Goal: Transaction & Acquisition: Obtain resource

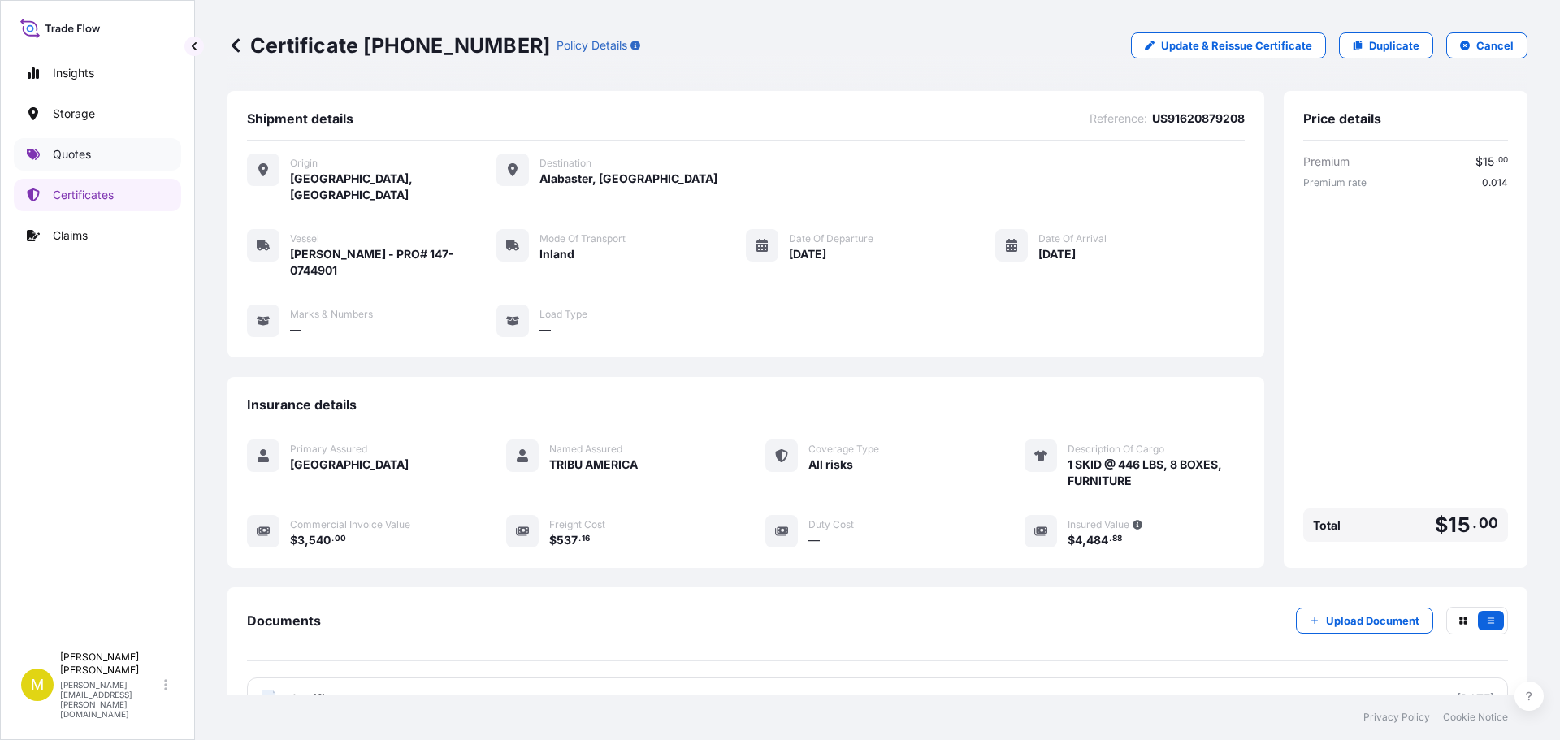
click at [59, 169] on link "Quotes" at bounding box center [97, 154] width 167 height 32
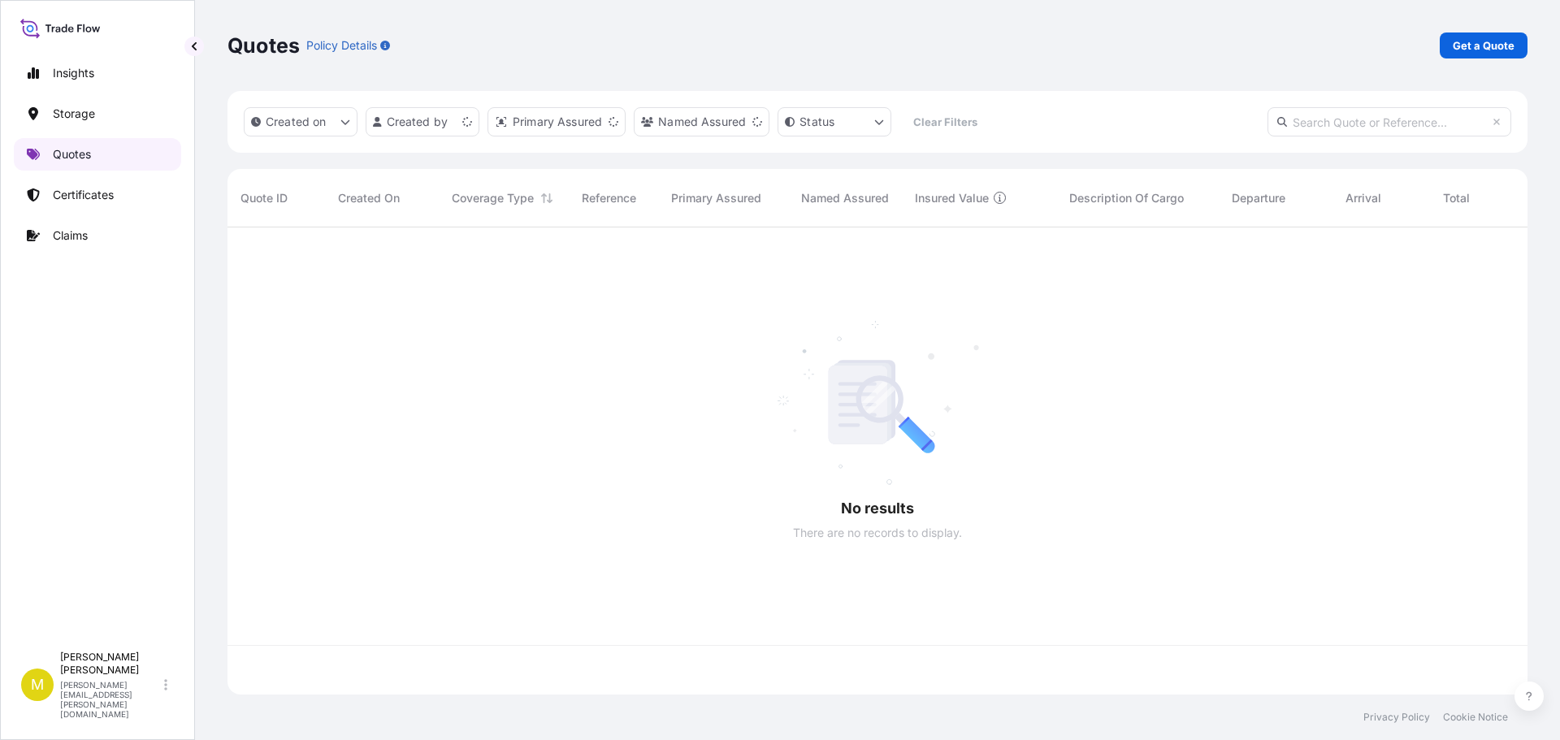
scroll to position [464, 1288]
click at [1516, 49] on link "Get a Quote" at bounding box center [1483, 45] width 88 height 26
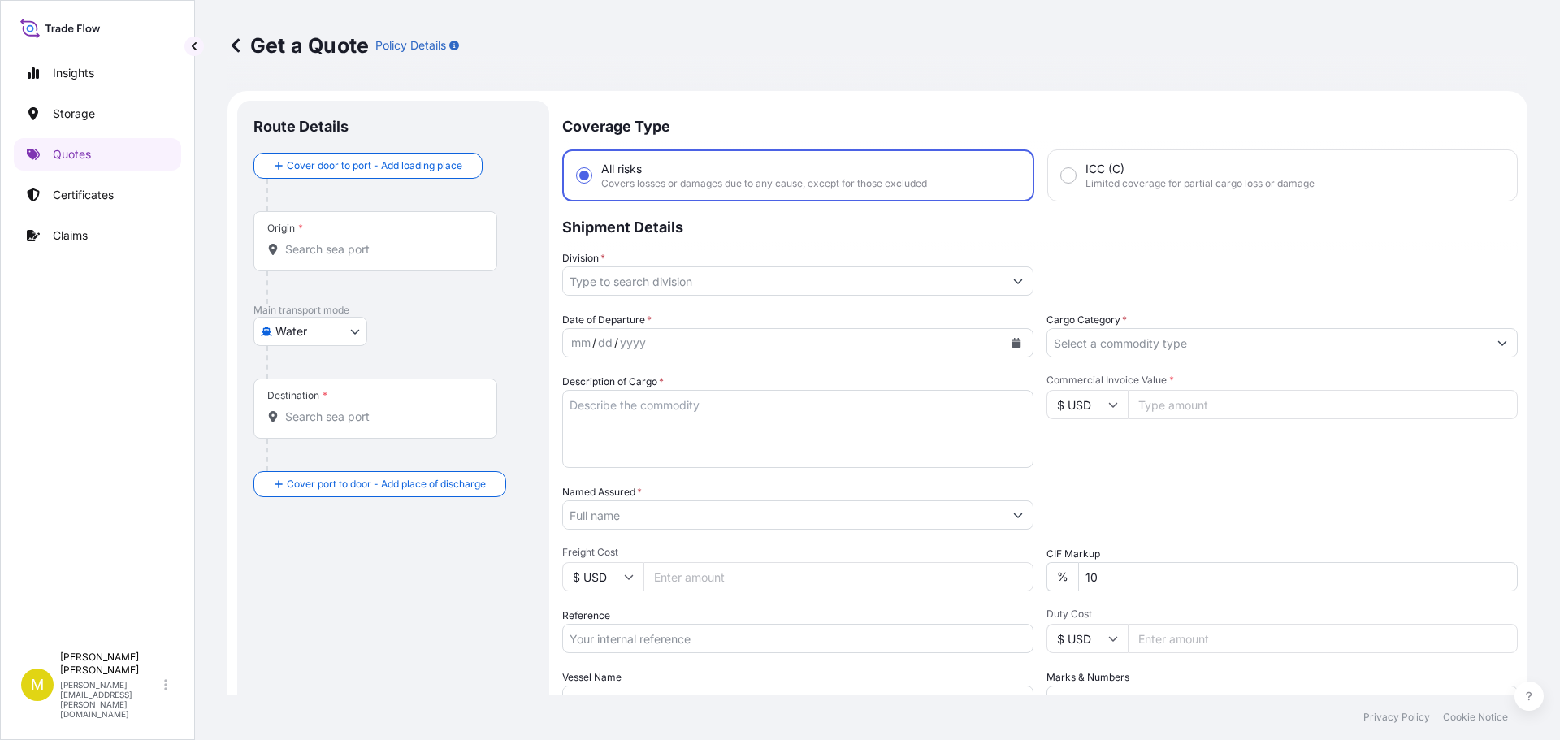
scroll to position [26, 0]
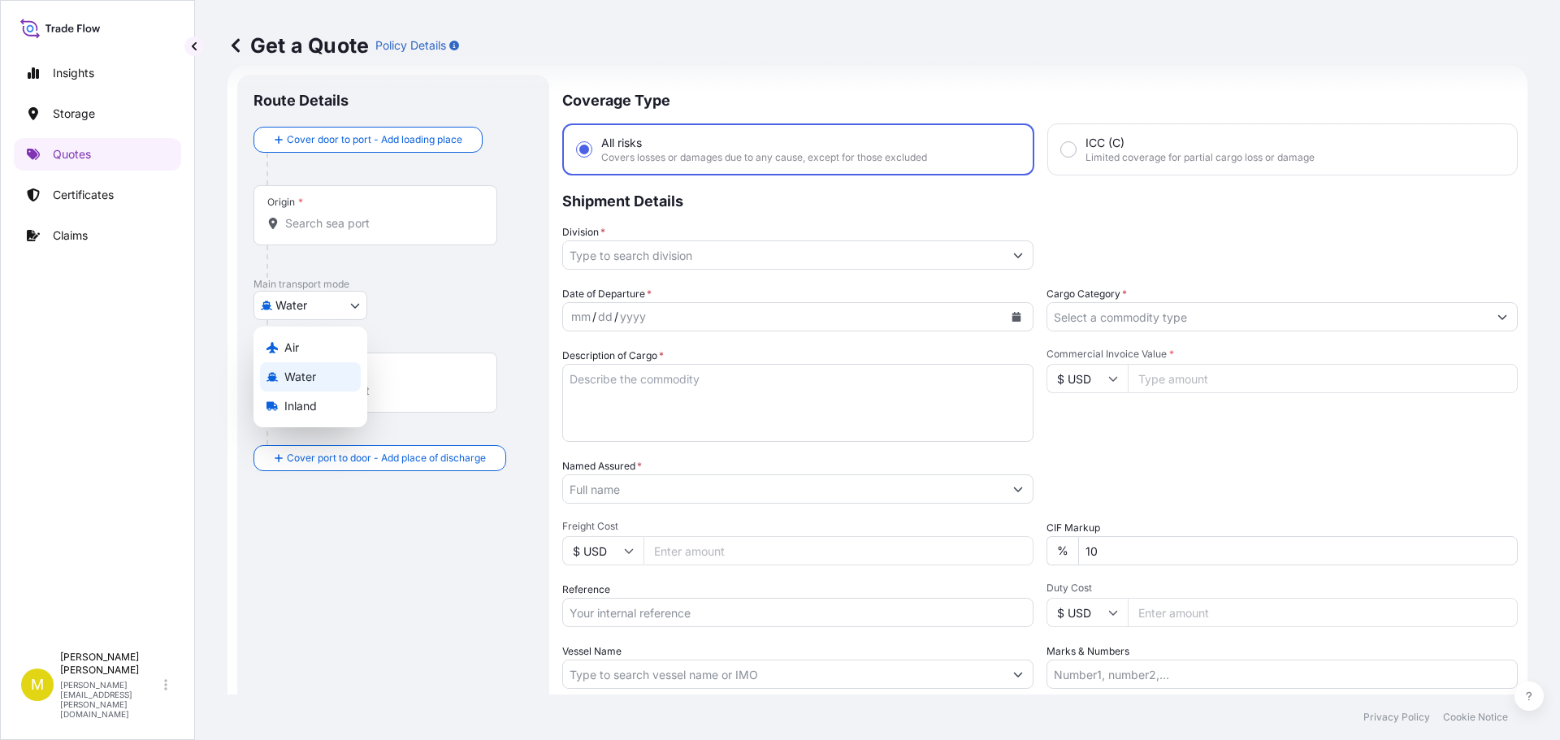
click at [310, 301] on body "Insights Storage Quotes Certificates Claims M [PERSON_NAME] [PERSON_NAME][EMAIL…" at bounding box center [780, 370] width 1560 height 740
click at [292, 401] on span "Inland" at bounding box center [300, 406] width 32 height 16
select select "Inland"
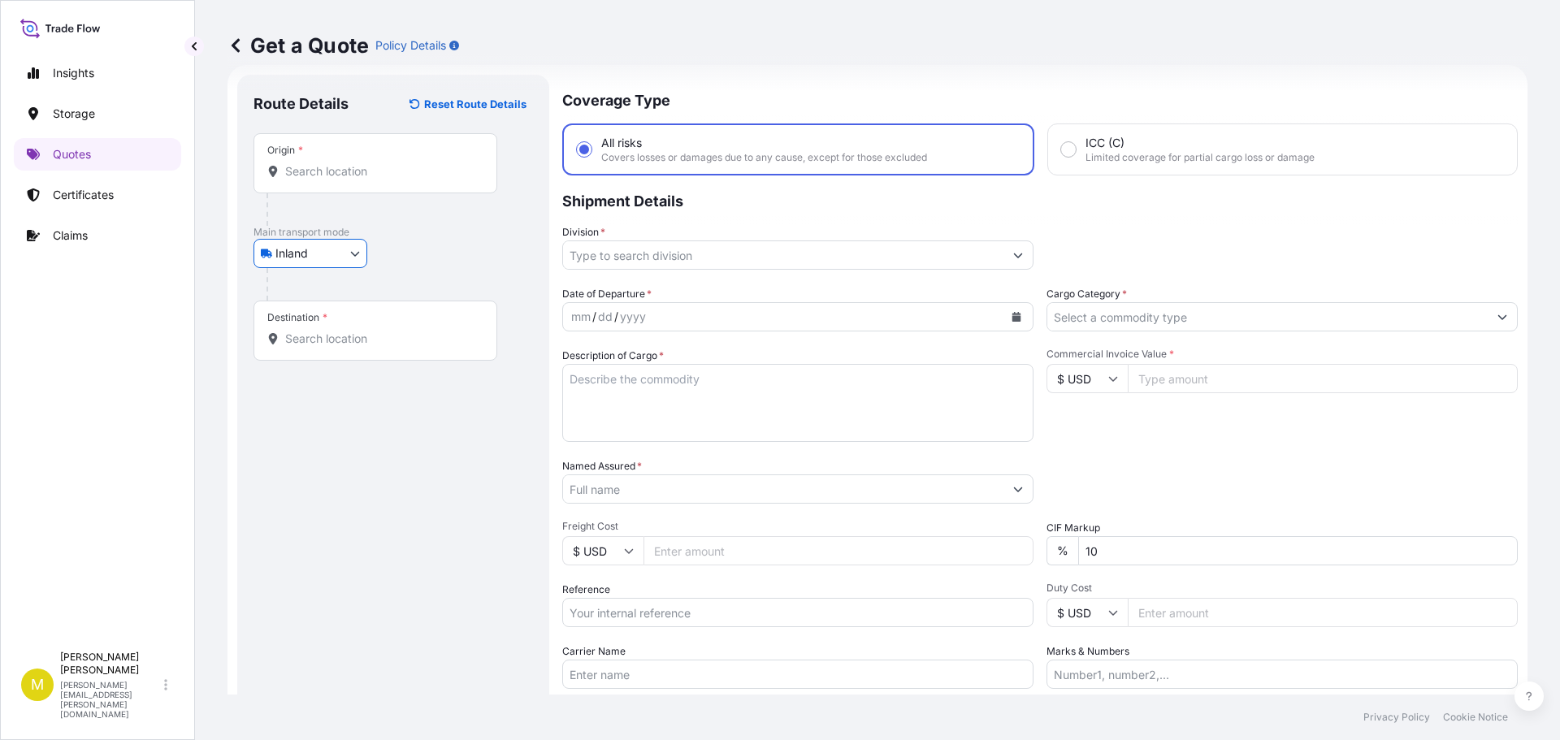
click at [344, 171] on input "Origin *" at bounding box center [381, 171] width 192 height 16
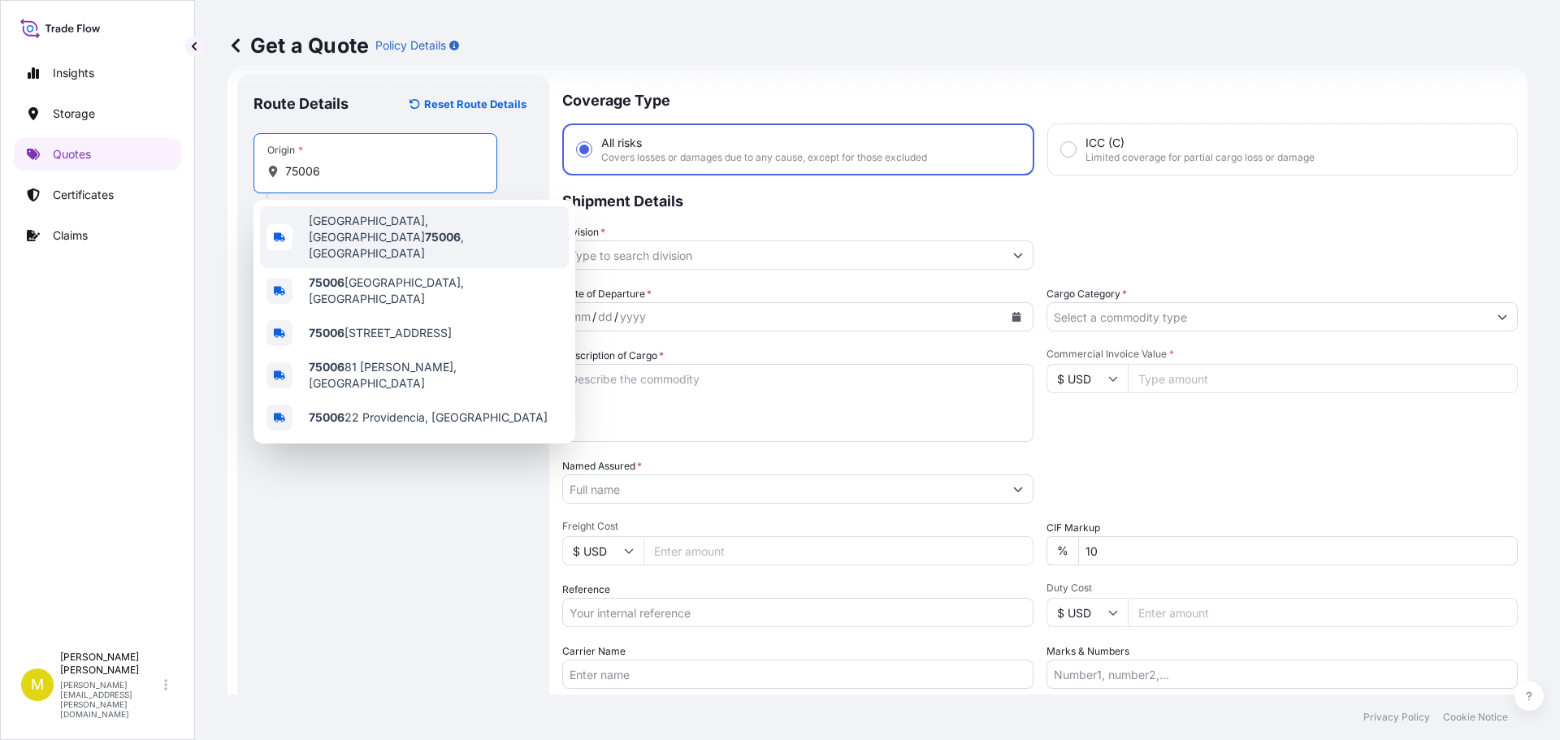
click at [344, 227] on span "[GEOGRAPHIC_DATA]" at bounding box center [435, 237] width 253 height 49
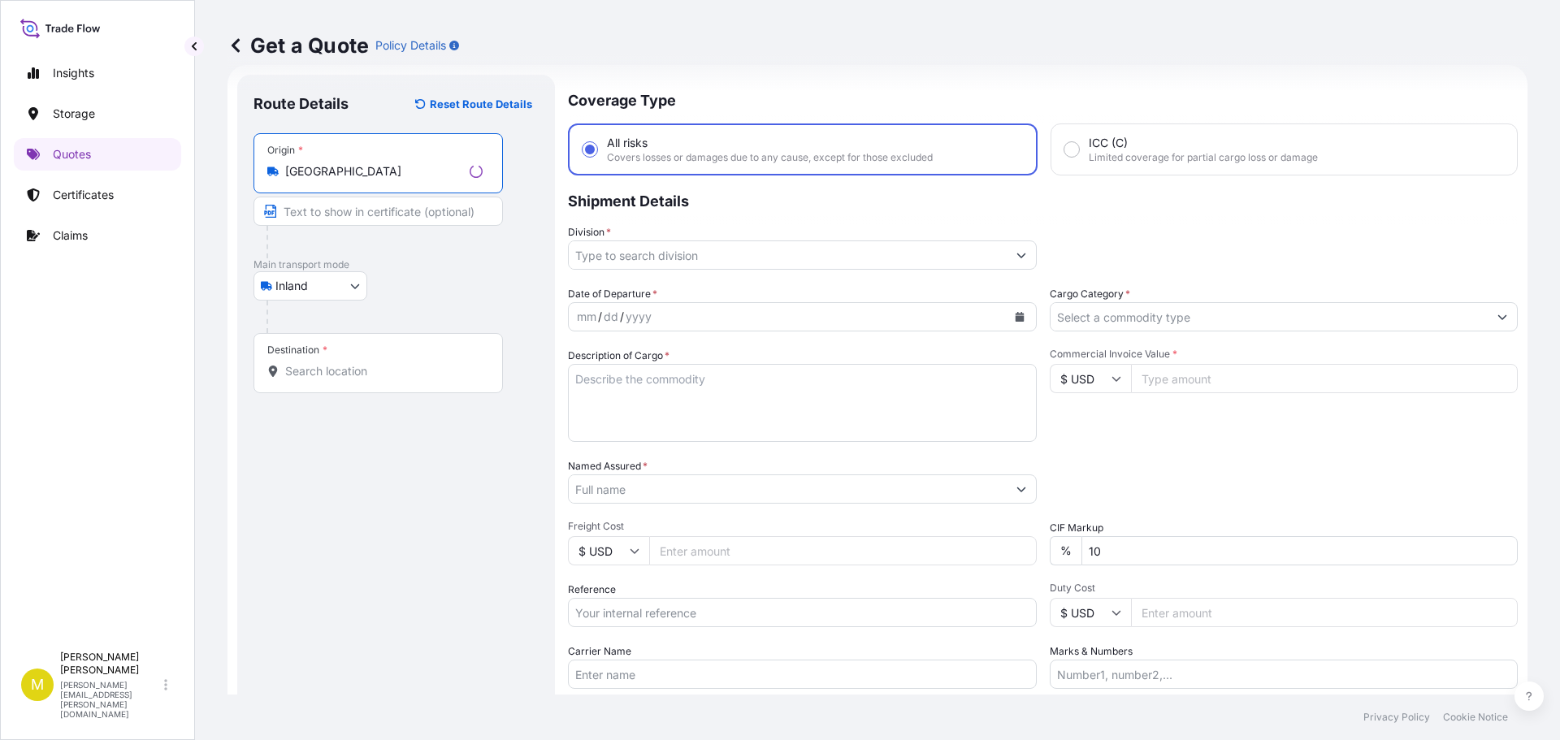
type input "[GEOGRAPHIC_DATA]"
click at [324, 362] on div "Destination *" at bounding box center [377, 363] width 249 height 60
click at [324, 363] on input "Destination *" at bounding box center [383, 371] width 197 height 16
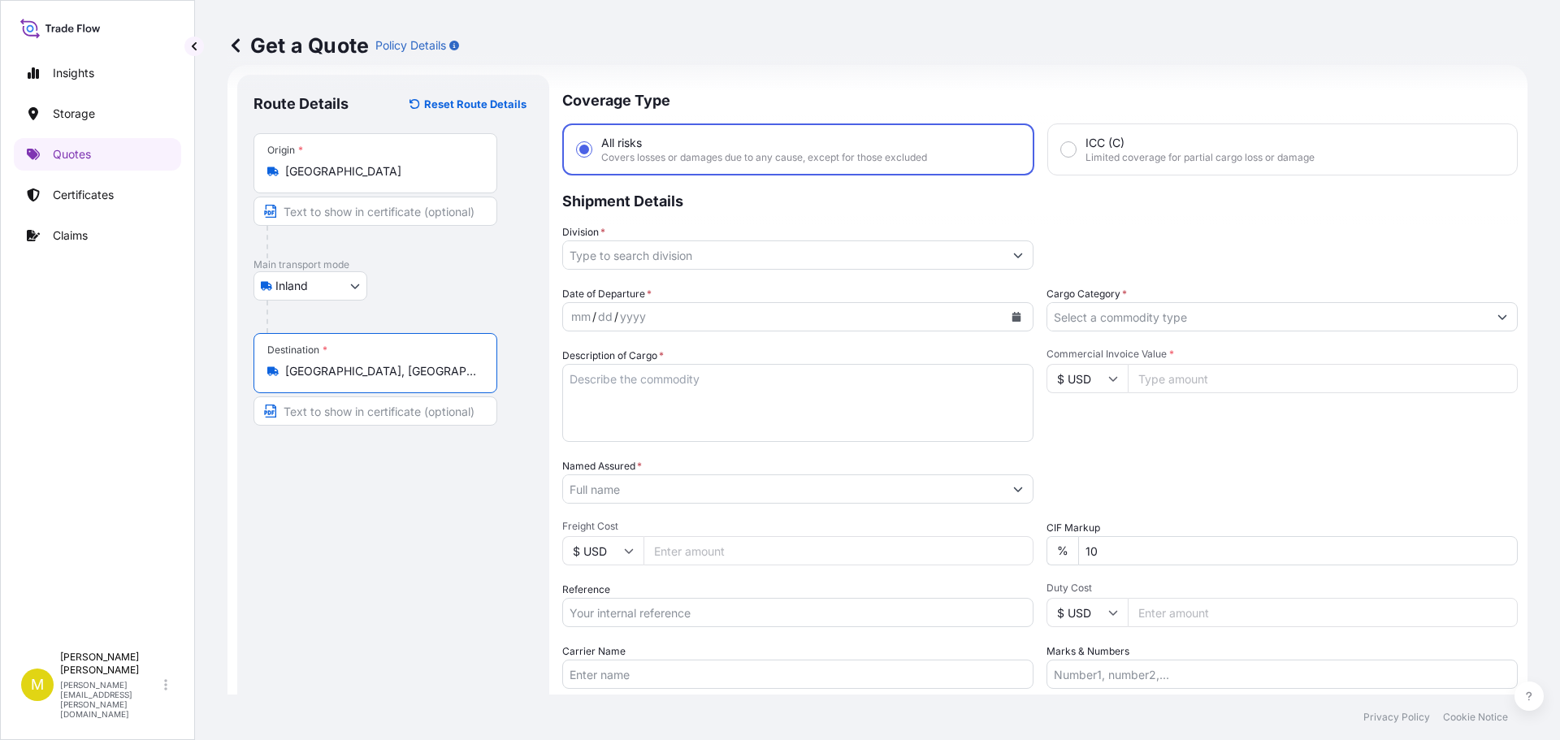
type input "[GEOGRAPHIC_DATA], [GEOGRAPHIC_DATA]"
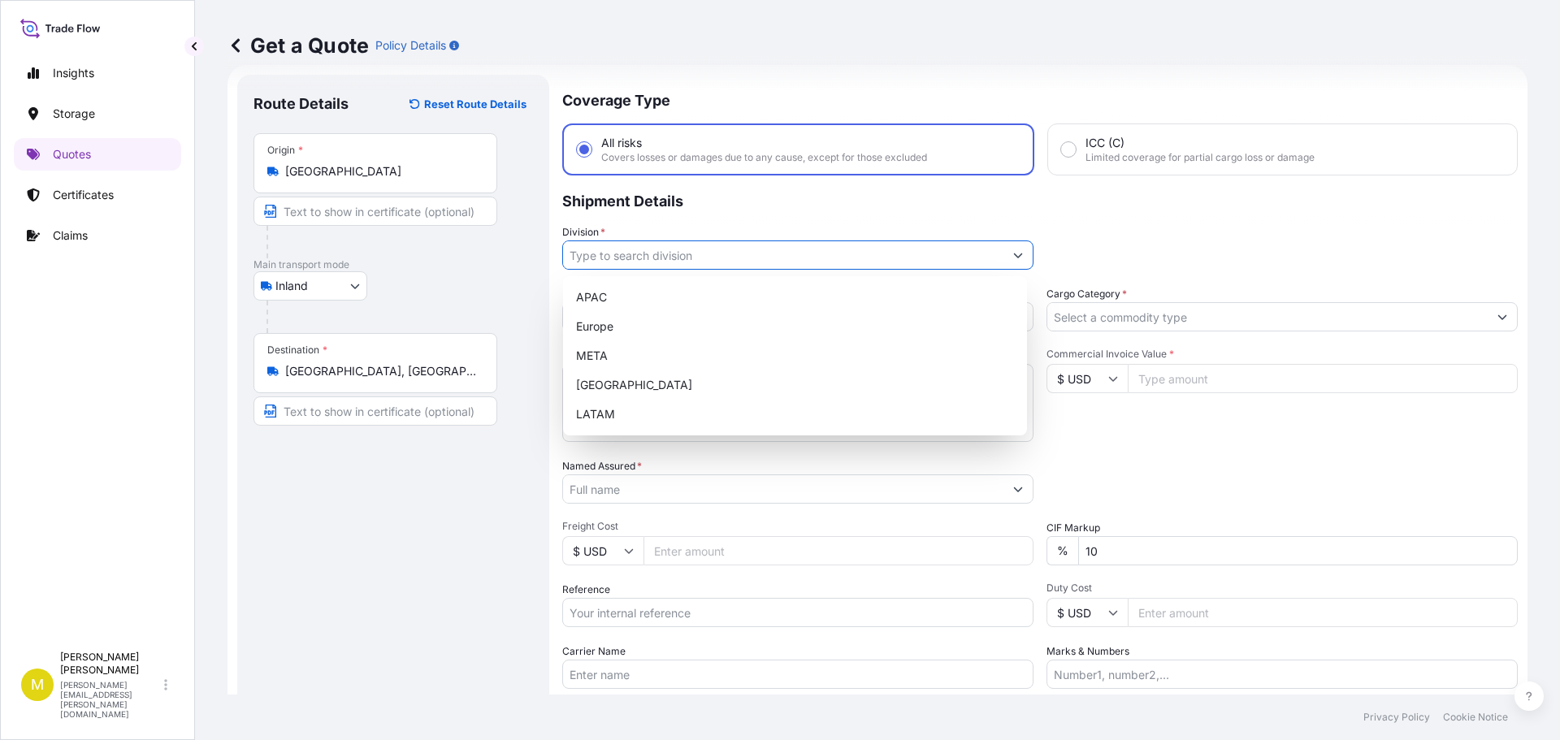
click at [697, 258] on input "Division *" at bounding box center [783, 254] width 440 height 29
click at [626, 383] on div "[GEOGRAPHIC_DATA]" at bounding box center [794, 384] width 451 height 29
type input "[GEOGRAPHIC_DATA]"
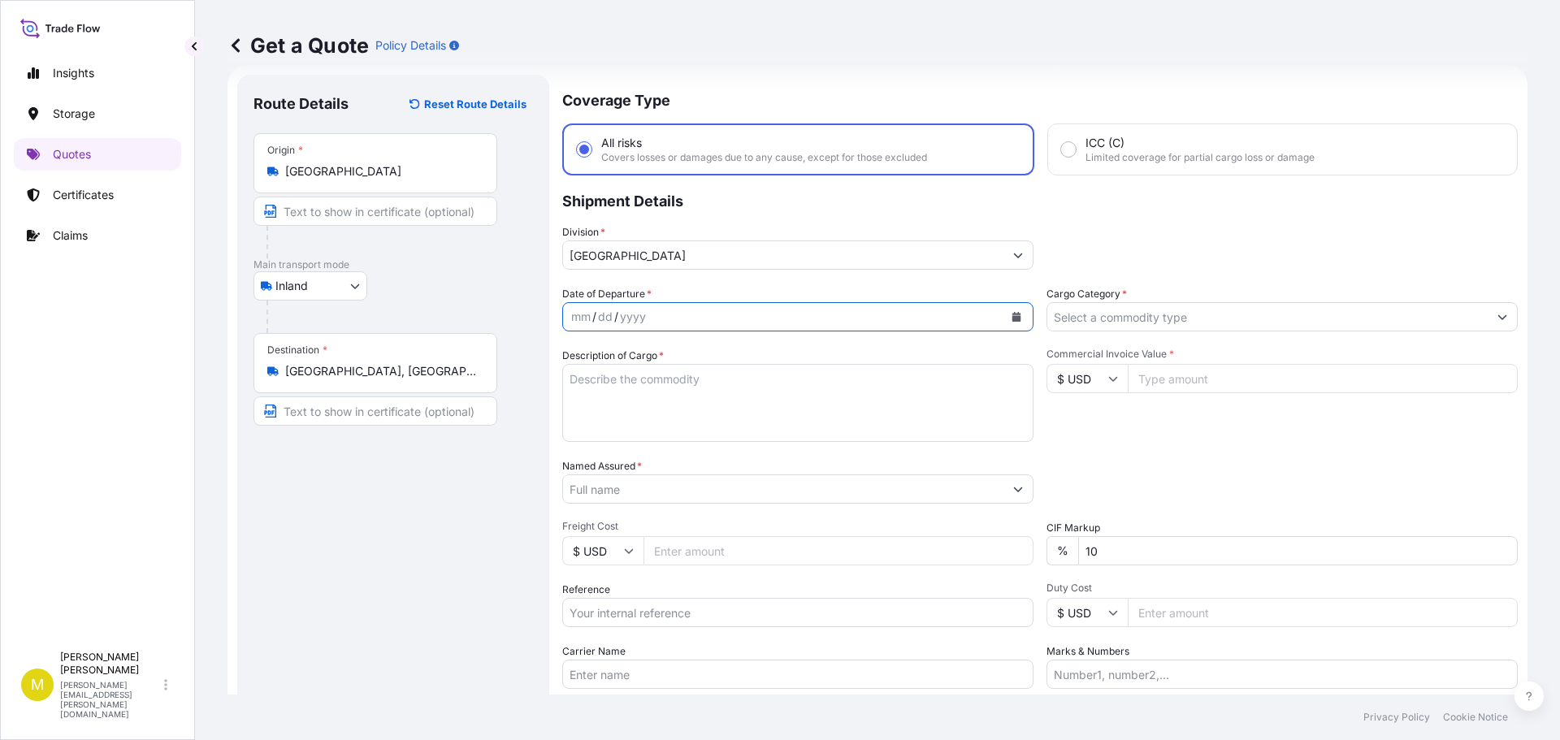
click at [1012, 321] on icon "Calendar" at bounding box center [1016, 317] width 9 height 10
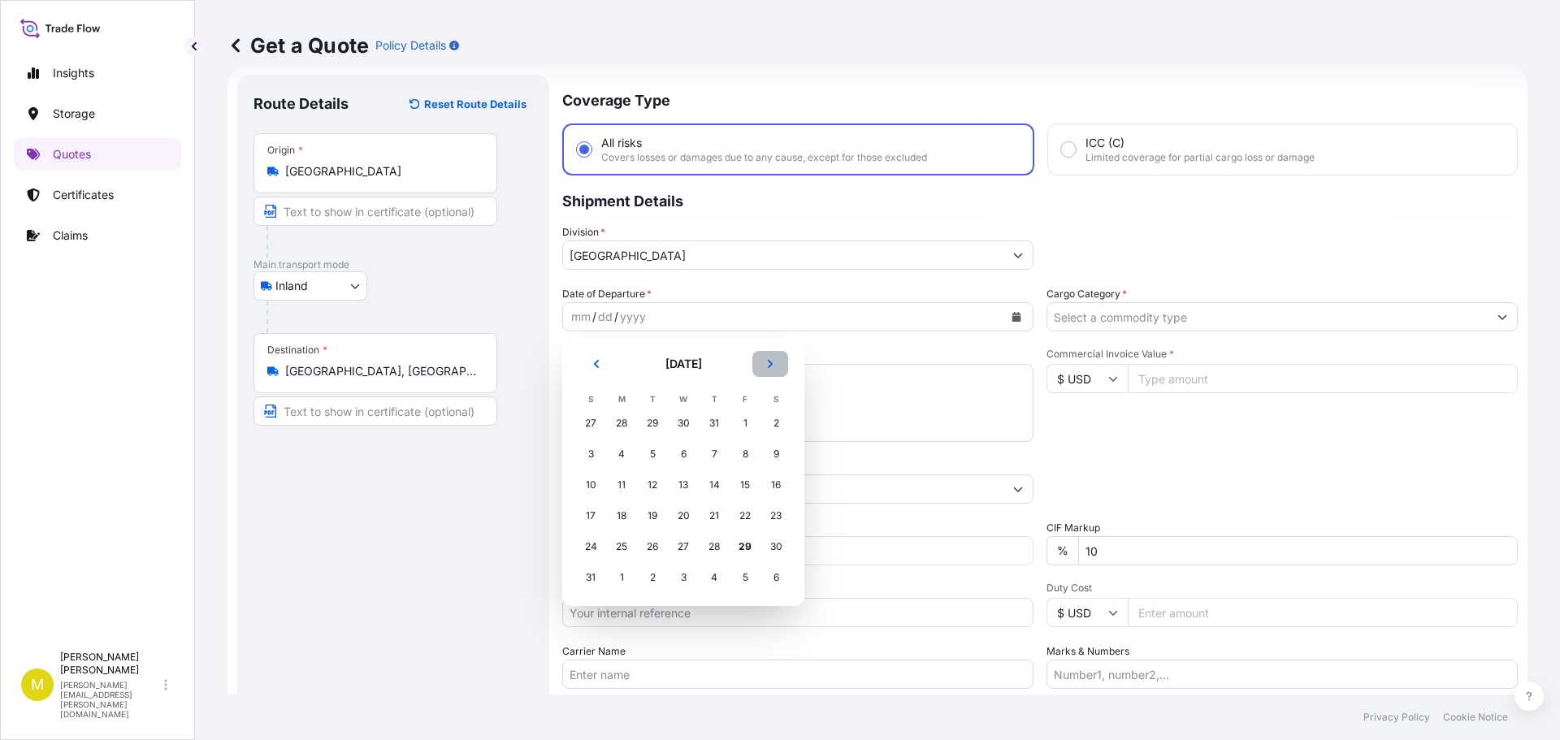
click at [774, 364] on icon "Next" at bounding box center [770, 364] width 10 height 10
click at [651, 419] on div "2" at bounding box center [652, 423] width 29 height 29
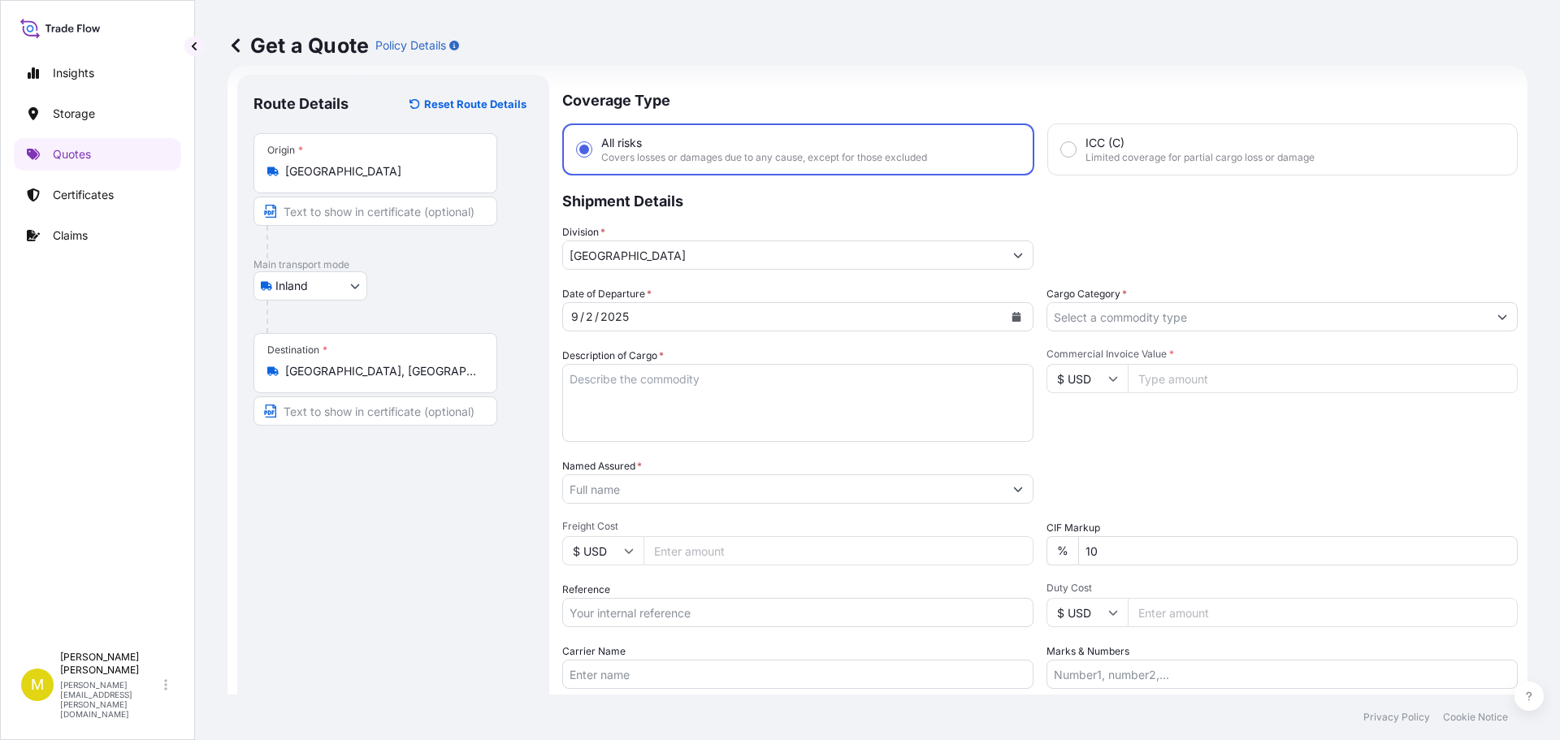
click at [768, 386] on textarea "Description of Cargo *" at bounding box center [797, 403] width 471 height 78
paste textarea "1 SKID @ 446 LBS, 8 BOXES, FURNITURE"
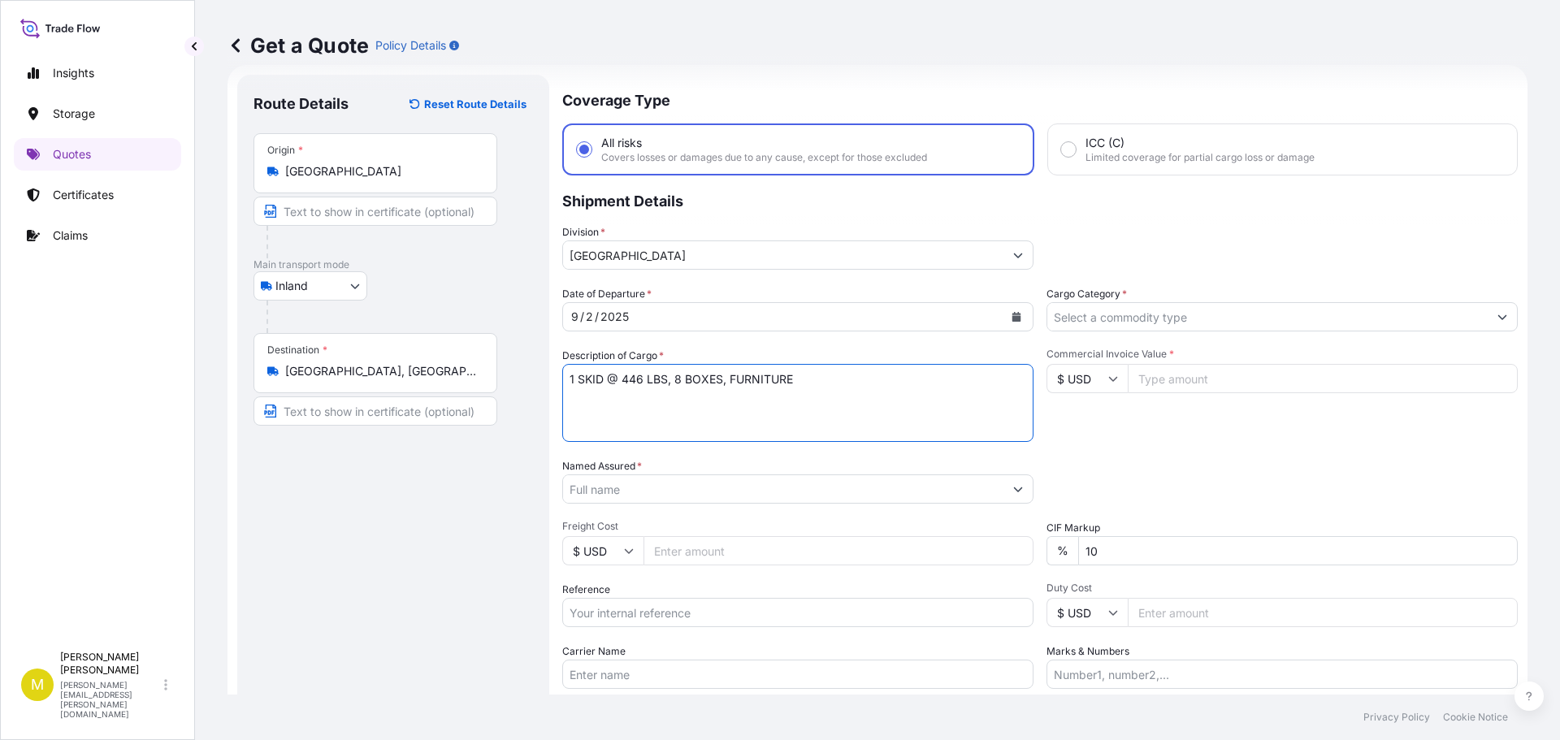
click at [677, 378] on textarea "1 SKID @ 446 LBS, 8 BOXES, FURNITURE" at bounding box center [797, 403] width 471 height 78
type textarea "1 SKID @ 446 LBS, 8 BOXES & 1 SKID @ 86 LBS, 3 BOXES, FURNITURE"
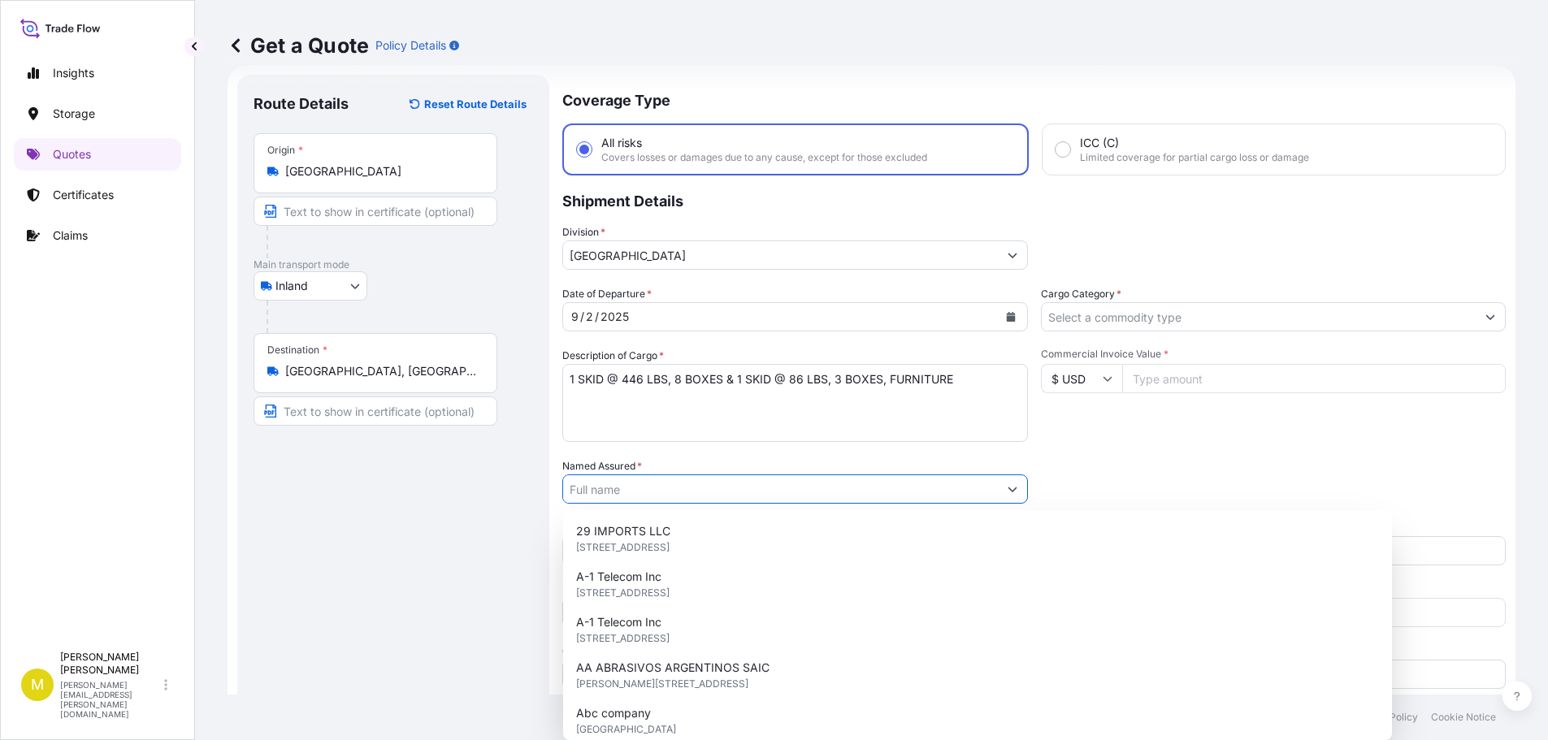
click at [677, 491] on input "Named Assured *" at bounding box center [780, 488] width 435 height 29
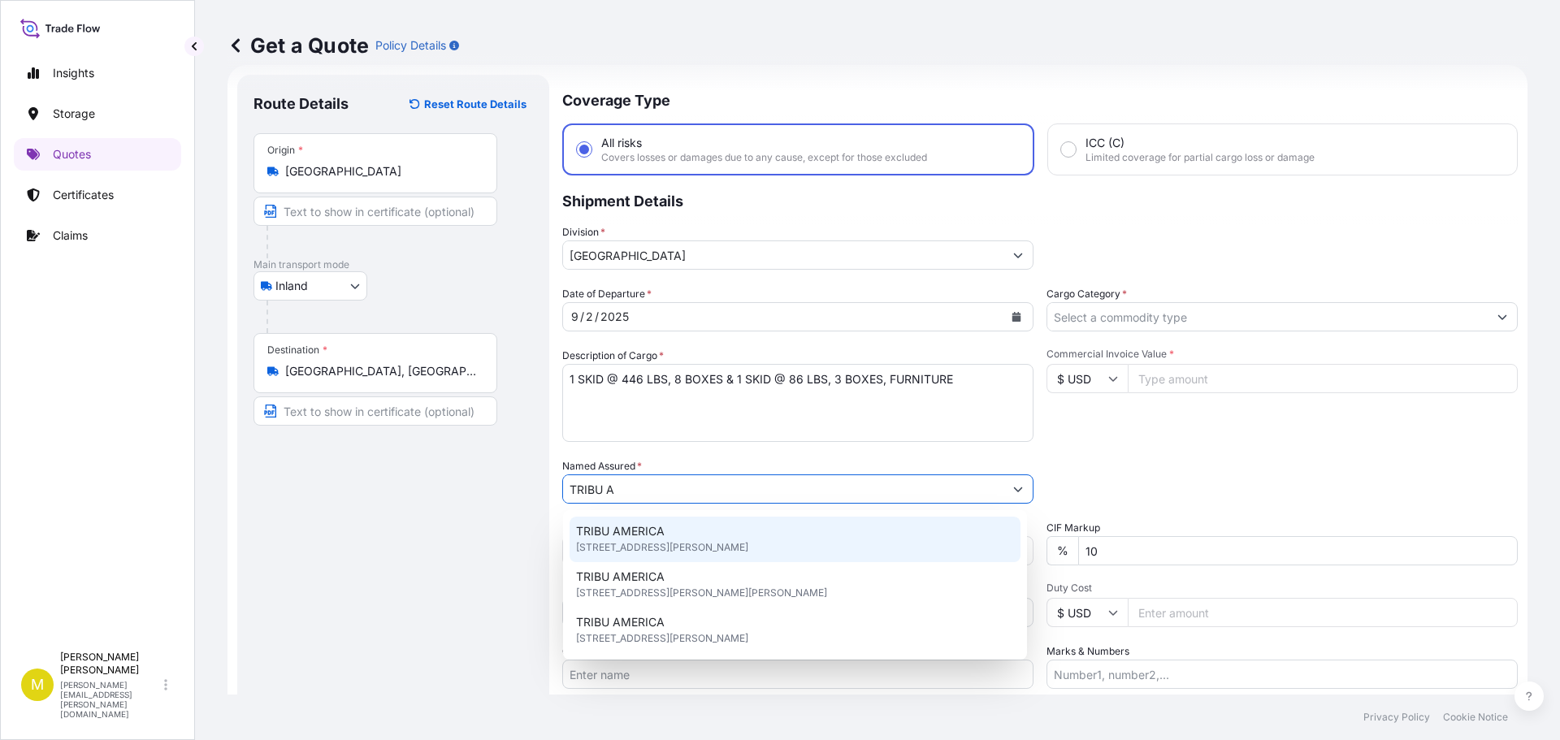
click at [627, 540] on span "[STREET_ADDRESS][PERSON_NAME]" at bounding box center [662, 547] width 172 height 16
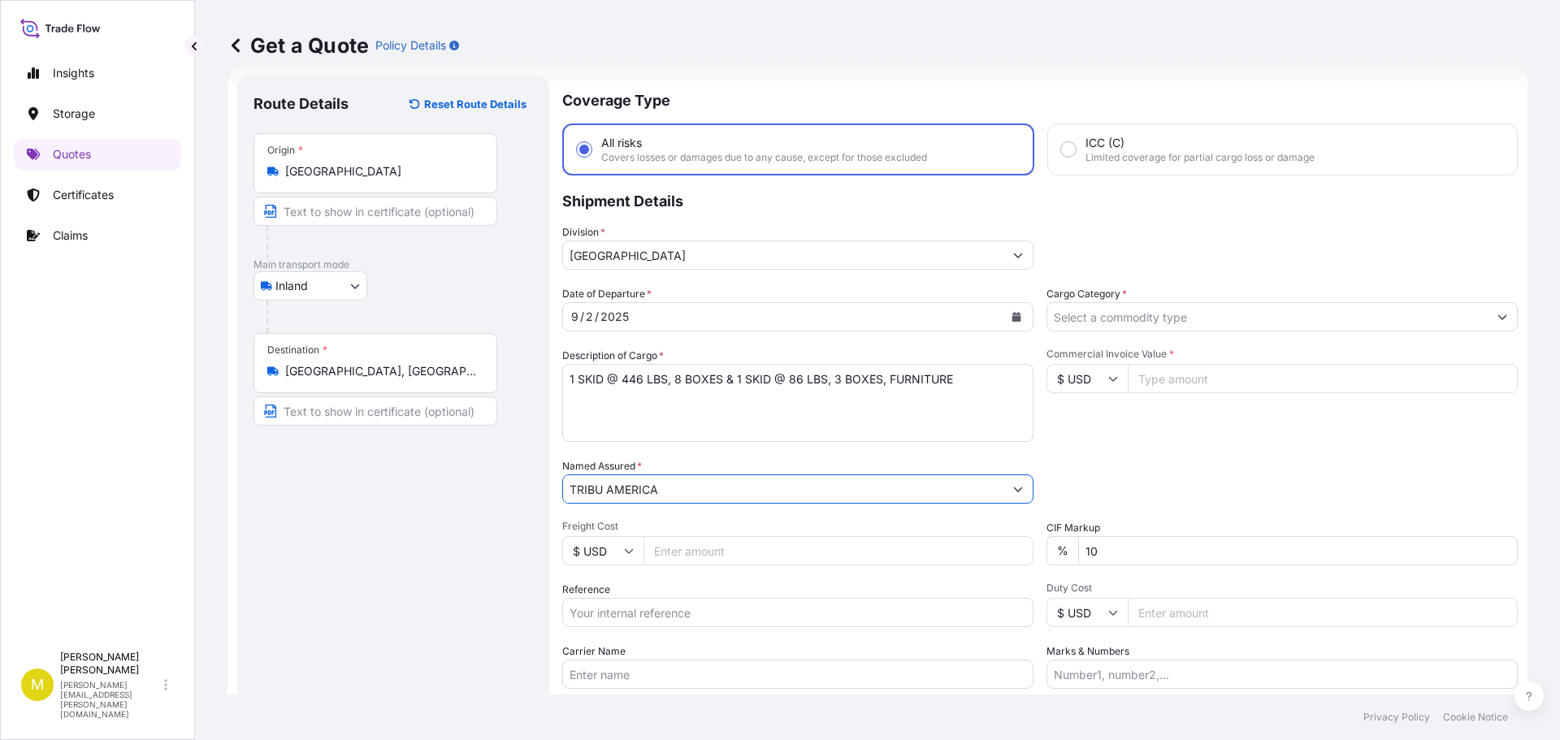
scroll to position [151, 0]
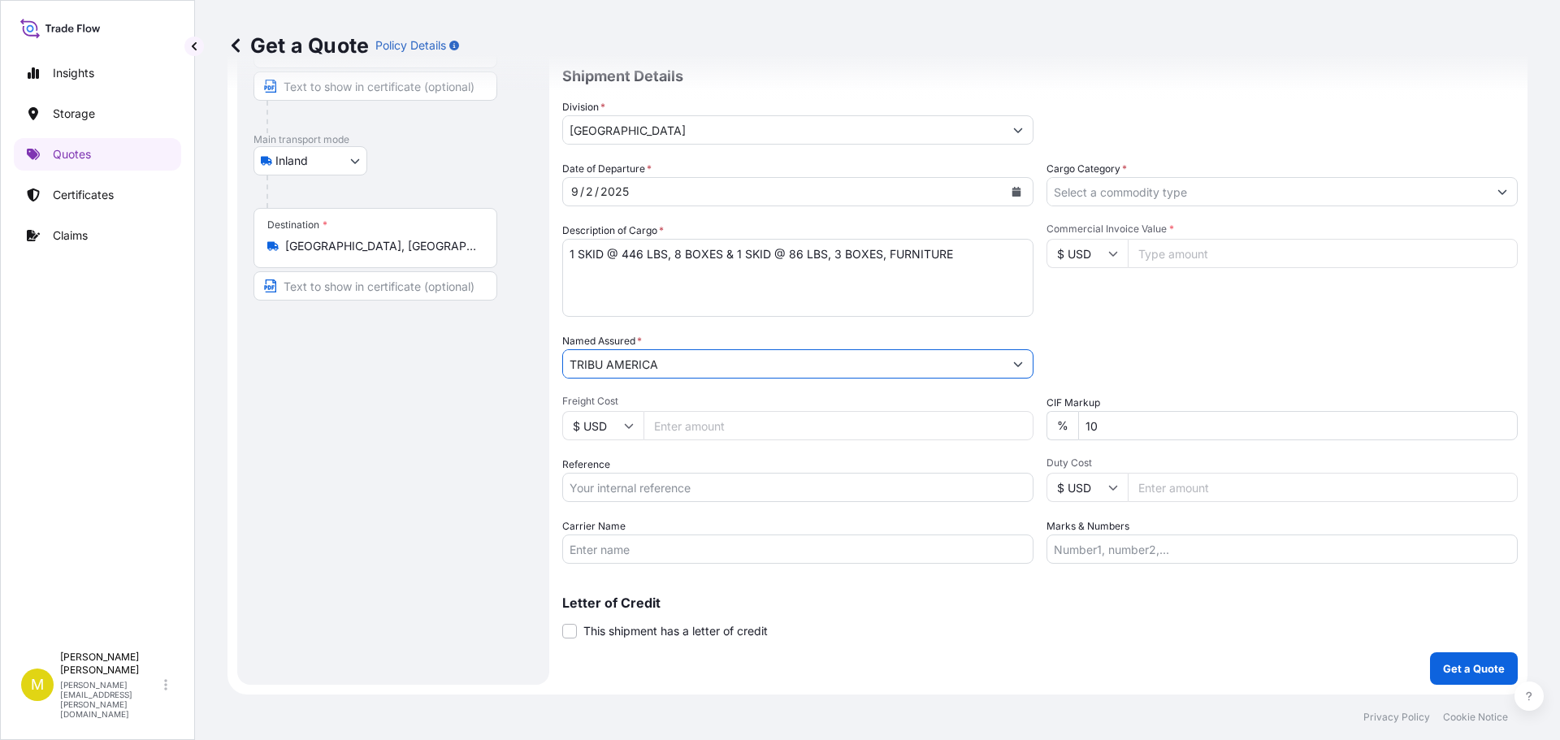
type input "TRIBU AMERICA"
click at [678, 431] on input "Freight Cost" at bounding box center [838, 425] width 390 height 29
click at [697, 431] on input "Freight Cost" at bounding box center [838, 425] width 390 height 29
type input "2"
type input "1242.83"
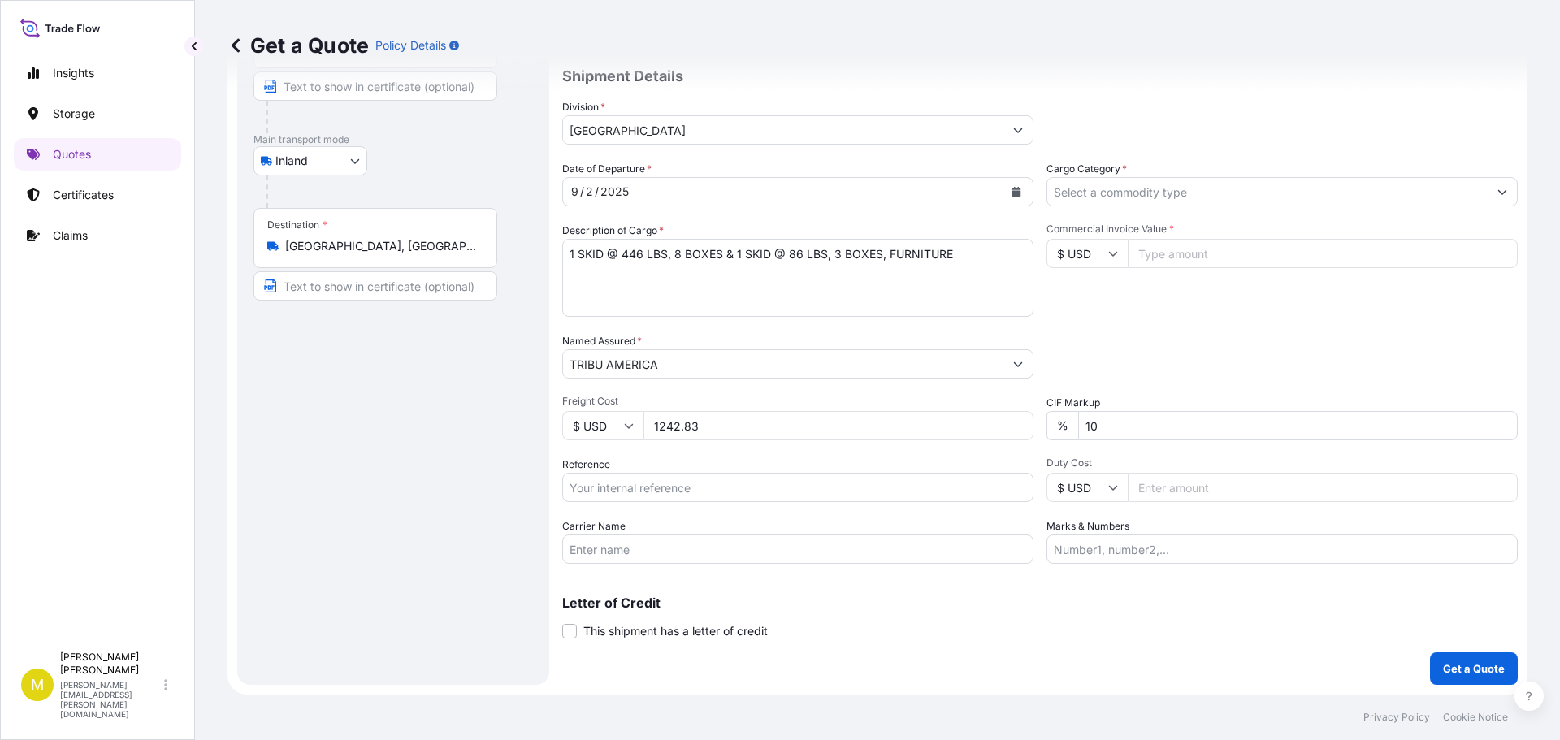
click at [608, 491] on input "Reference" at bounding box center [797, 487] width 471 height 29
type input "US91620879255"
click at [604, 541] on input "Carrier Name" at bounding box center [797, 549] width 471 height 29
drag, startPoint x: 701, startPoint y: 548, endPoint x: 775, endPoint y: 556, distance: 74.4
click at [775, 556] on input "[PERSON_NAME] - PRO# 147-0544485" at bounding box center [797, 549] width 471 height 29
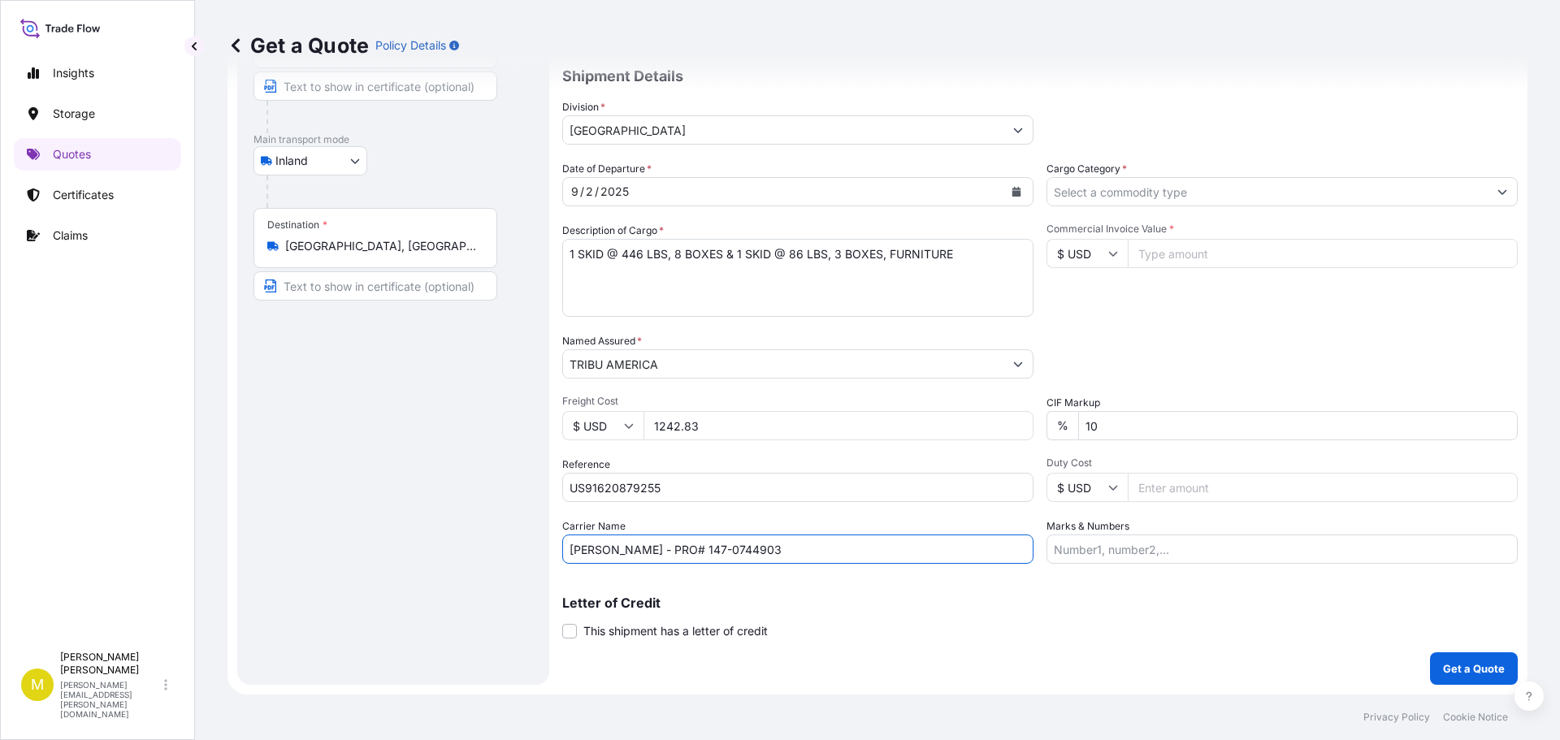
type input "[PERSON_NAME] - PRO# 147-0744903"
click at [1205, 254] on input "Commercial Invoice Value *" at bounding box center [1323, 253] width 390 height 29
type input "4470.00"
click at [1454, 669] on p "Get a Quote" at bounding box center [1474, 668] width 62 height 16
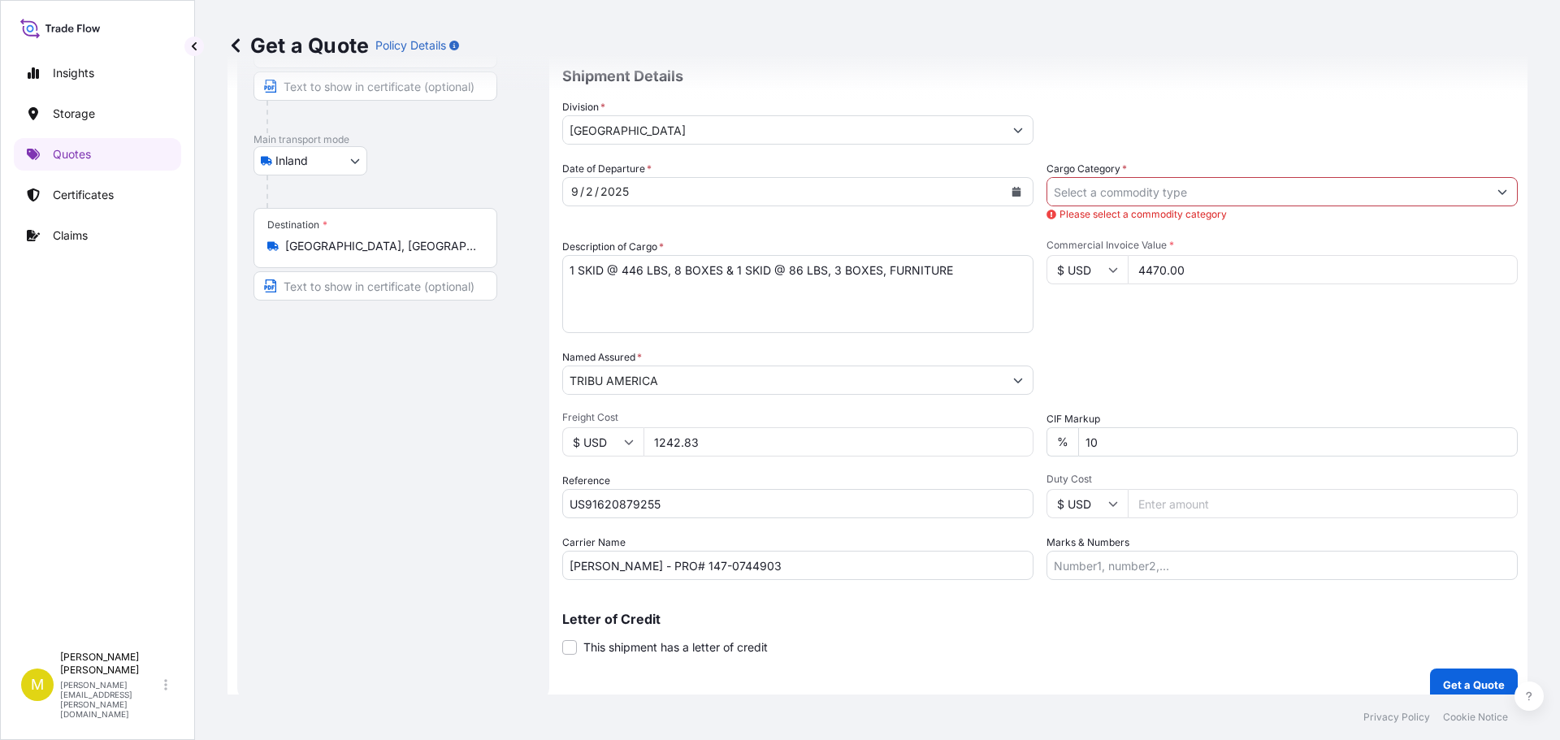
click at [1135, 192] on input "Cargo Category *" at bounding box center [1267, 191] width 440 height 29
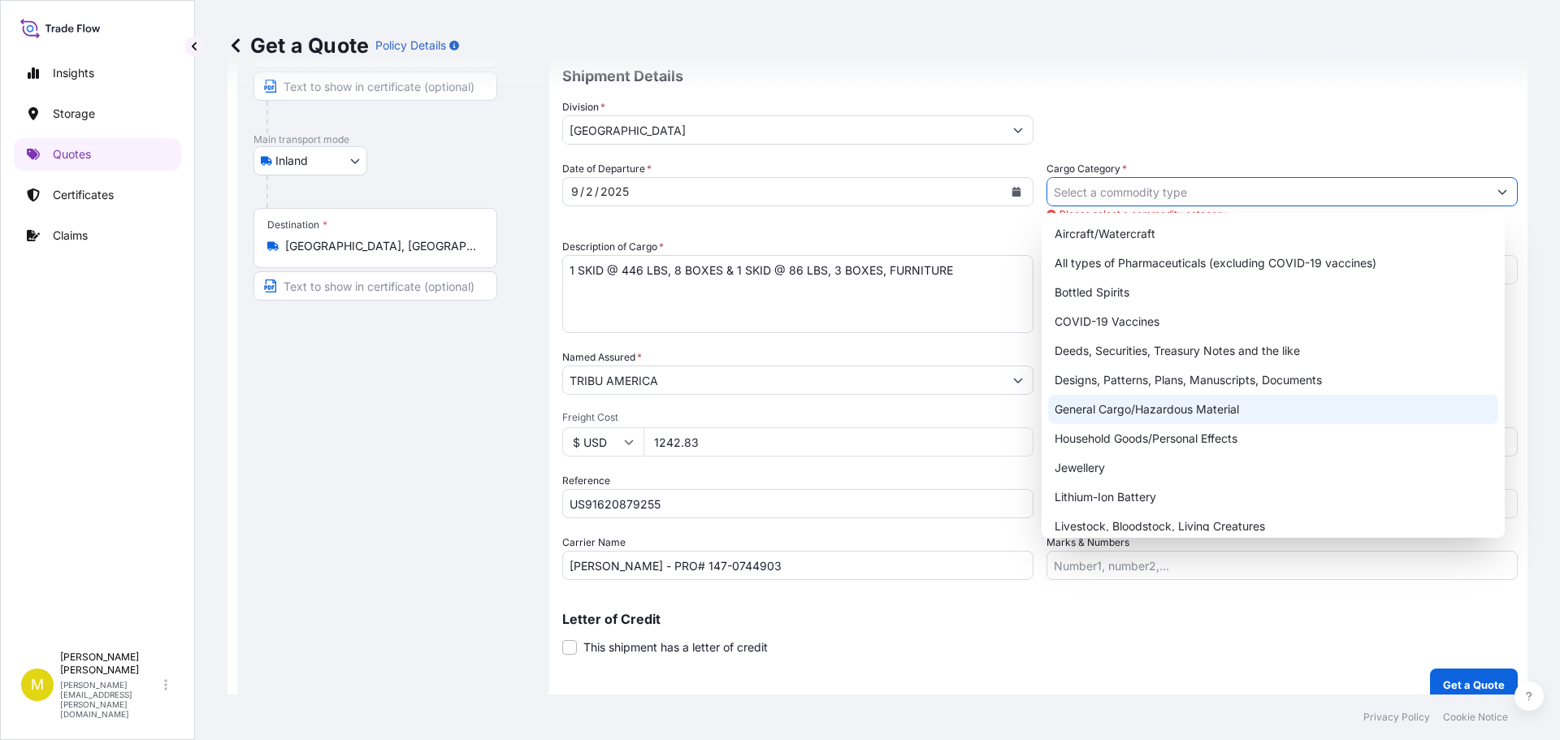
click at [1160, 415] on div "General Cargo/Hazardous Material" at bounding box center [1273, 409] width 451 height 29
type input "General Cargo/Hazardous Material"
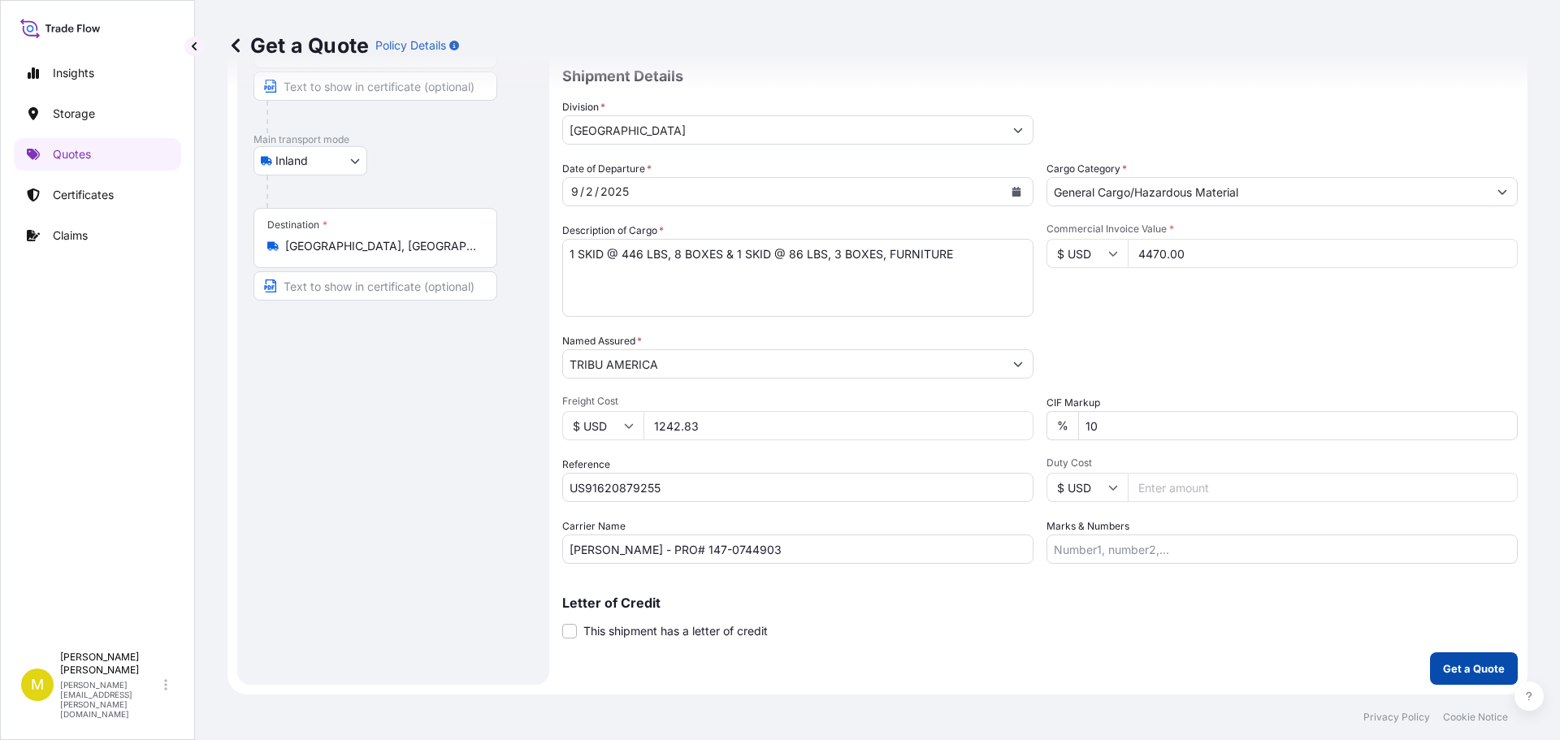
click at [1450, 669] on p "Get a Quote" at bounding box center [1474, 668] width 62 height 16
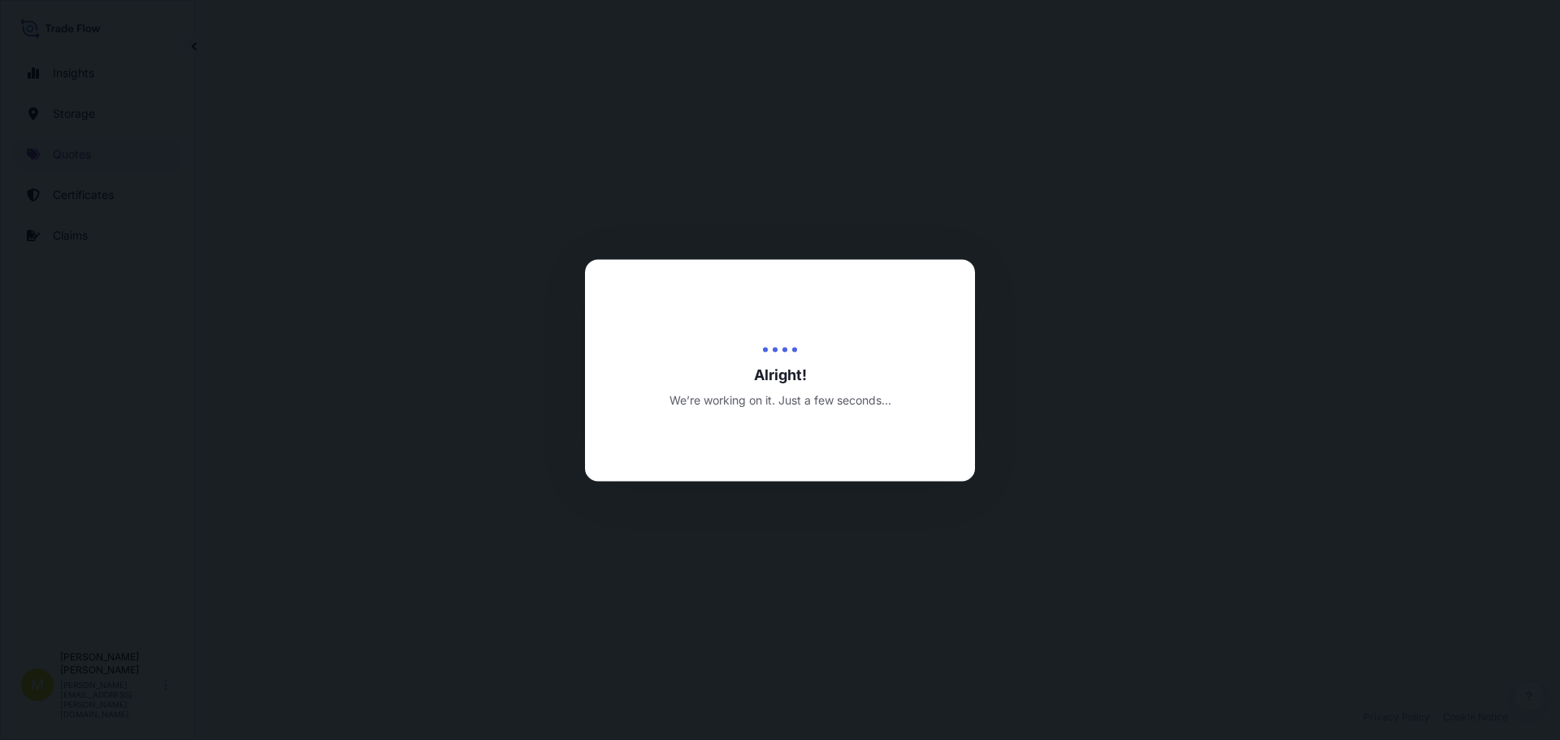
select select "Inland"
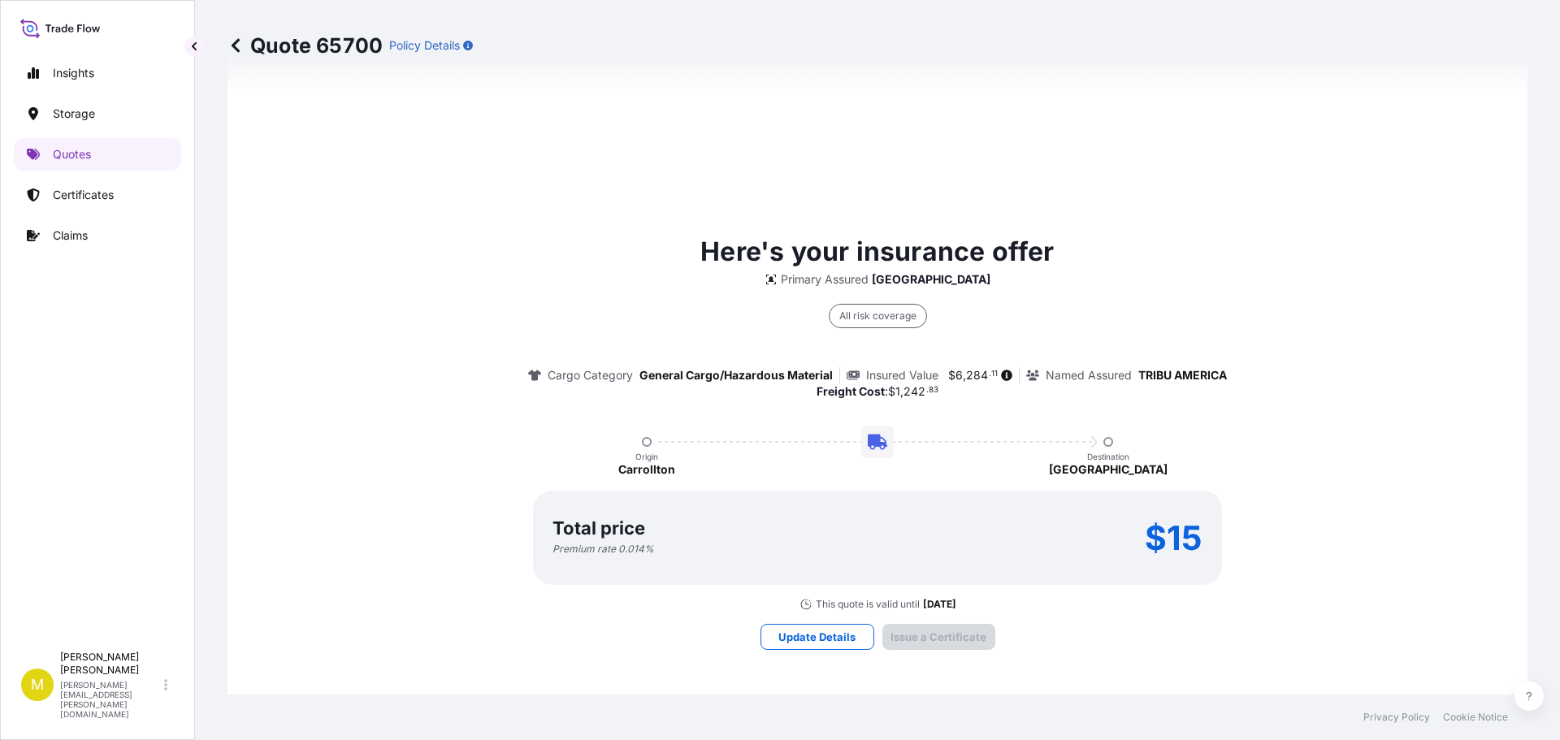
scroll to position [2339, 0]
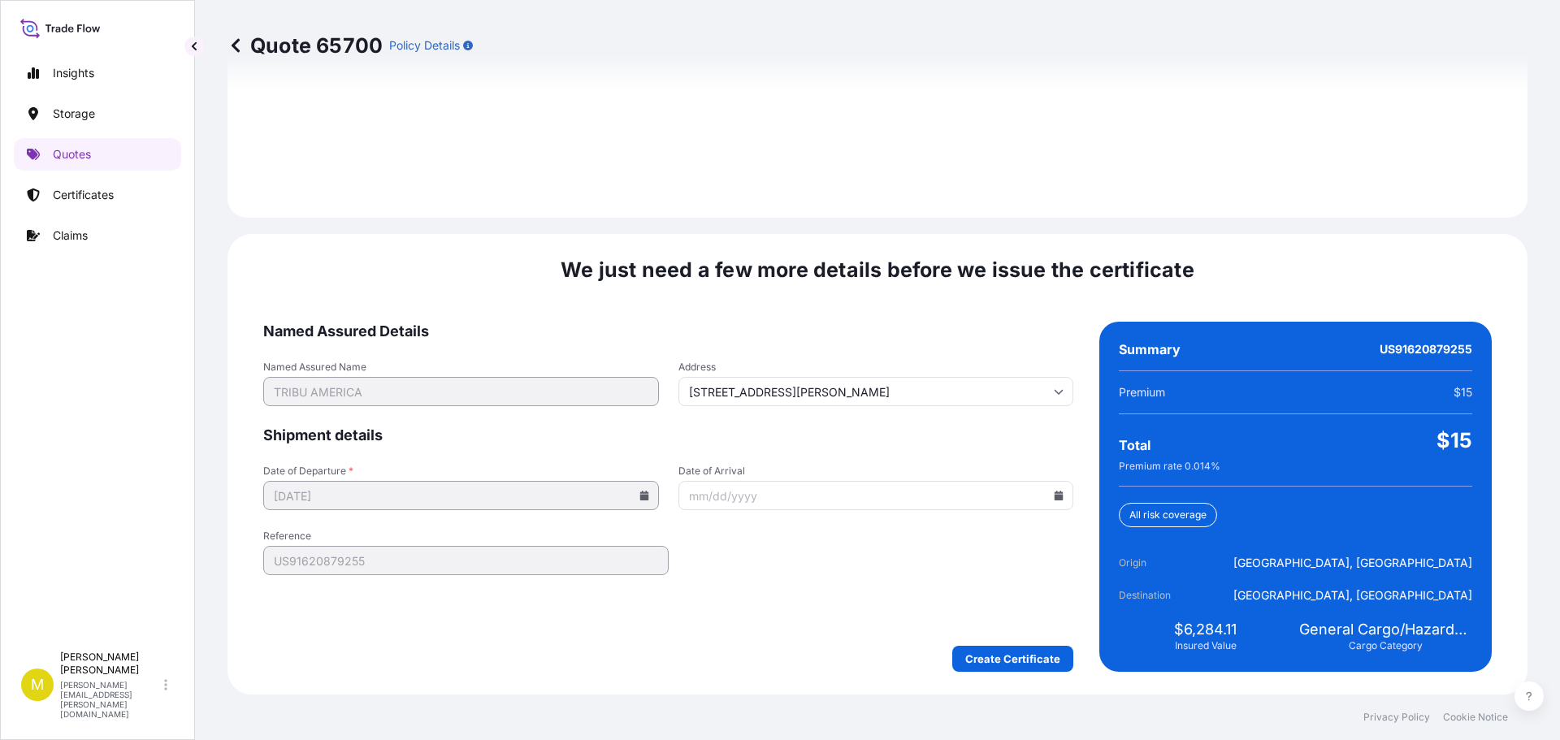
click at [1054, 500] on icon at bounding box center [1058, 496] width 9 height 10
click at [979, 220] on icon at bounding box center [980, 222] width 6 height 10
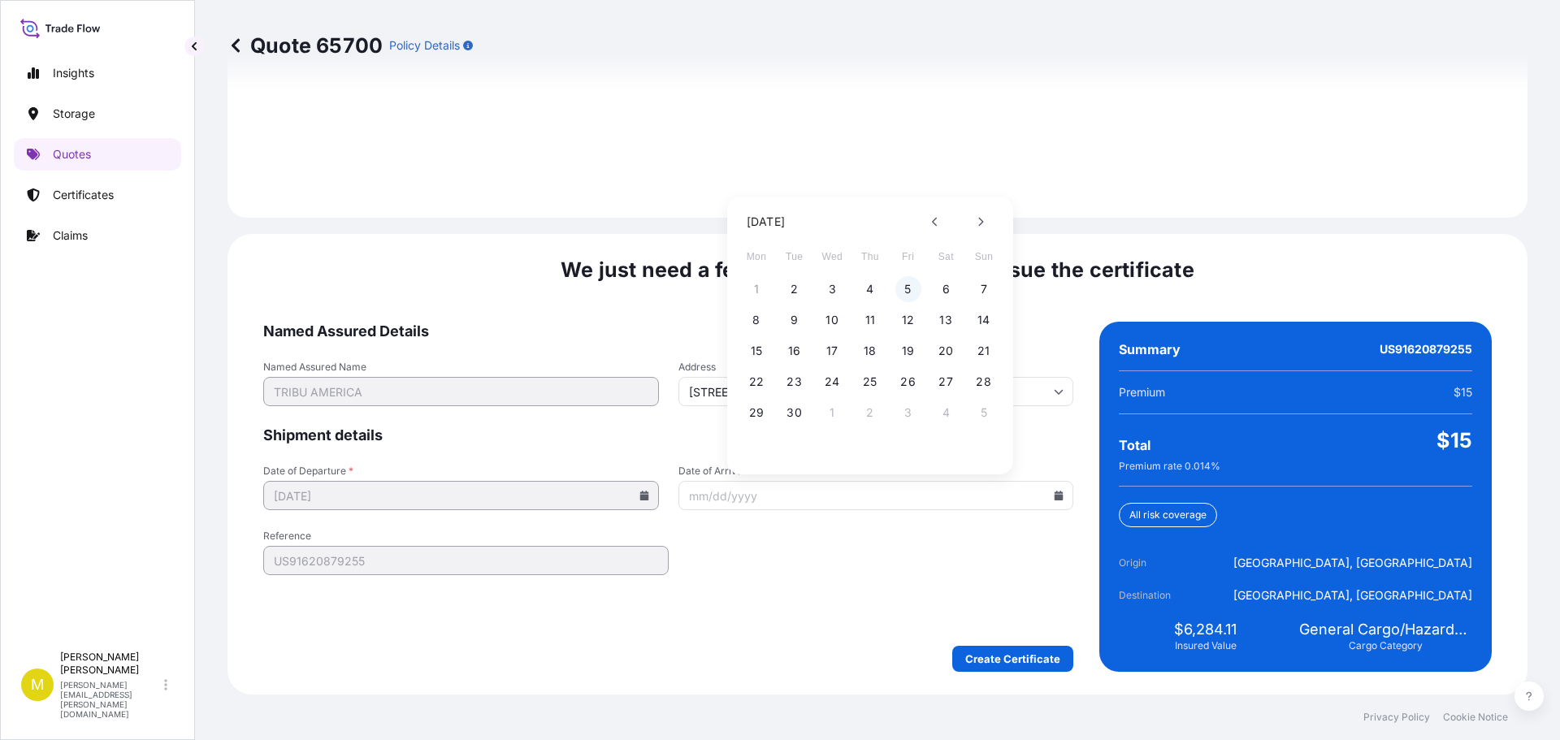
click at [909, 288] on button "5" at bounding box center [908, 289] width 26 height 26
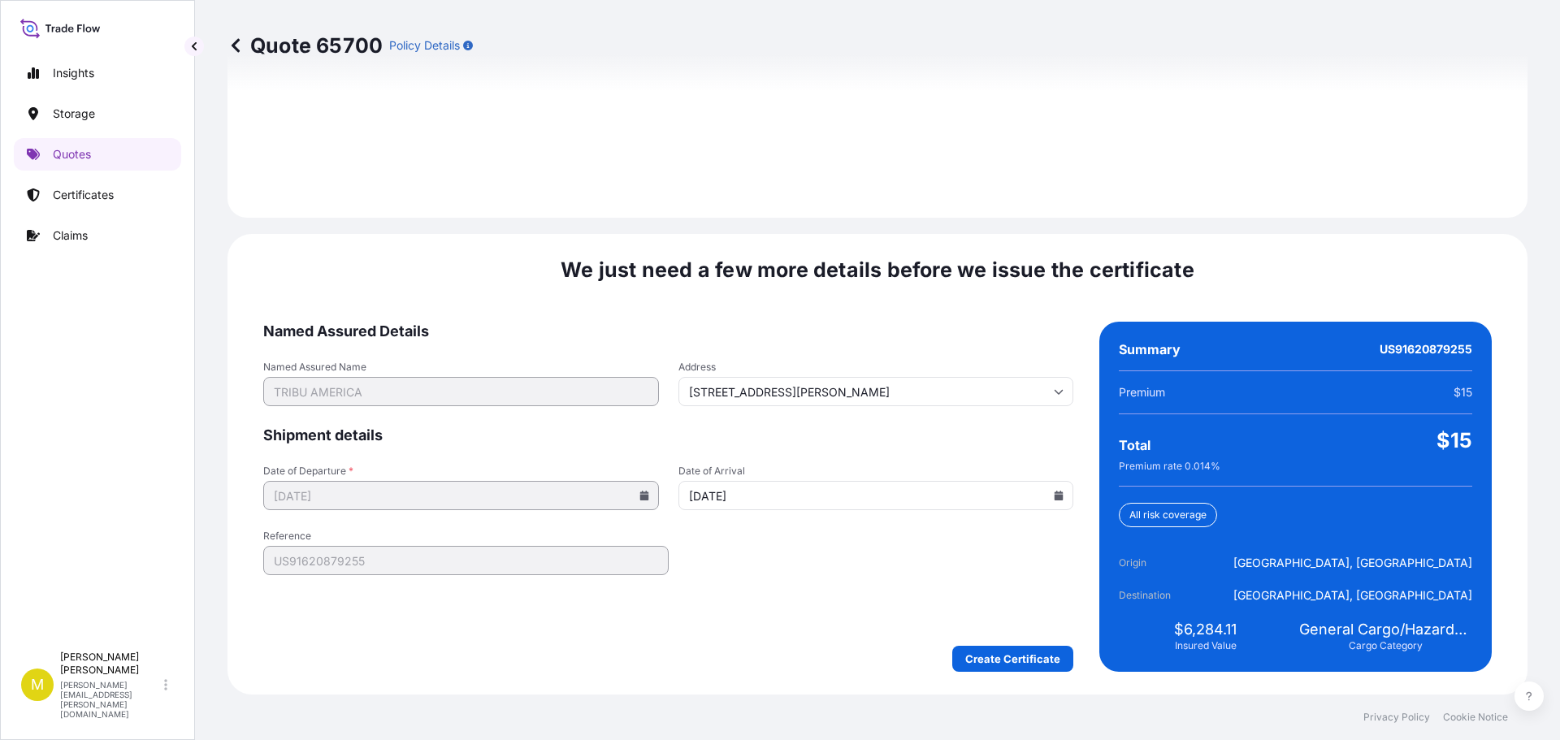
type input "[DATE]"
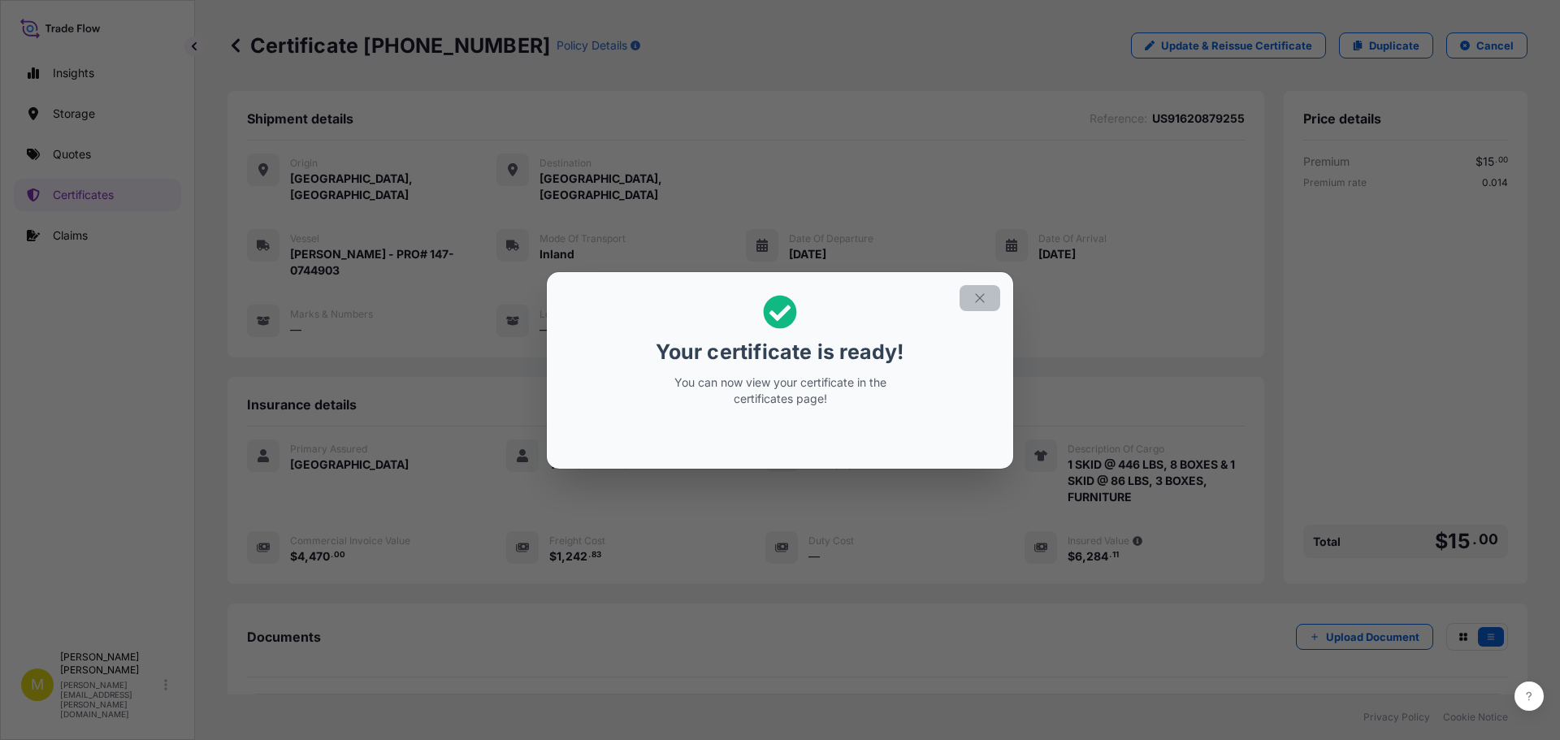
click at [969, 288] on button "button" at bounding box center [979, 298] width 41 height 26
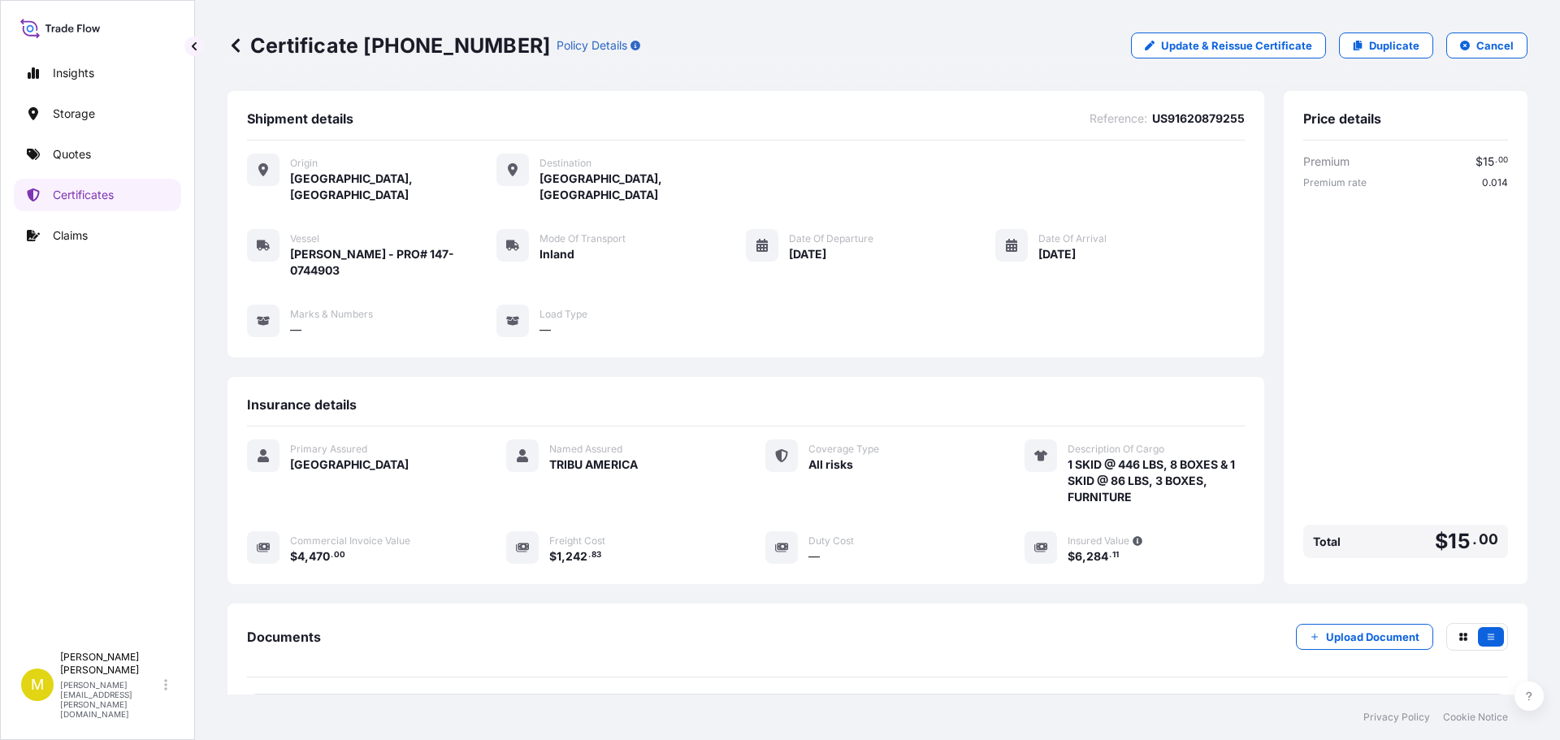
scroll to position [130, 0]
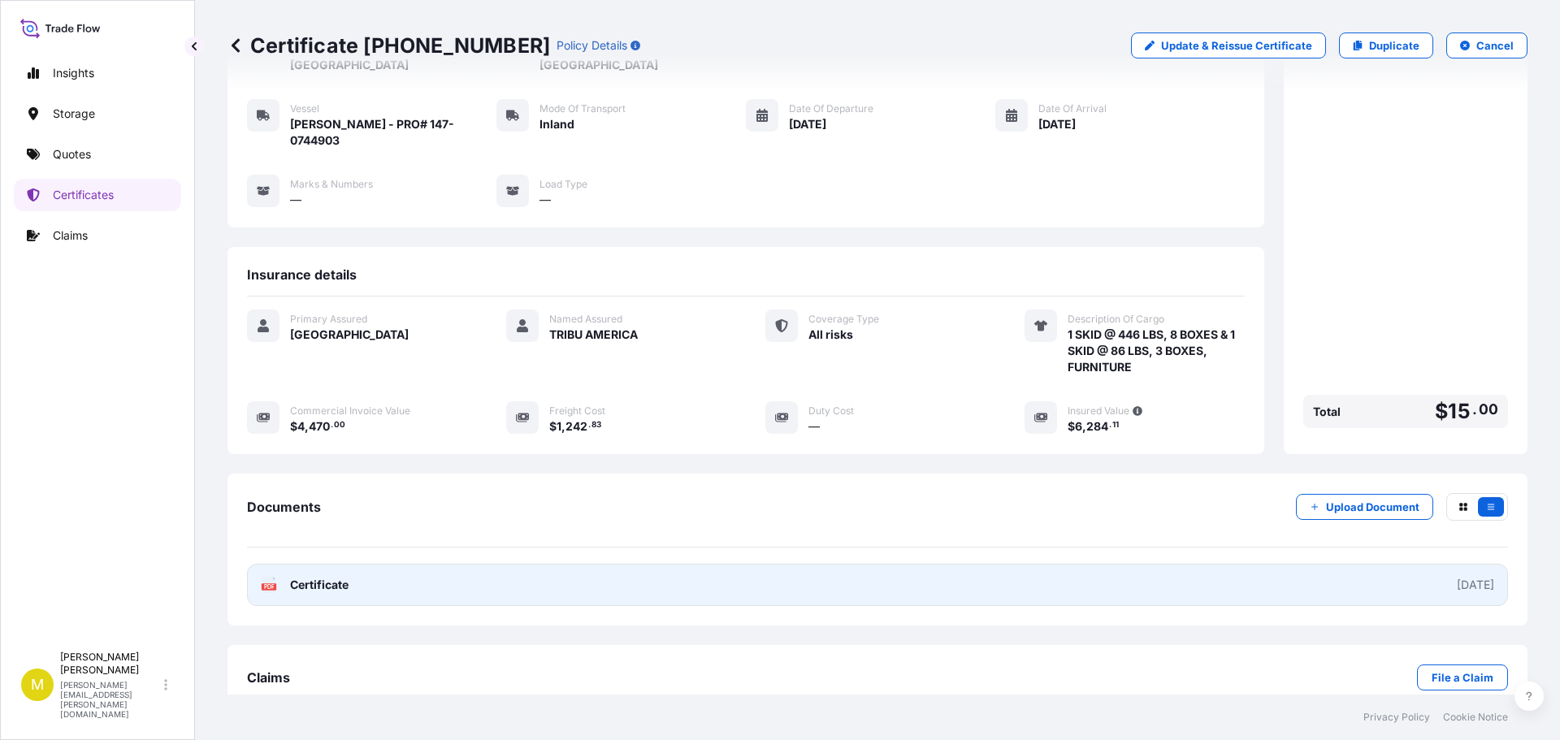
click at [318, 577] on span "Certificate" at bounding box center [319, 585] width 58 height 16
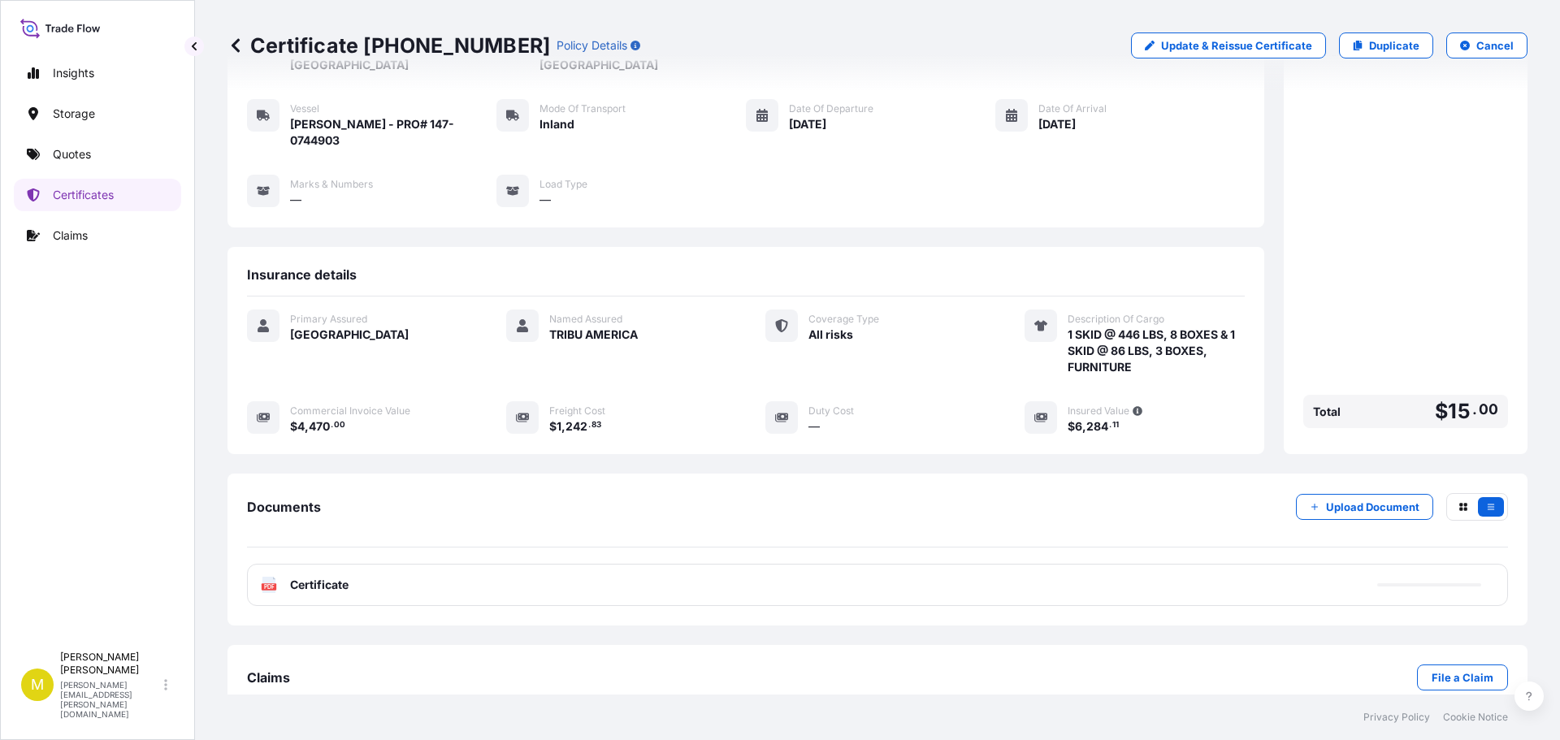
scroll to position [0, 0]
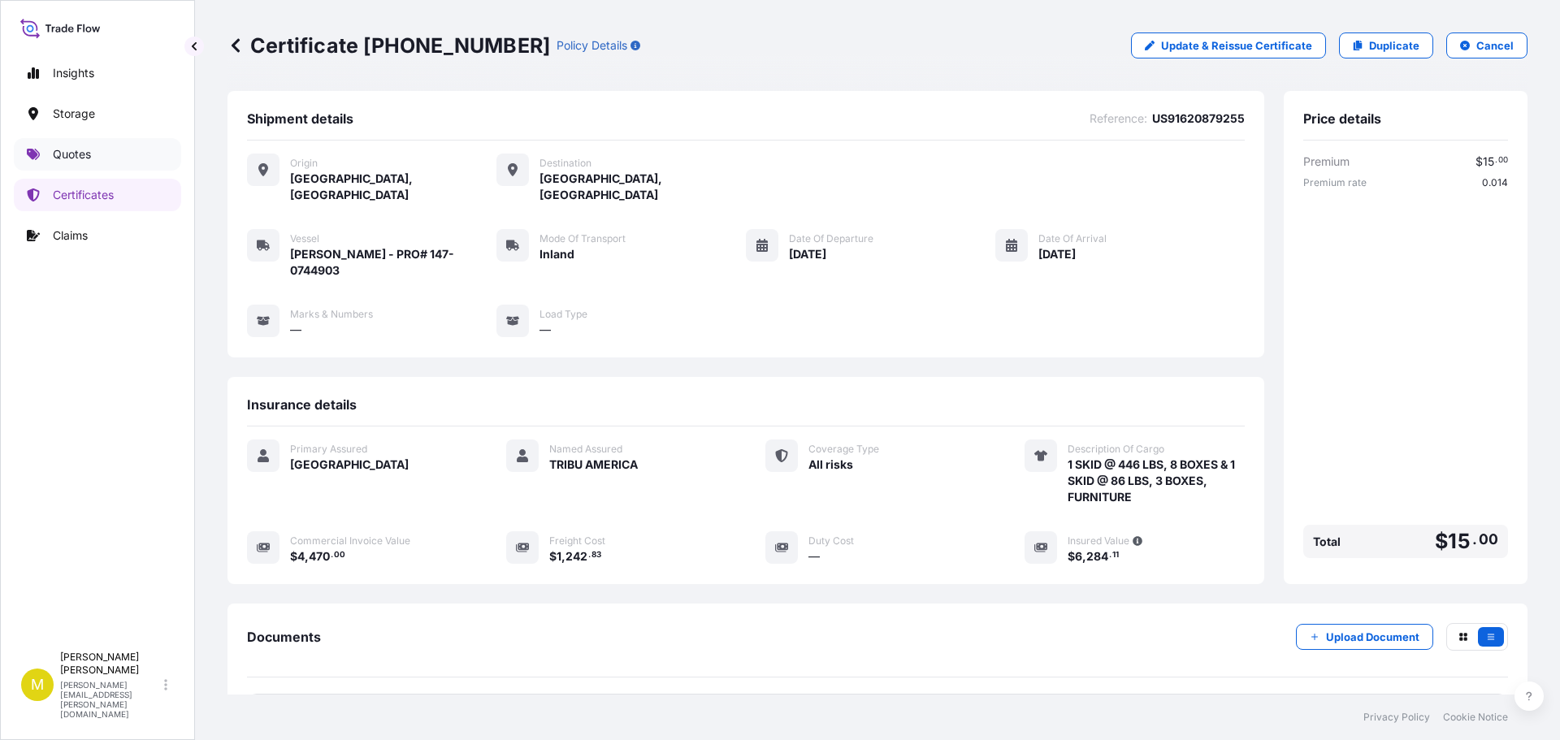
click at [80, 148] on p "Quotes" at bounding box center [72, 154] width 38 height 16
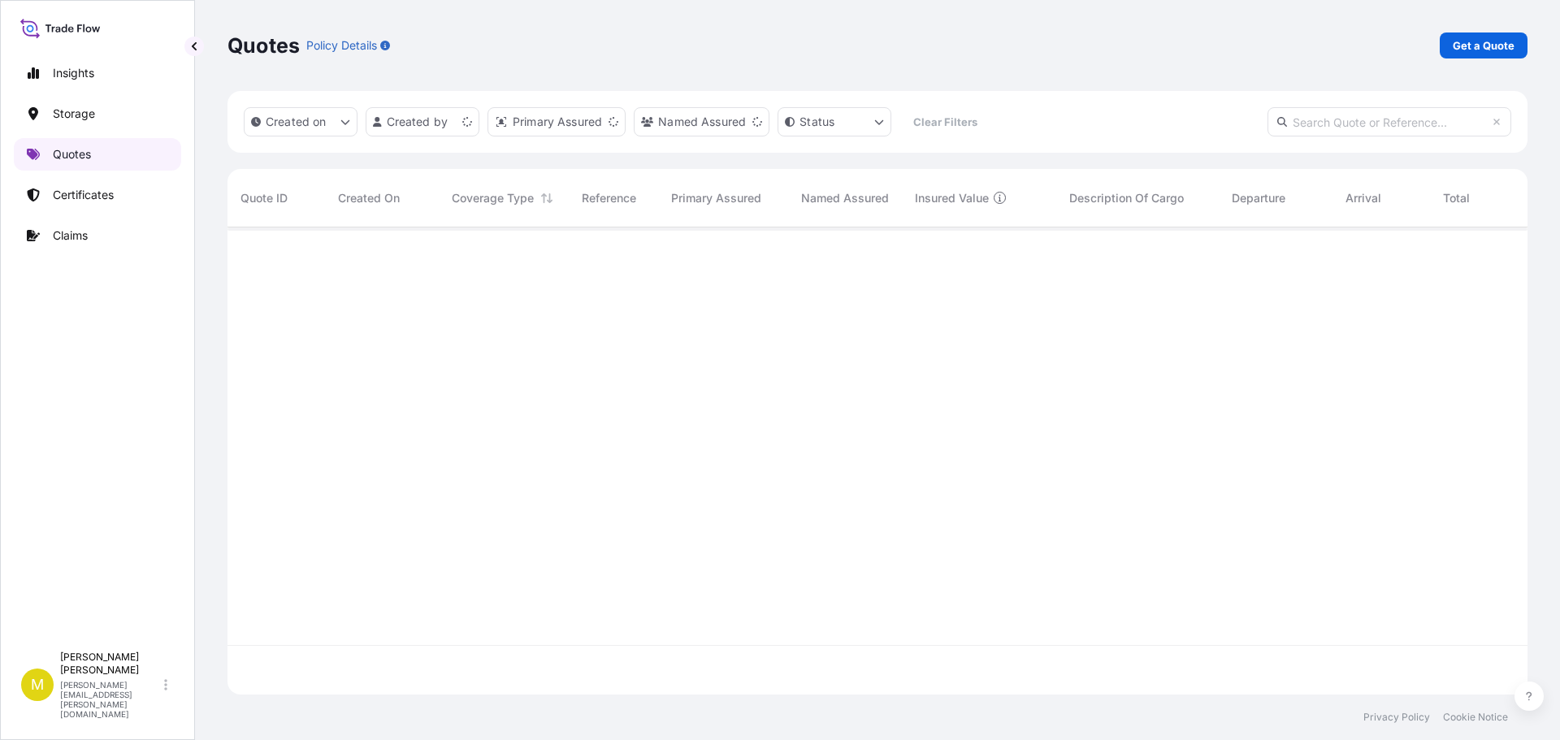
scroll to position [464, 1288]
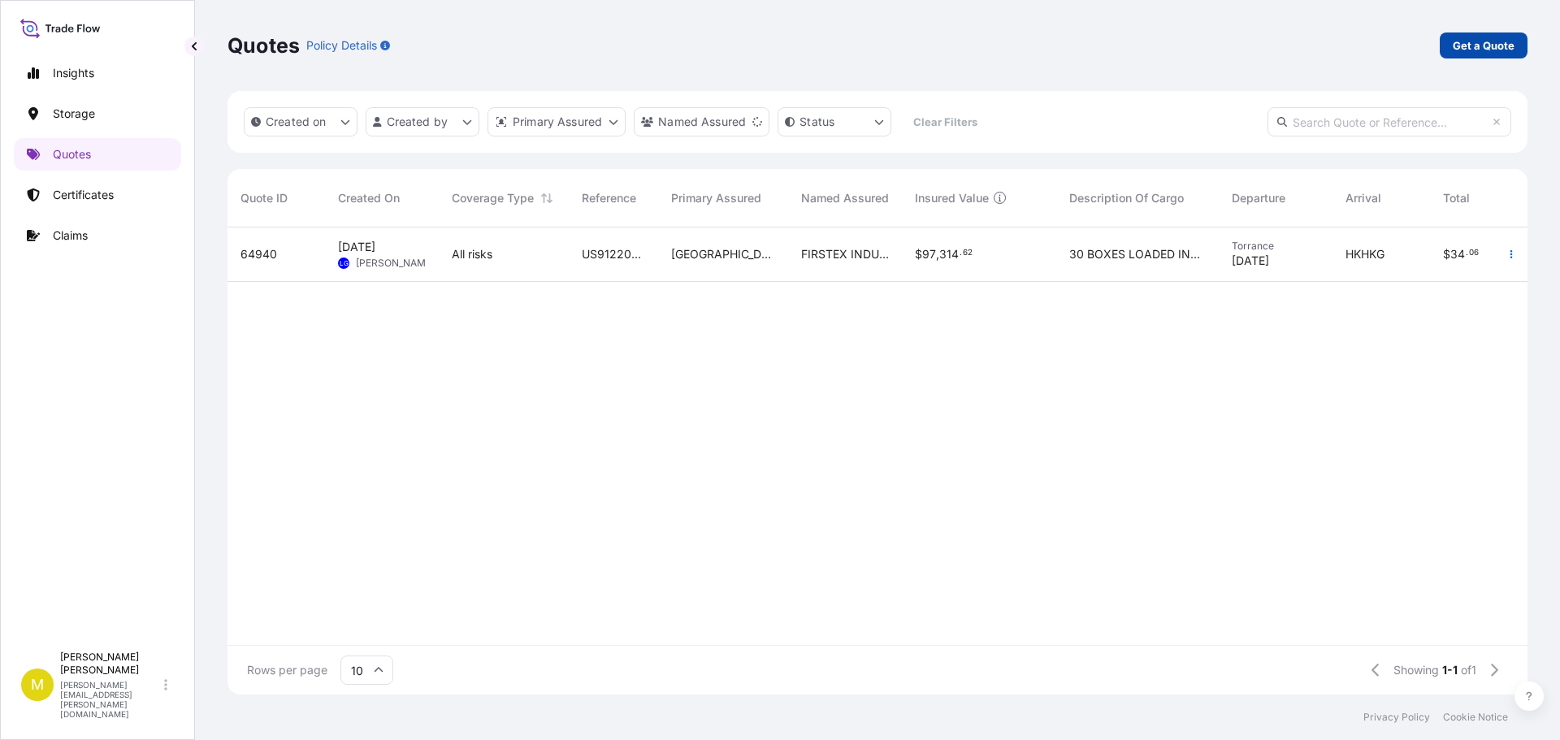
click at [1465, 40] on p "Get a Quote" at bounding box center [1483, 45] width 62 height 16
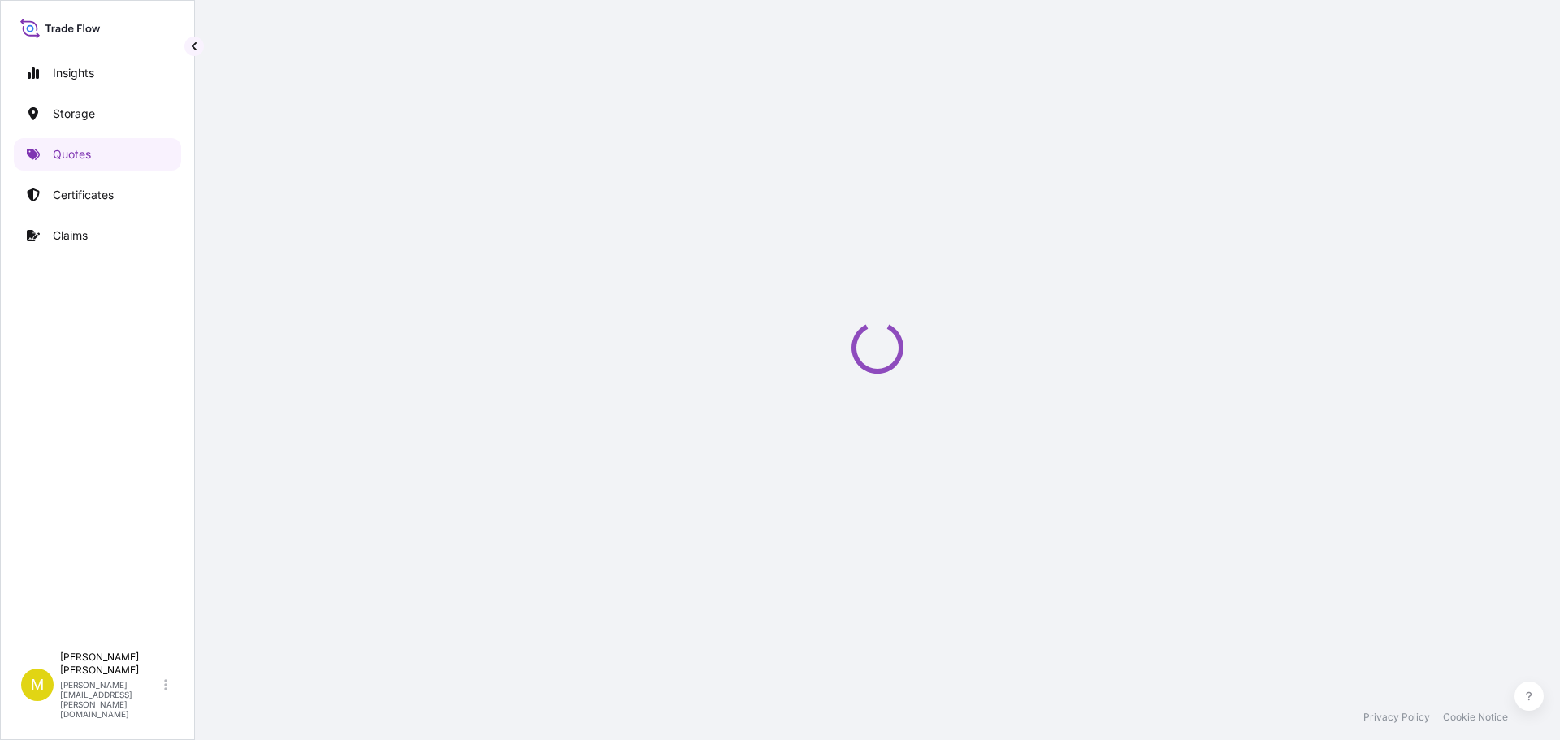
scroll to position [26, 0]
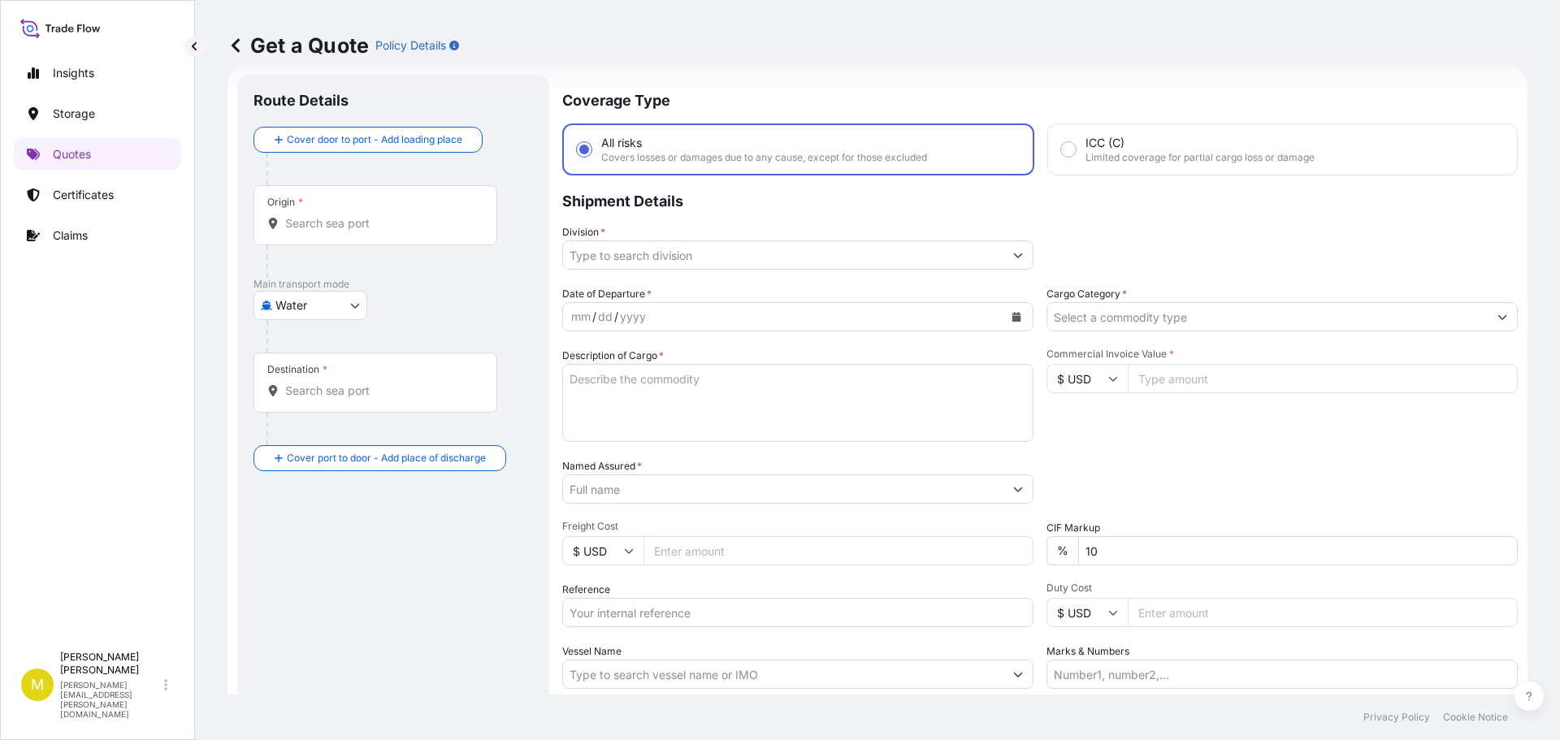
click at [311, 304] on body "Insights Storage Quotes Certificates Claims M [PERSON_NAME] [PERSON_NAME][EMAIL…" at bounding box center [780, 370] width 1560 height 740
click at [313, 407] on span "Inland" at bounding box center [300, 406] width 32 height 16
select select "Inland"
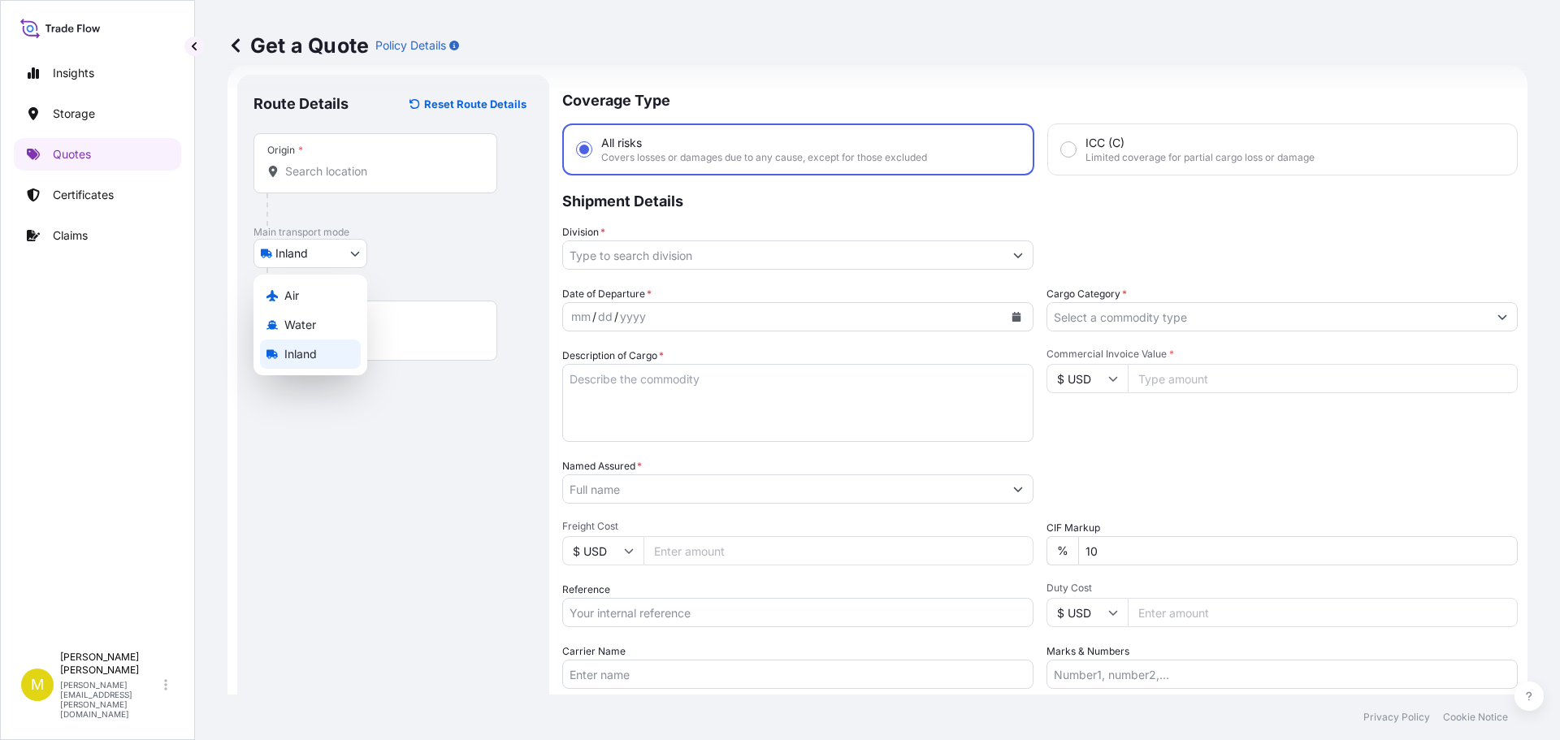
click at [345, 240] on body "Insights Storage Quotes Certificates Claims M [PERSON_NAME] [PERSON_NAME][EMAIL…" at bounding box center [780, 370] width 1560 height 740
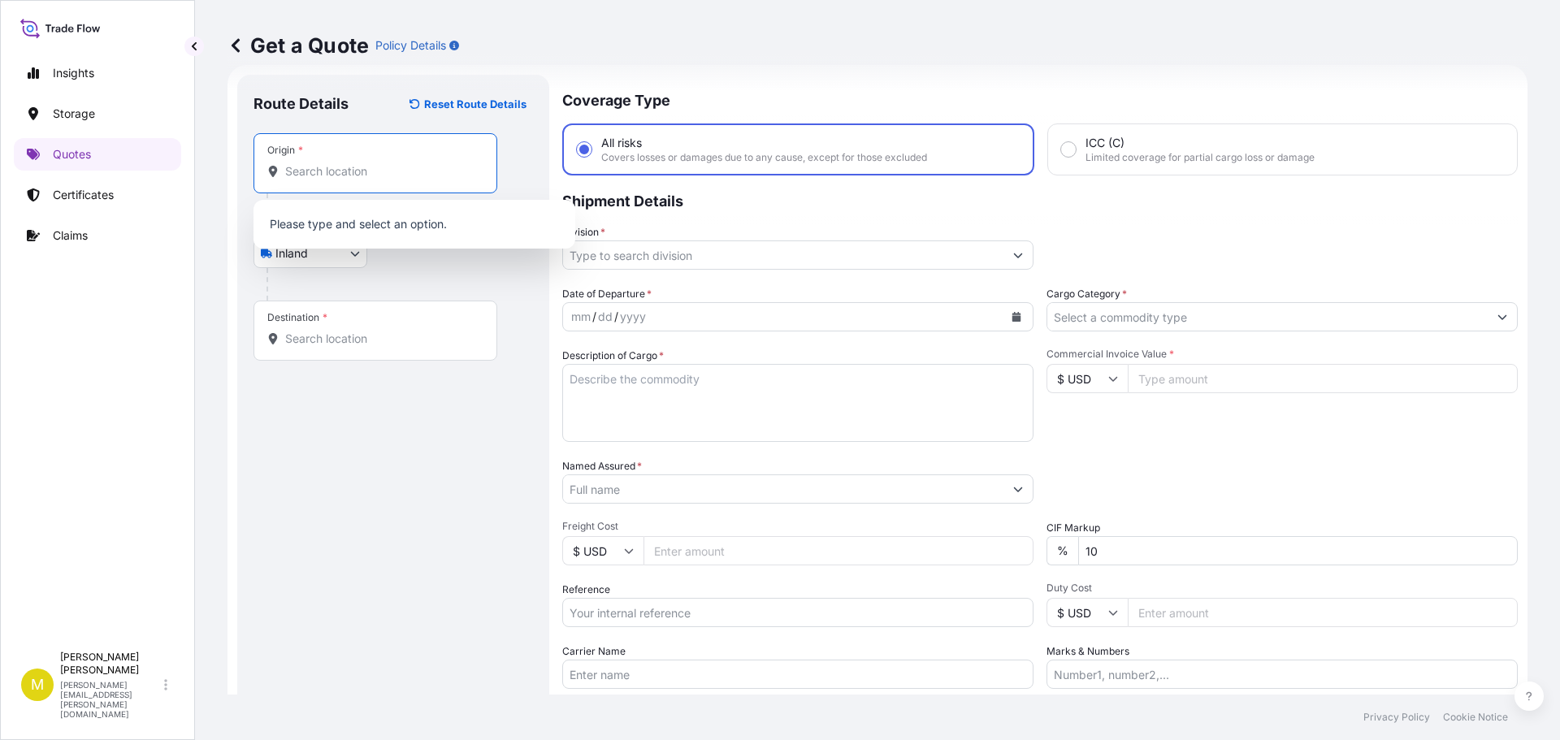
click at [335, 170] on input "Origin *" at bounding box center [381, 171] width 192 height 16
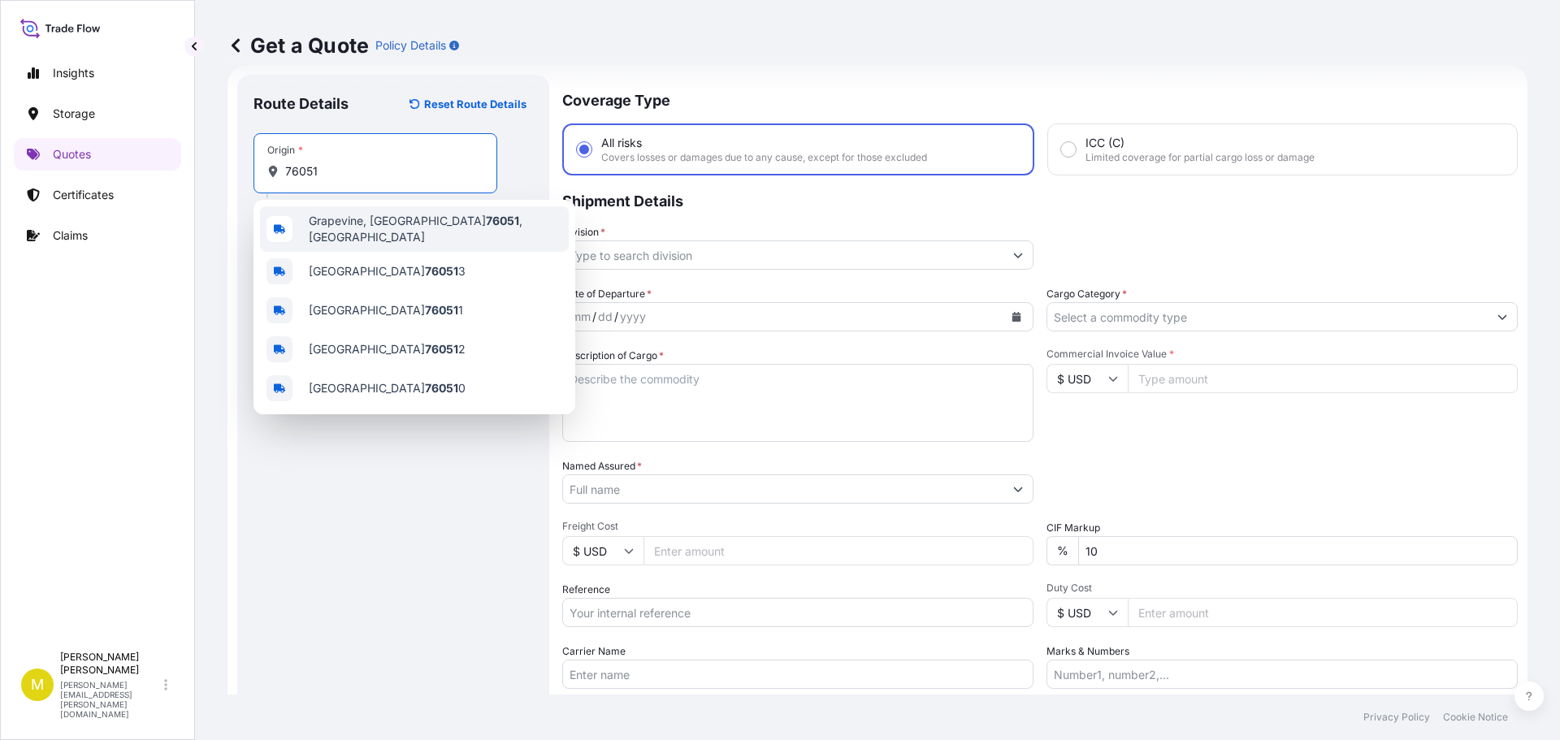
click at [349, 236] on div "[GEOGRAPHIC_DATA] , [GEOGRAPHIC_DATA]" at bounding box center [414, 228] width 309 height 45
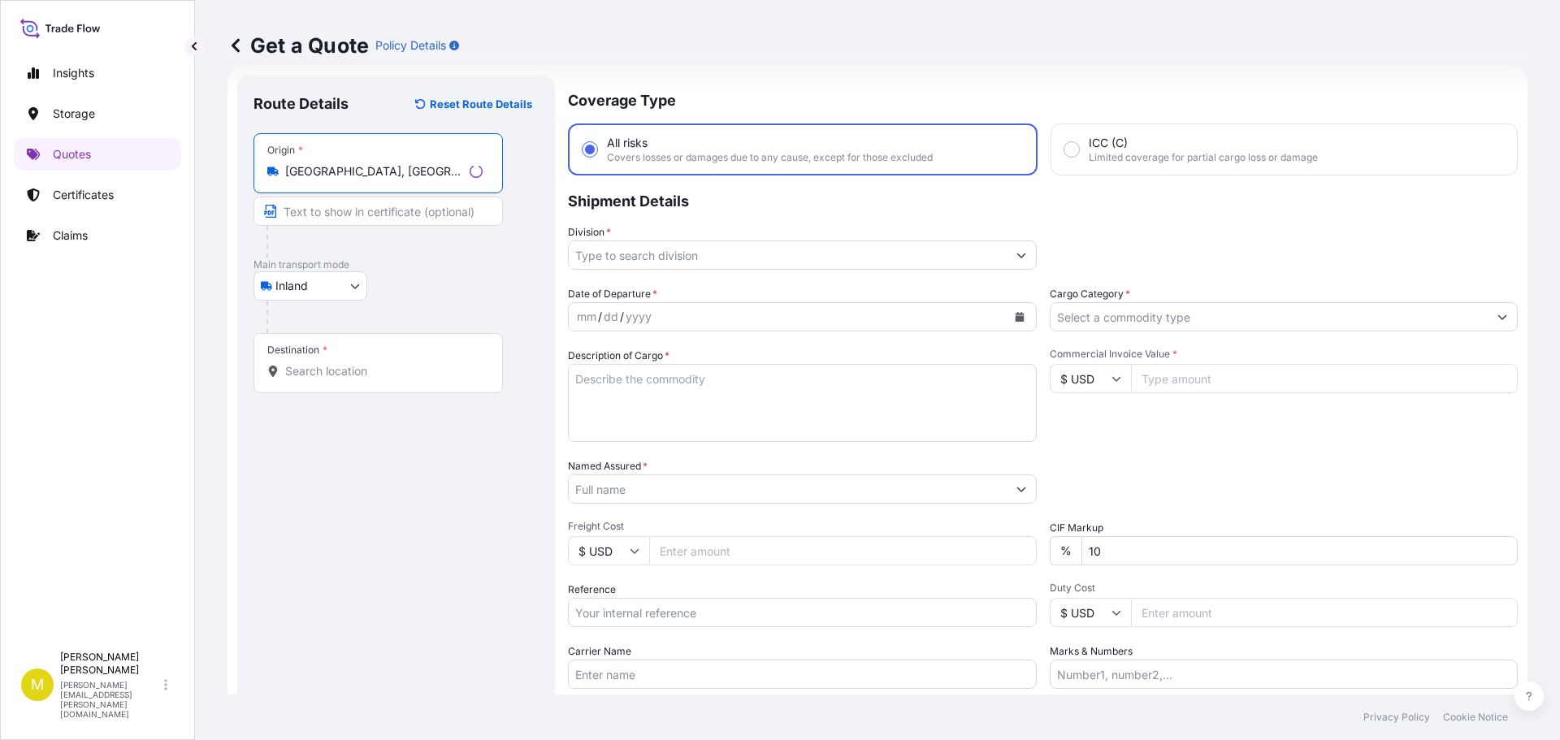
type input "[GEOGRAPHIC_DATA], [GEOGRAPHIC_DATA]"
click at [342, 381] on div "Destination *" at bounding box center [377, 363] width 249 height 60
click at [342, 379] on input "Destination *" at bounding box center [383, 371] width 197 height 16
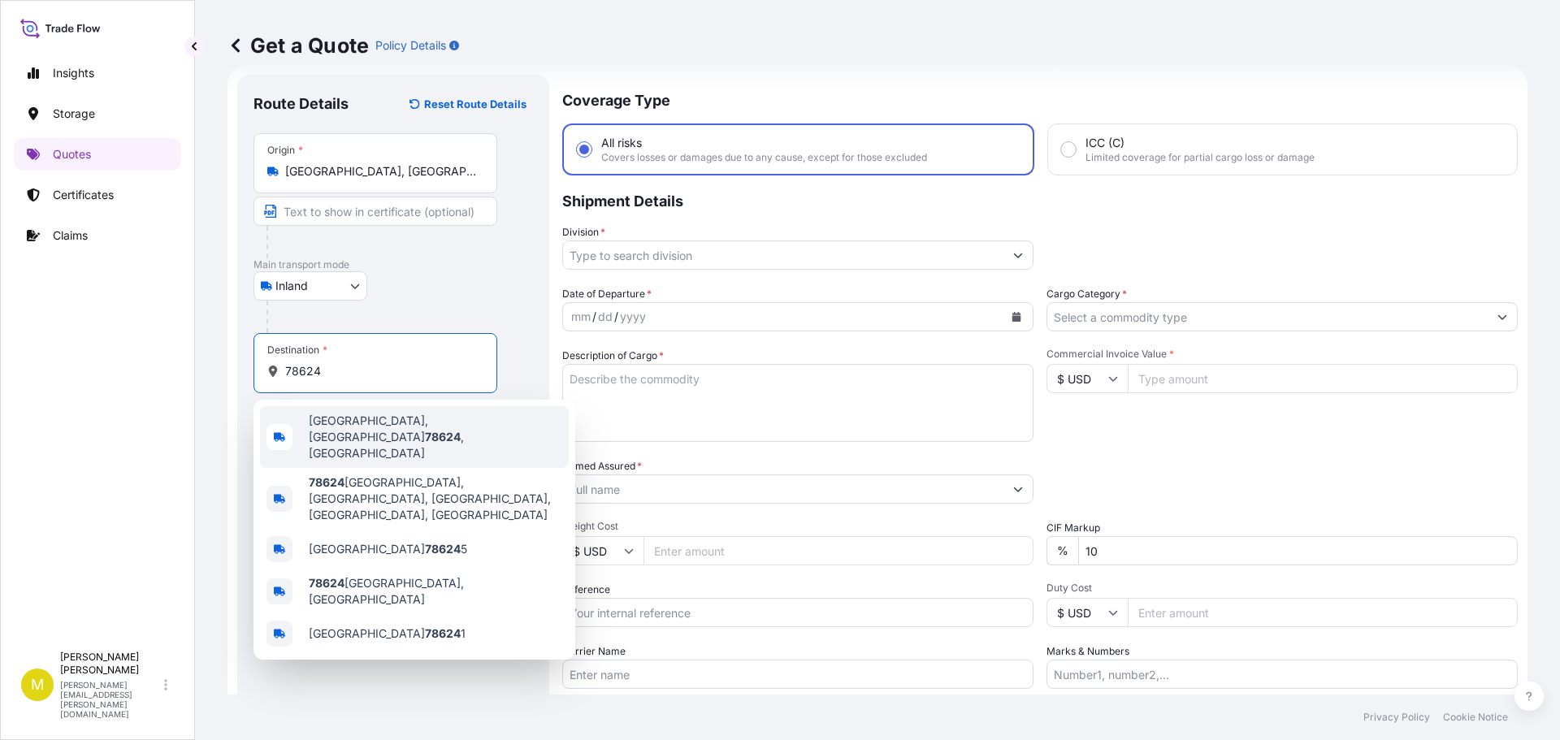
click at [355, 424] on span "[GEOGRAPHIC_DATA] , [GEOGRAPHIC_DATA]" at bounding box center [435, 437] width 253 height 49
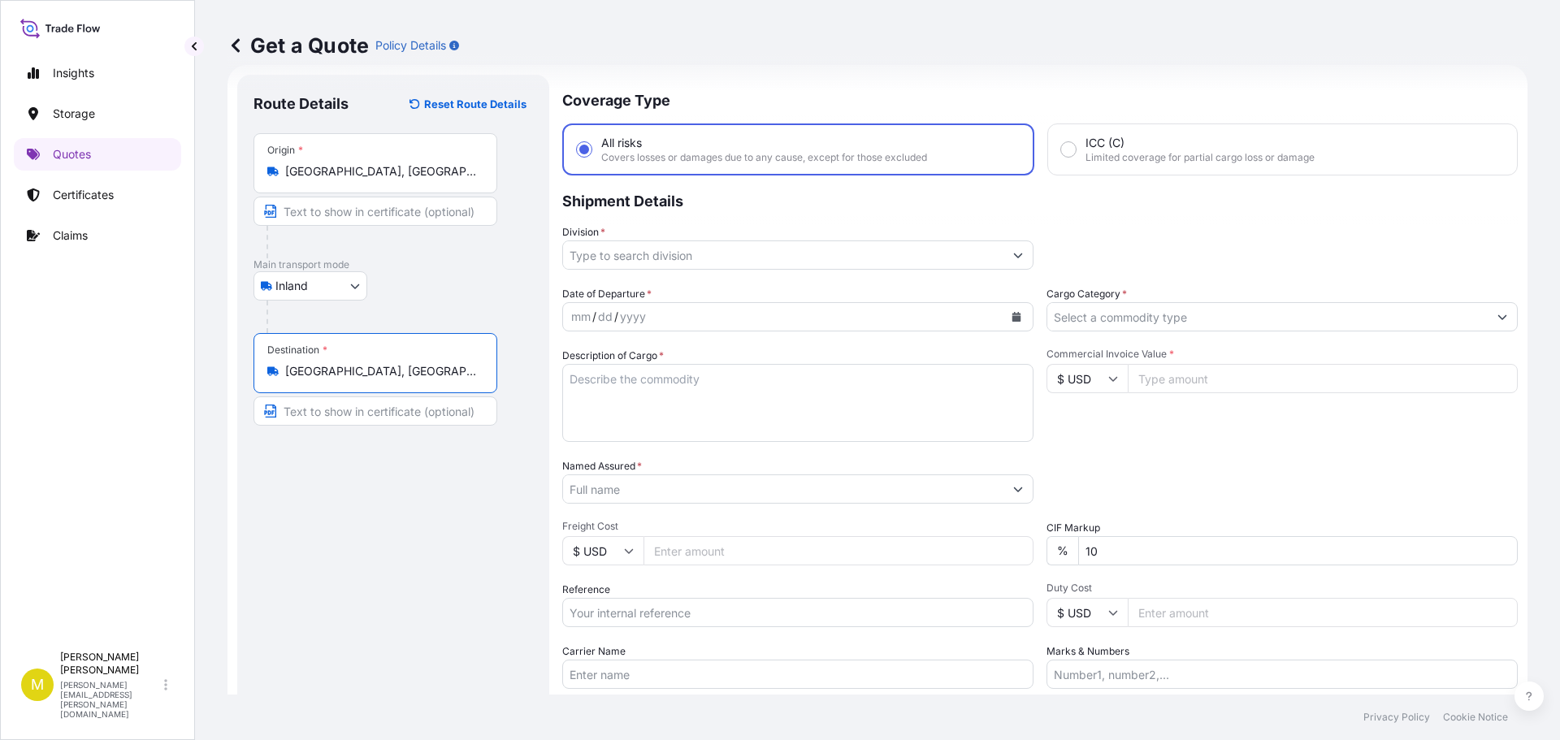
type input "[GEOGRAPHIC_DATA], [GEOGRAPHIC_DATA]"
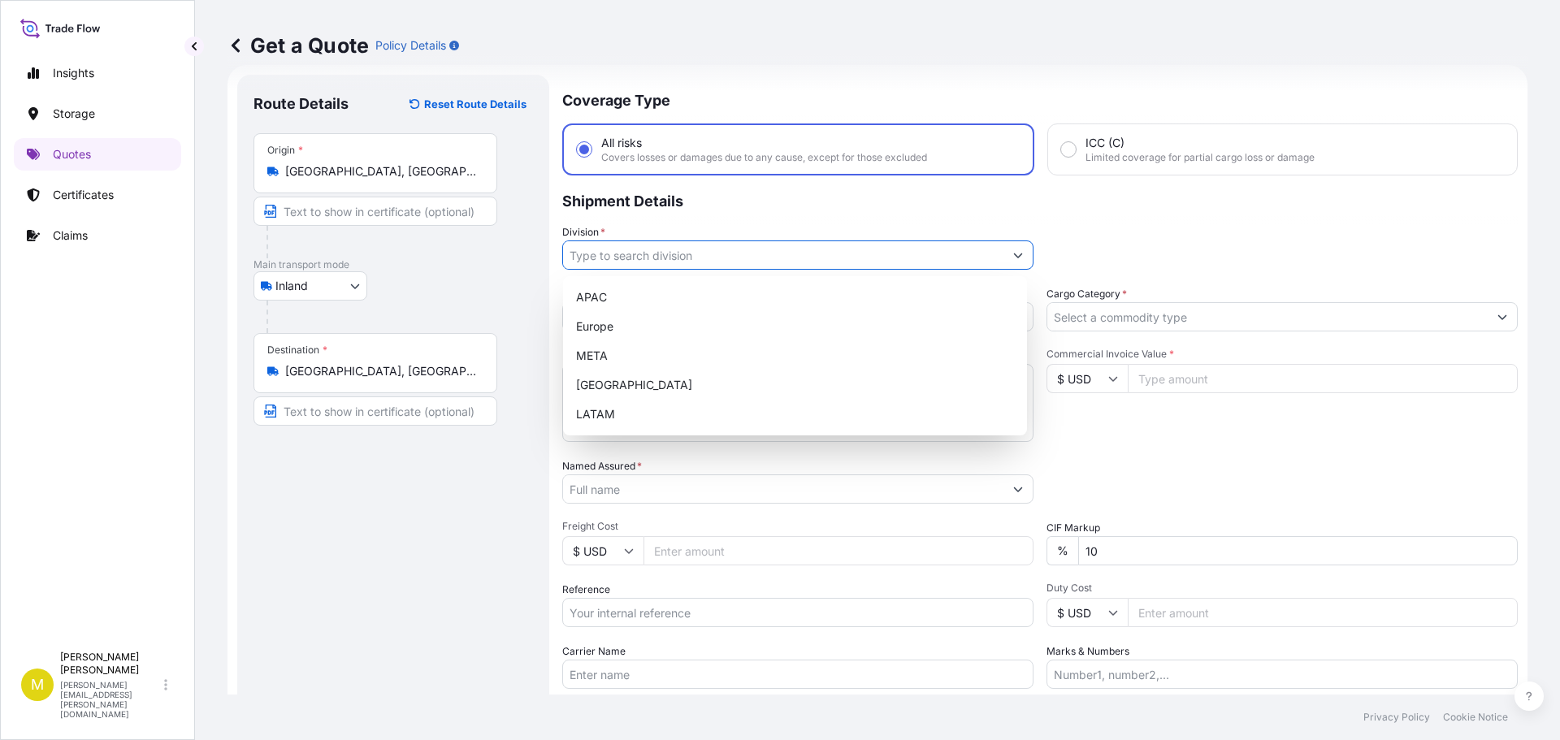
click at [806, 253] on input "Division *" at bounding box center [783, 254] width 440 height 29
click at [658, 386] on div "[GEOGRAPHIC_DATA]" at bounding box center [794, 384] width 451 height 29
type input "[GEOGRAPHIC_DATA]"
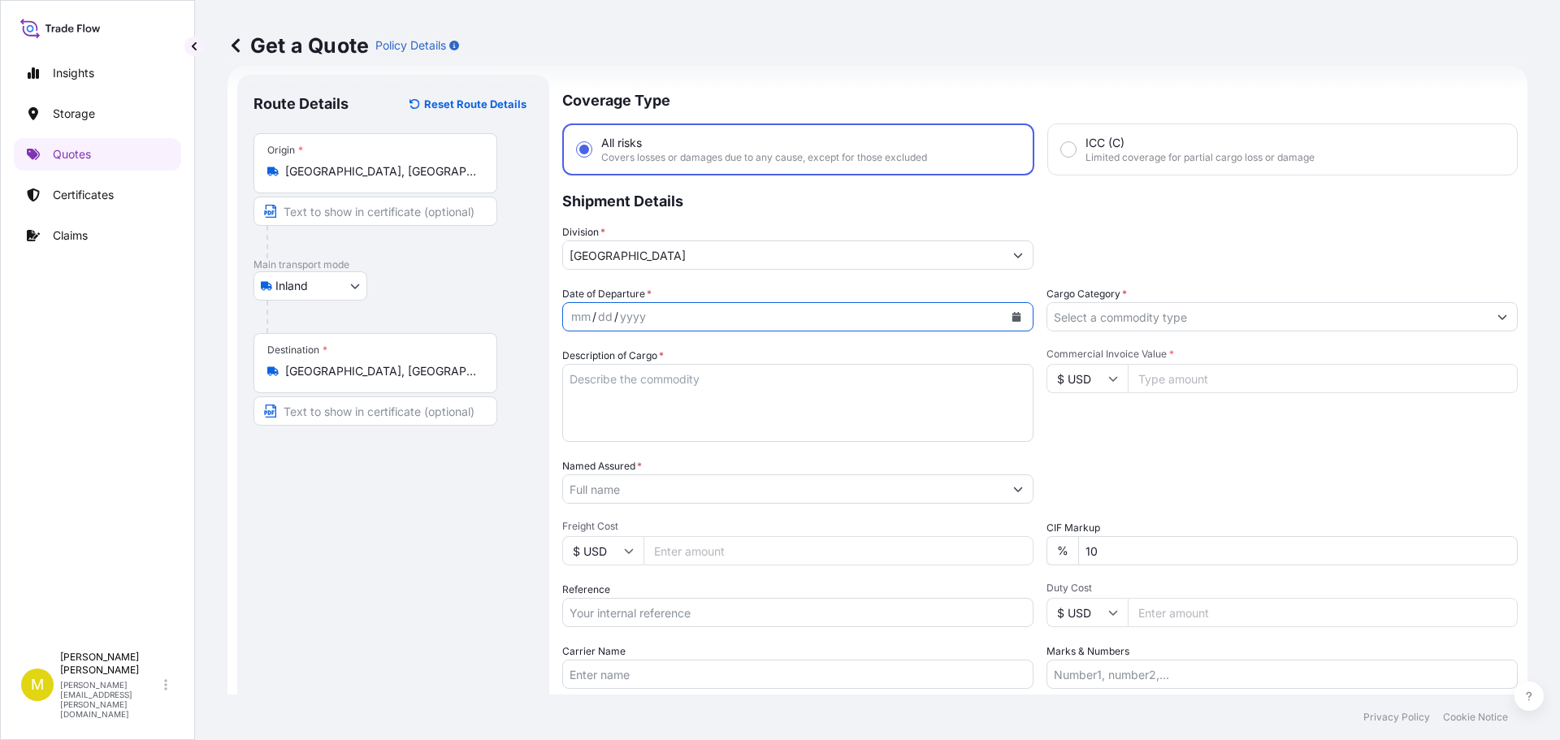
click at [1012, 314] on icon "Calendar" at bounding box center [1016, 317] width 9 height 10
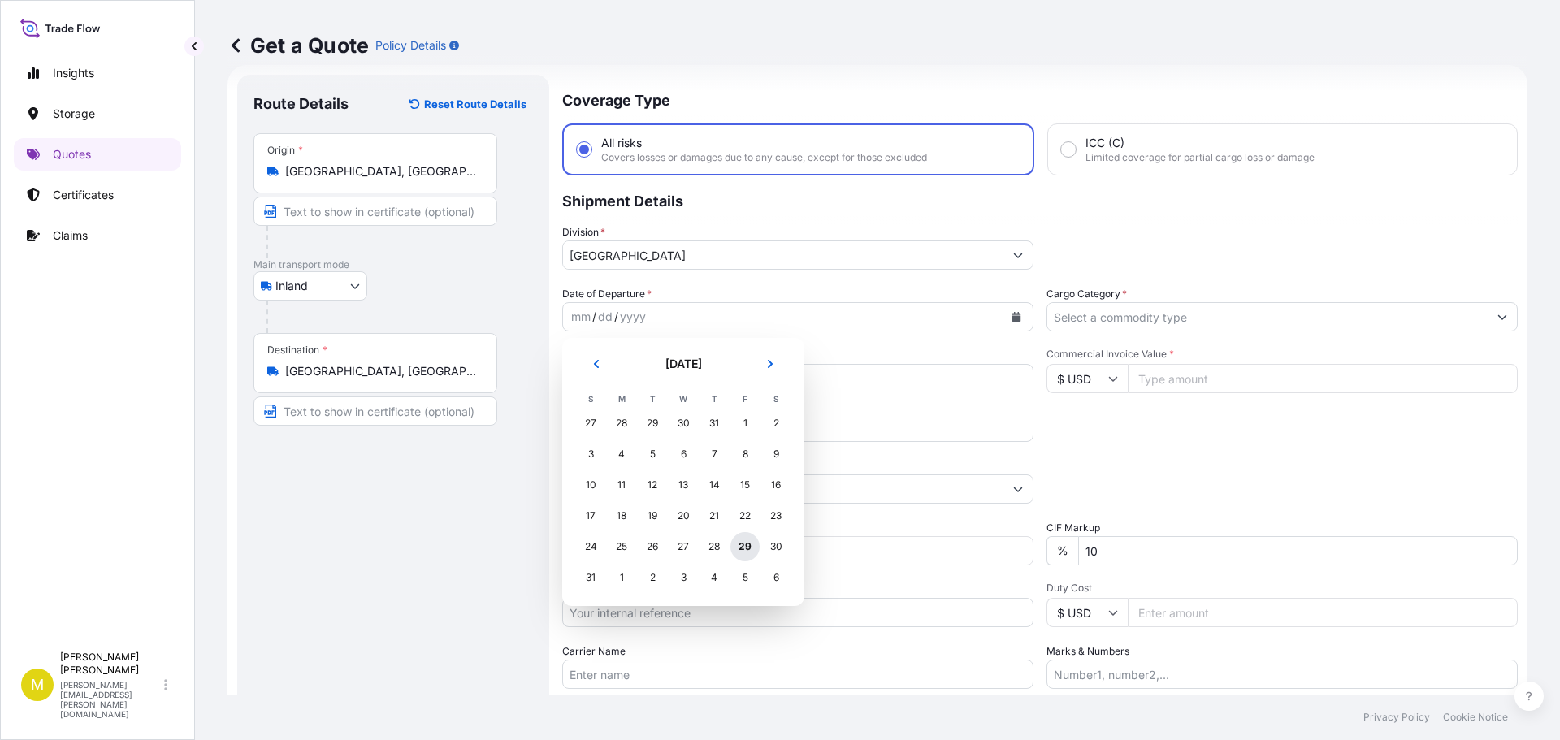
click at [747, 552] on div "29" at bounding box center [744, 546] width 29 height 29
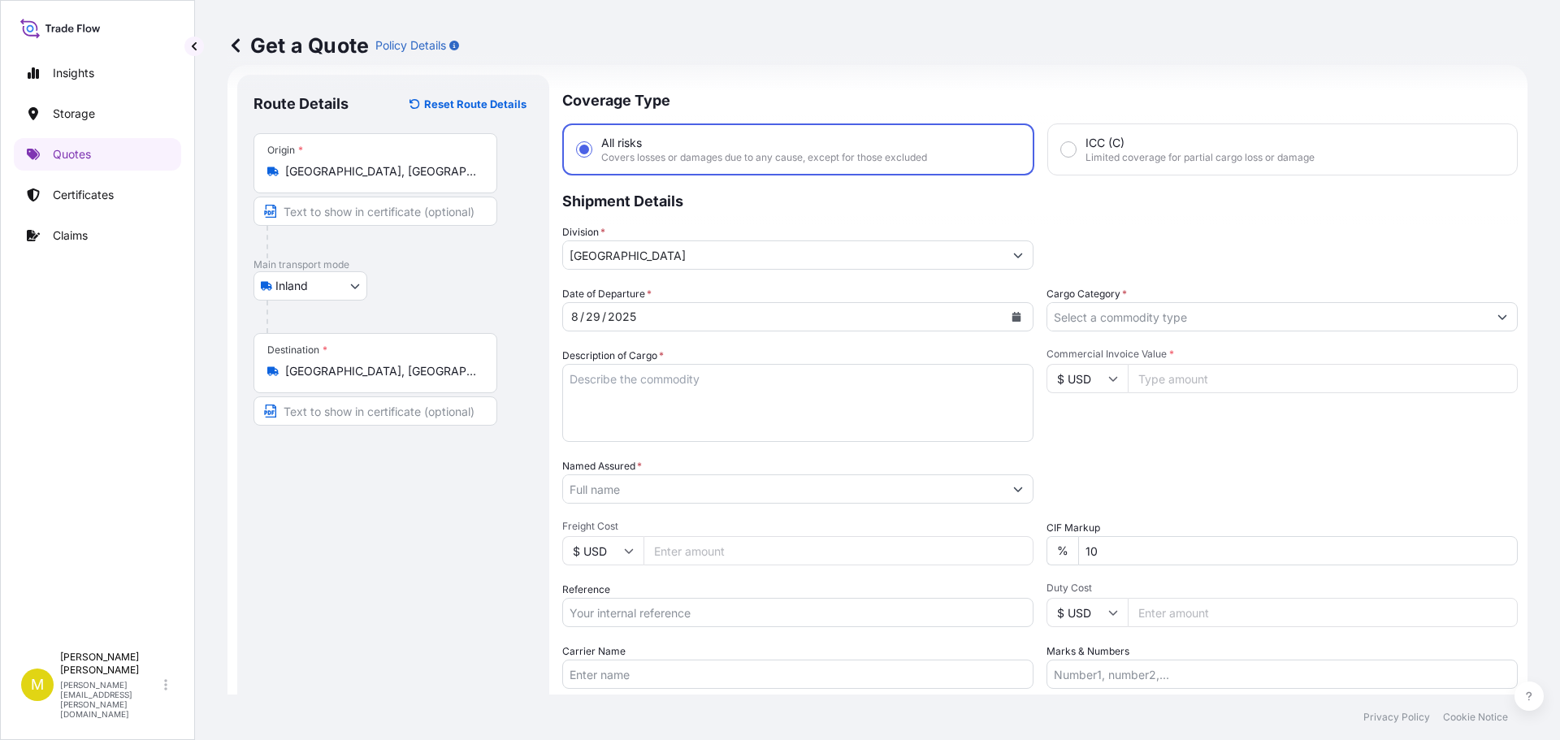
click at [1469, 313] on input "Cargo Category *" at bounding box center [1267, 316] width 440 height 29
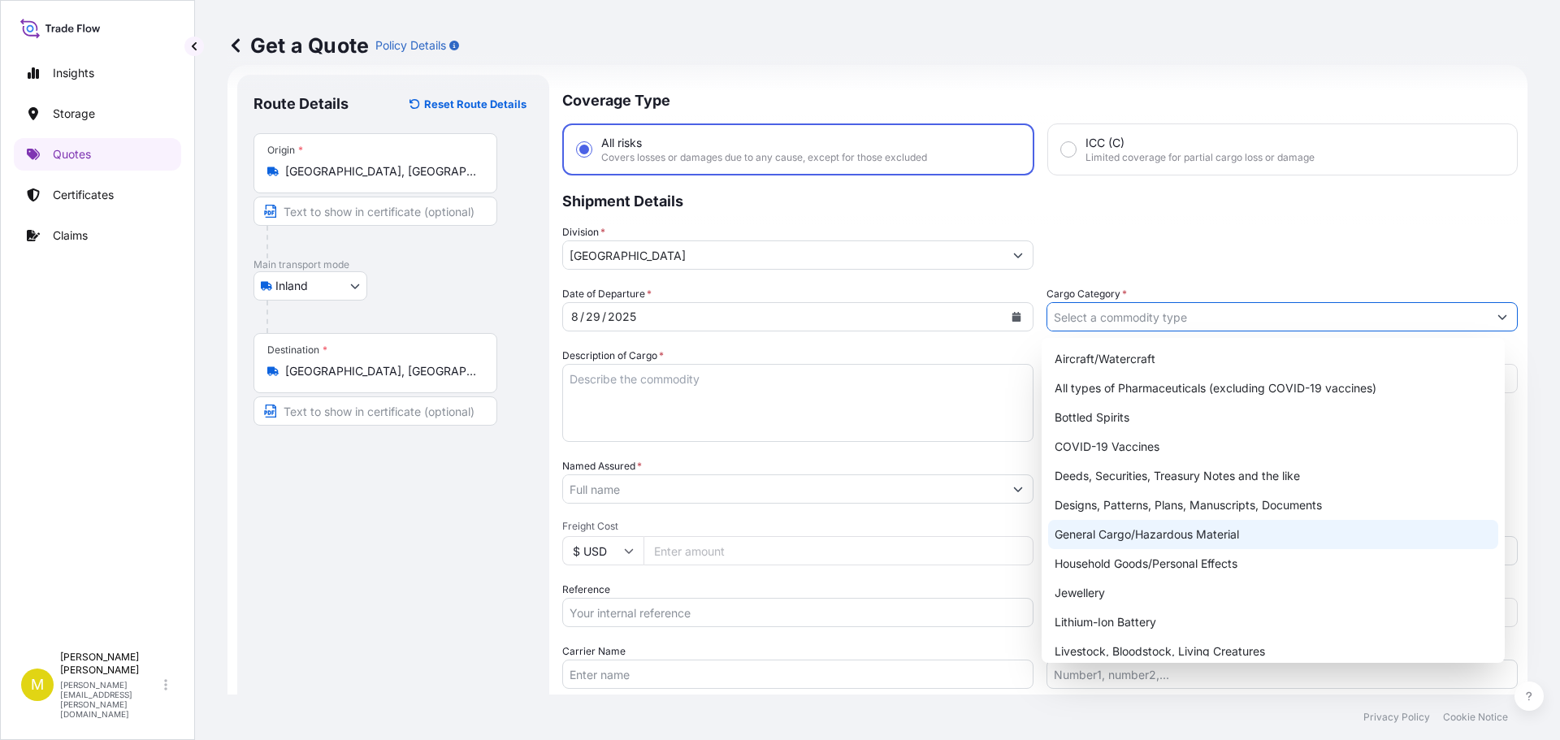
click at [1175, 534] on div "General Cargo/Hazardous Material" at bounding box center [1273, 534] width 451 height 29
type input "General Cargo/Hazardous Material"
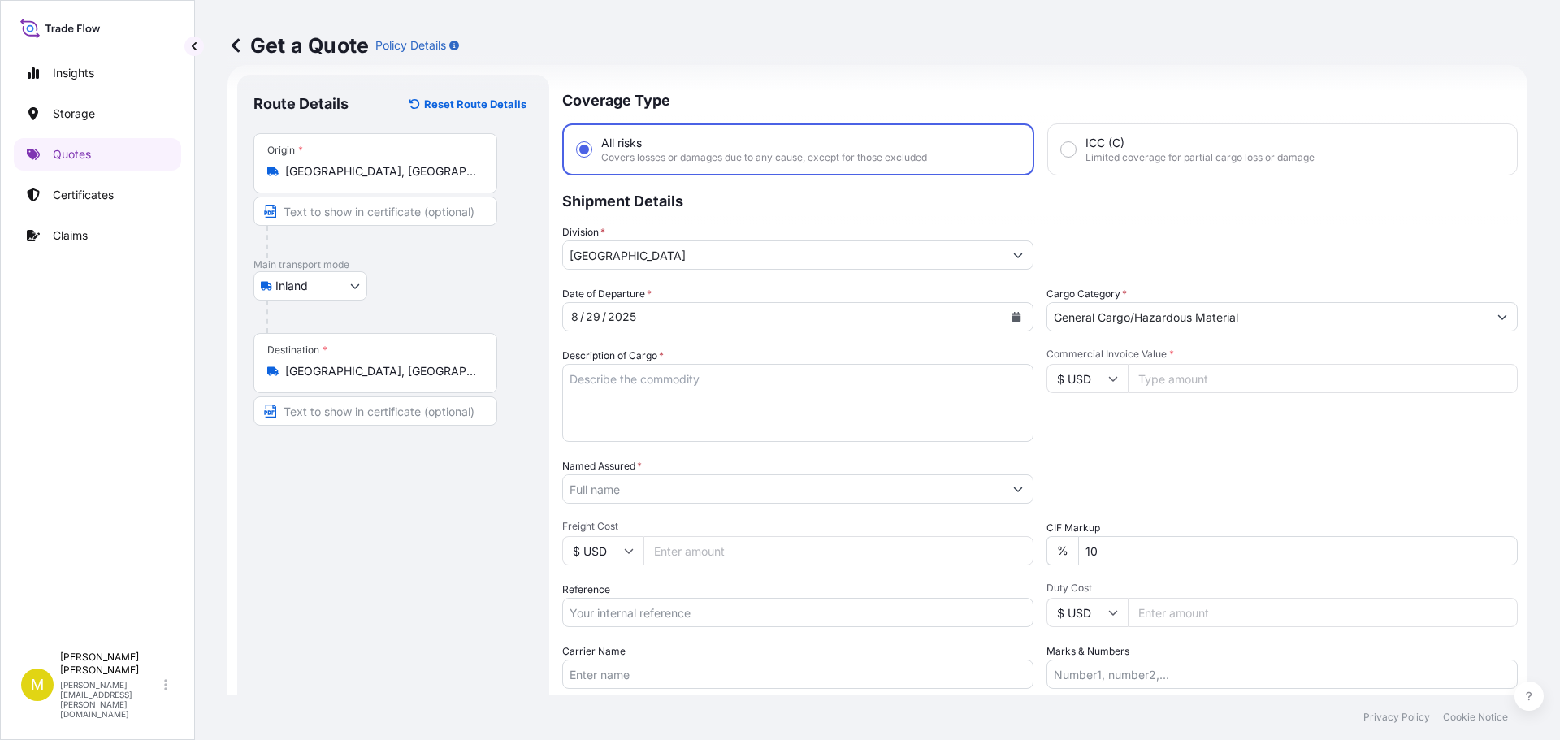
click at [1154, 377] on input "Commercial Invoice Value *" at bounding box center [1323, 378] width 390 height 29
type input "1754.00"
click at [703, 394] on textarea "Description of Cargo *" at bounding box center [797, 403] width 471 height 78
paste textarea "1 CRATE @ 240 LBS, 95 x 54 x 13, 8' WOODEN CROSS"
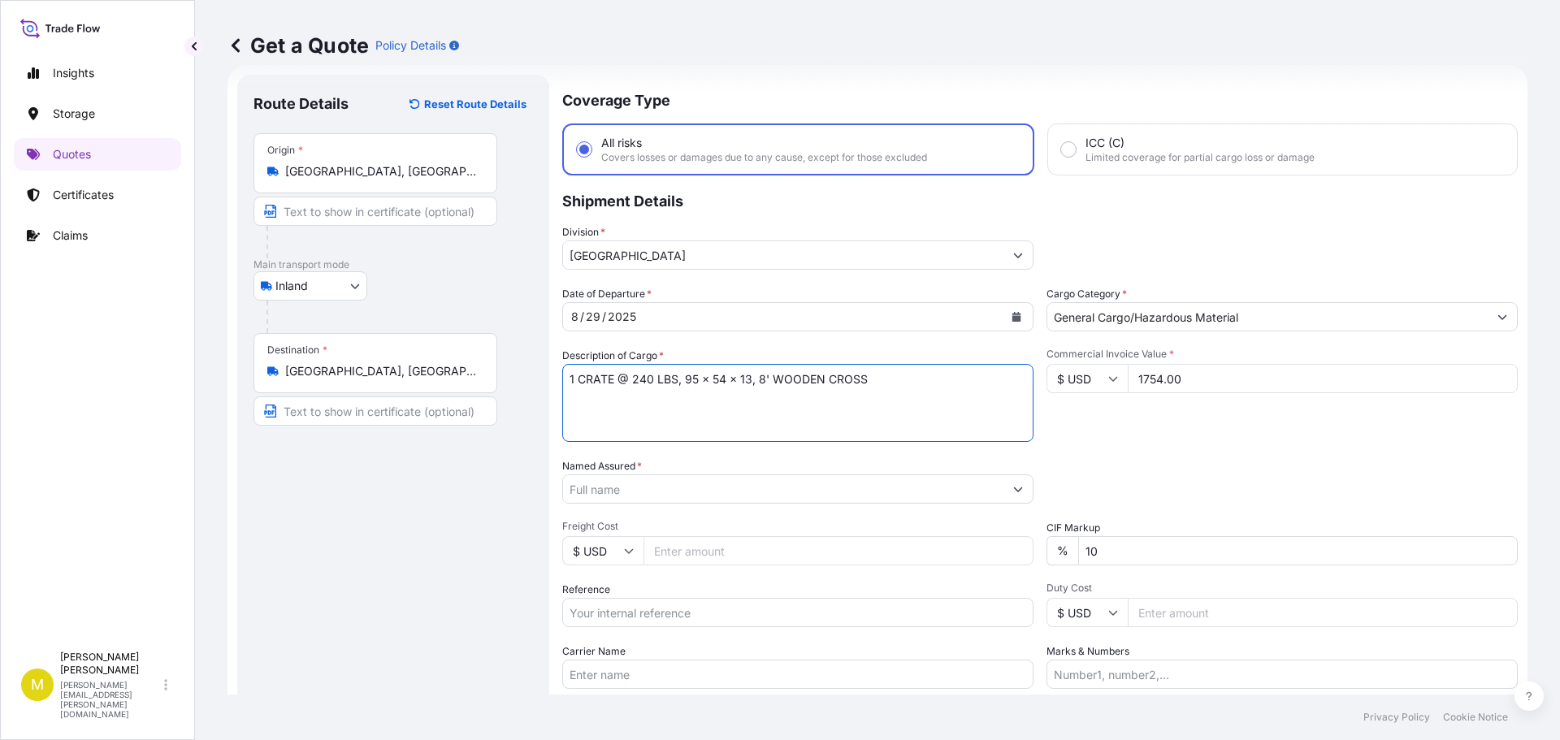
click at [645, 379] on textarea "1 CRATE @ 240 LBS, 95 x 54 x 13, 8' WOODEN CROSS" at bounding box center [797, 403] width 471 height 78
type textarea "1 CRATE @ 100 LBS, 59 x 33 x 11, 3' & 5' WOODEN CROSS"
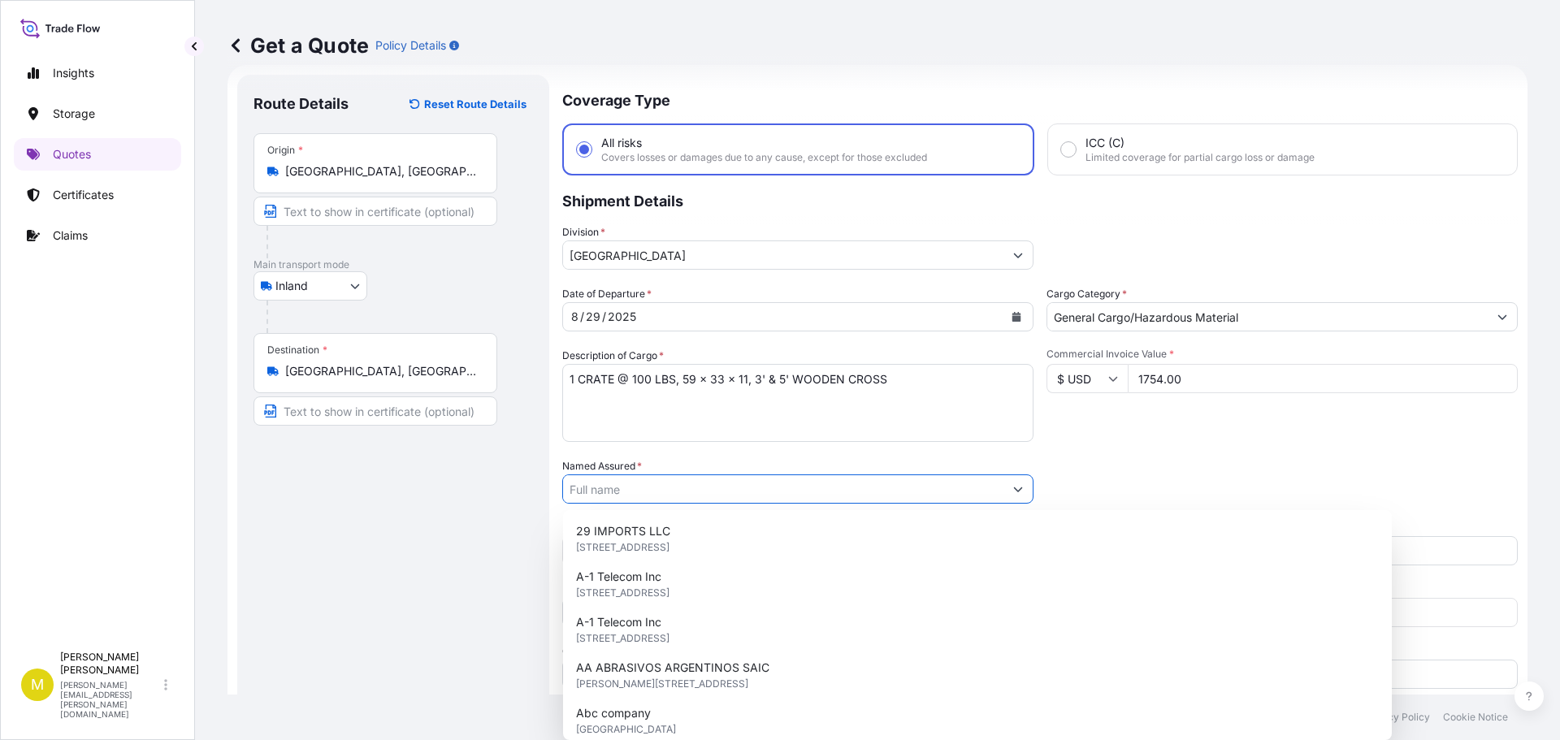
click at [682, 491] on input "Named Assured *" at bounding box center [783, 488] width 440 height 29
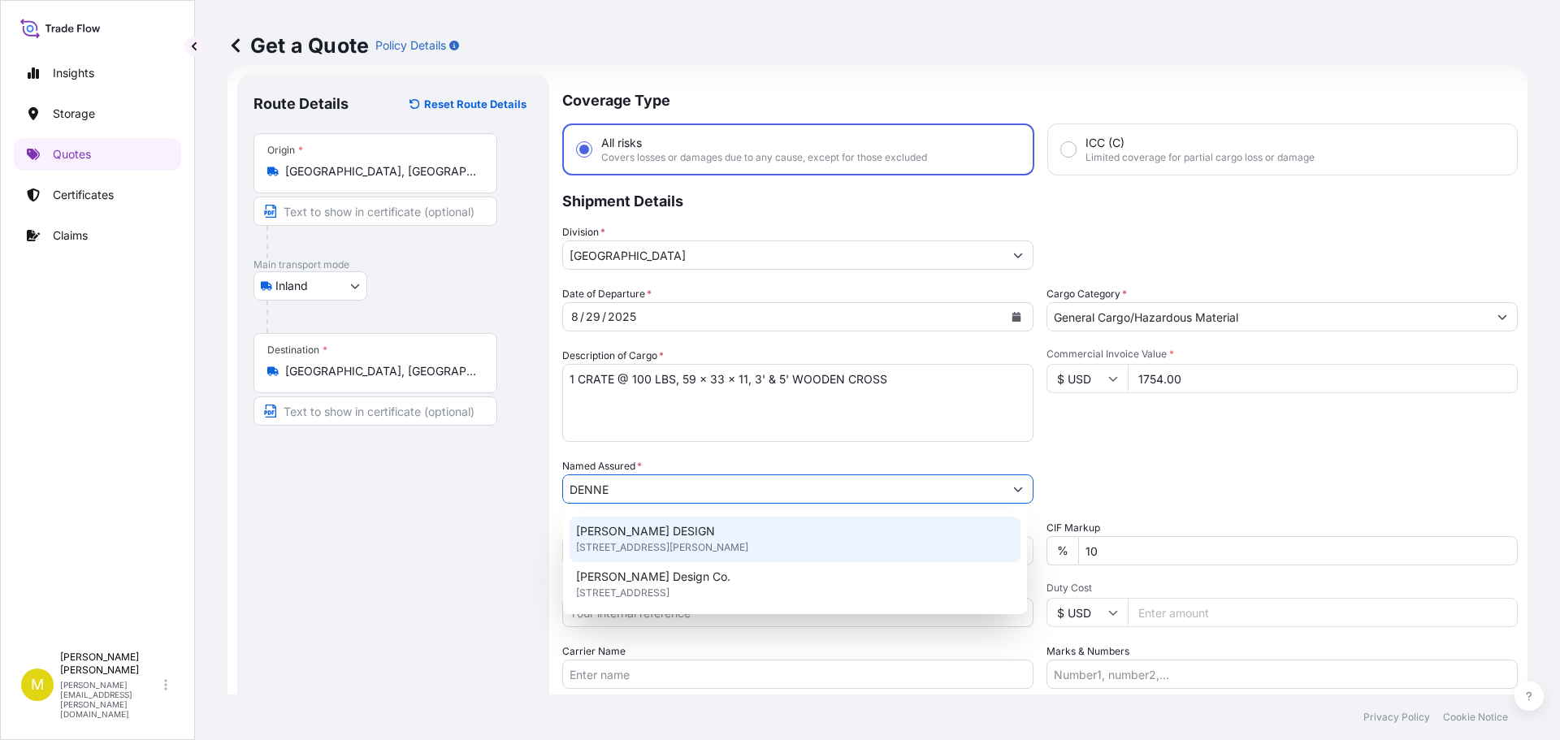
click at [709, 541] on span "[STREET_ADDRESS][PERSON_NAME]" at bounding box center [662, 547] width 172 height 16
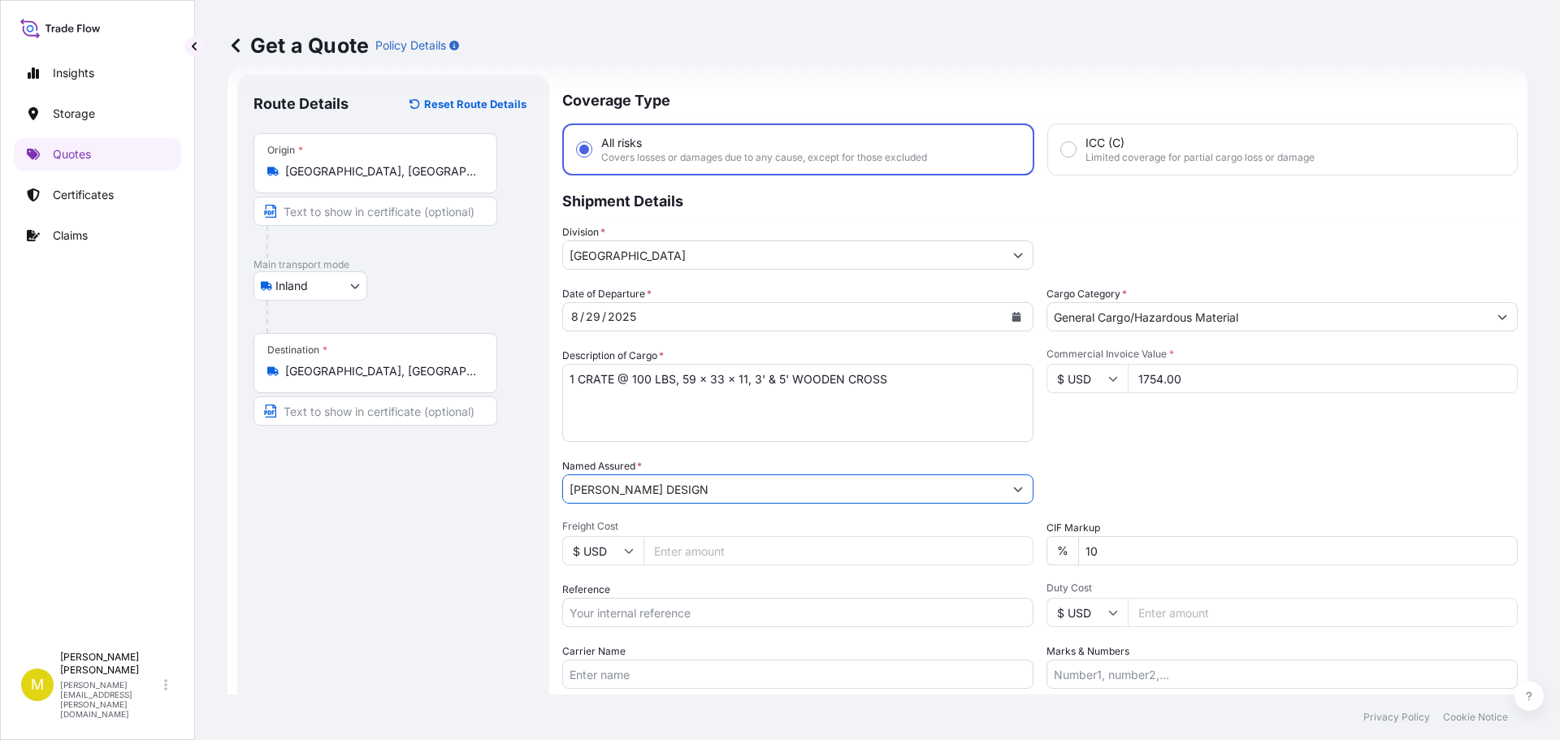
type input "[PERSON_NAME] DESIGN"
click at [686, 551] on input "Freight Cost" at bounding box center [838, 550] width 390 height 29
type input "290.15"
click at [671, 610] on input "Reference" at bounding box center [797, 612] width 471 height 29
type input "US91620878242"
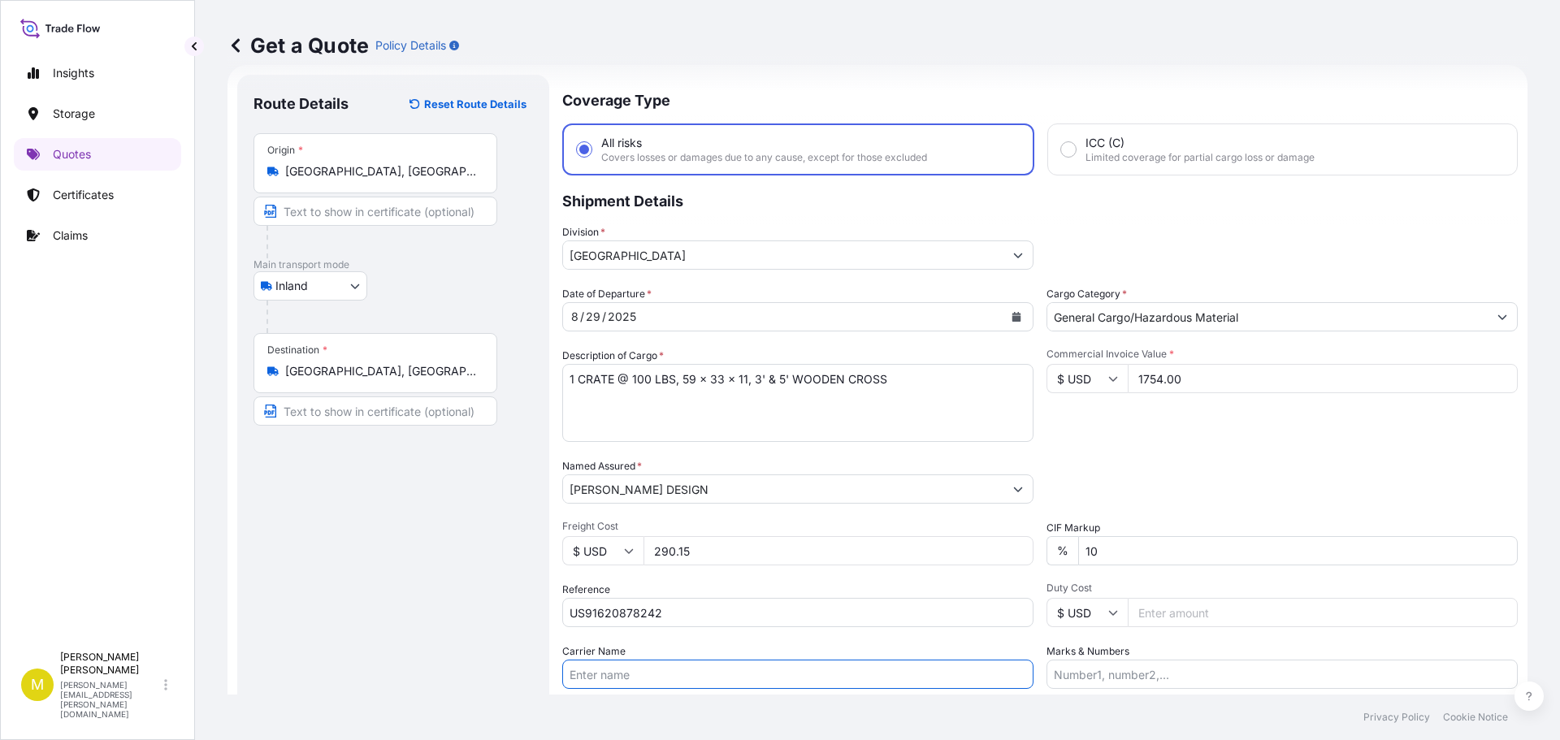
click at [631, 679] on input "Carrier Name" at bounding box center [797, 674] width 471 height 29
click at [669, 679] on input "SEFL - PRO # 820043621" at bounding box center [797, 674] width 471 height 29
type input "SEFL - PRO # 822630371"
click at [1227, 454] on div "Date of Departure * [DATE] Cargo Category * General Cargo/Hazardous Material De…" at bounding box center [1039, 487] width 955 height 403
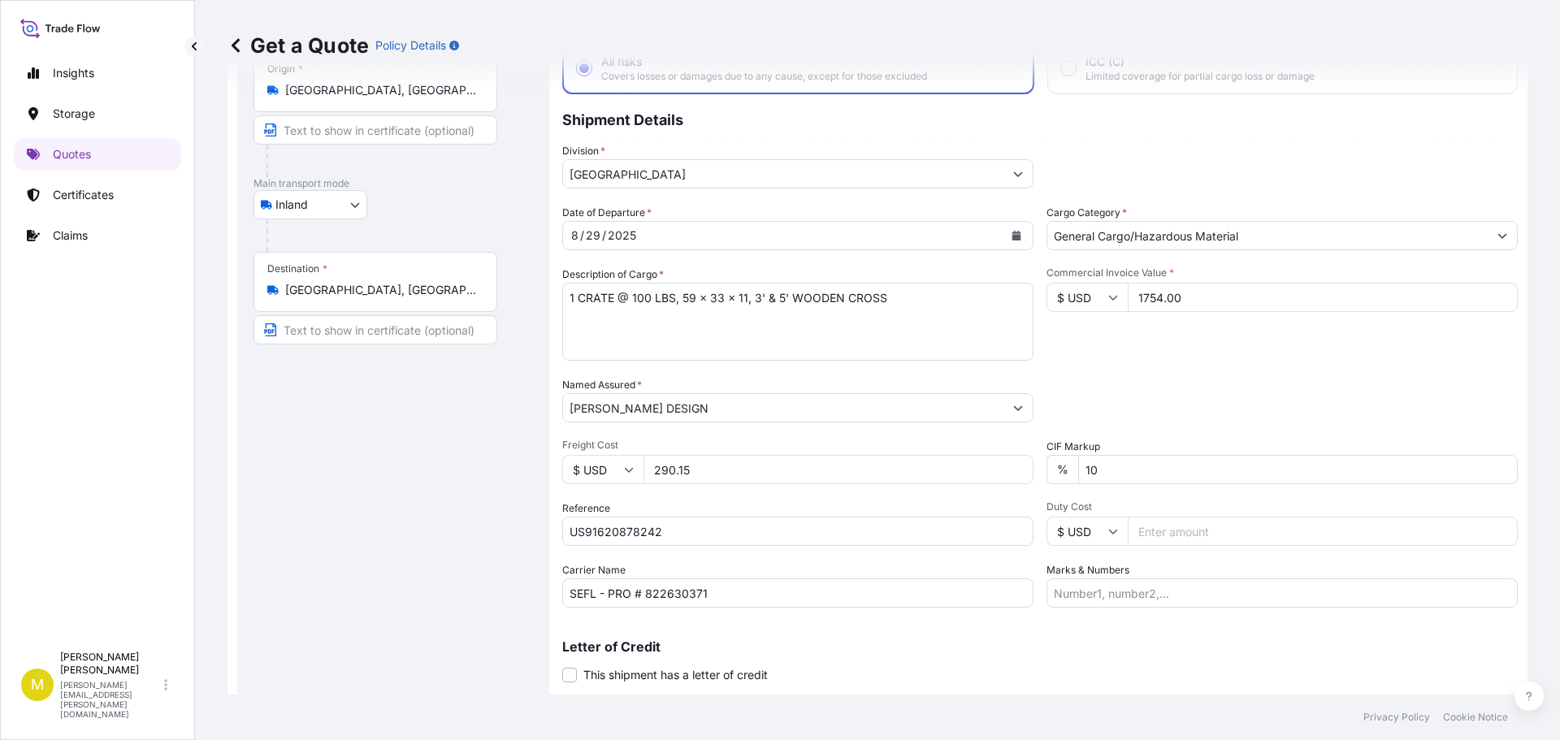
scroll to position [151, 0]
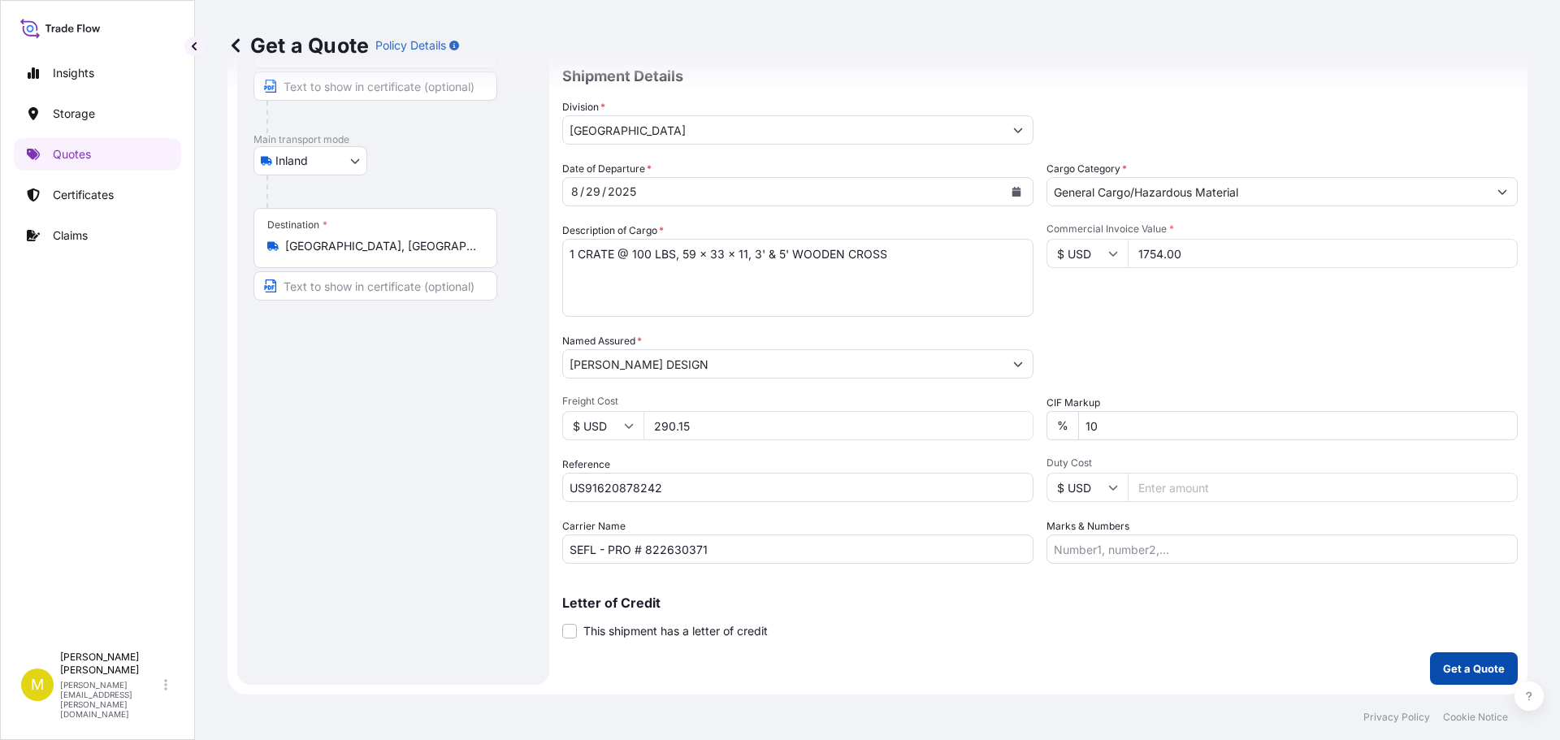
click at [1444, 667] on p "Get a Quote" at bounding box center [1474, 668] width 62 height 16
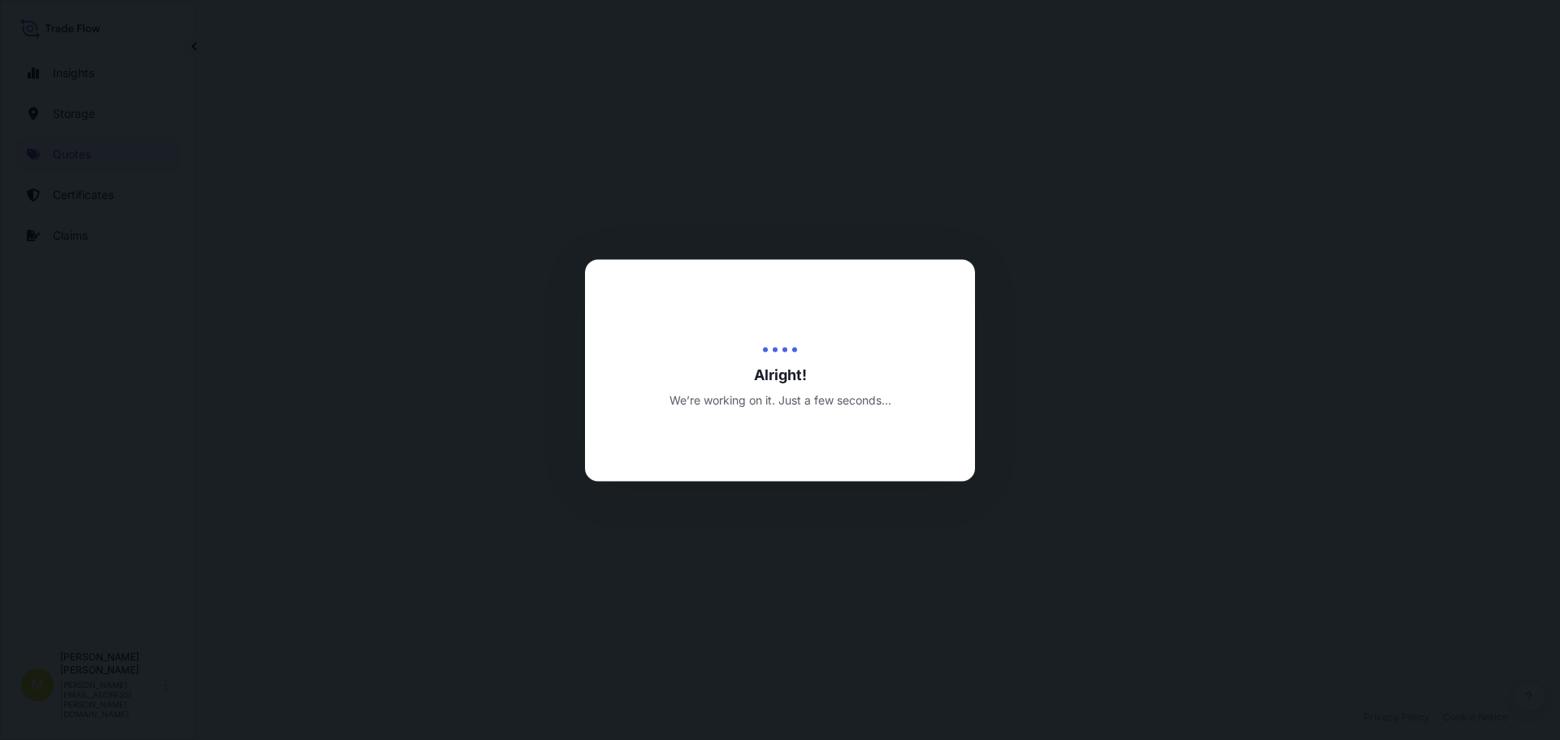
select select "Inland"
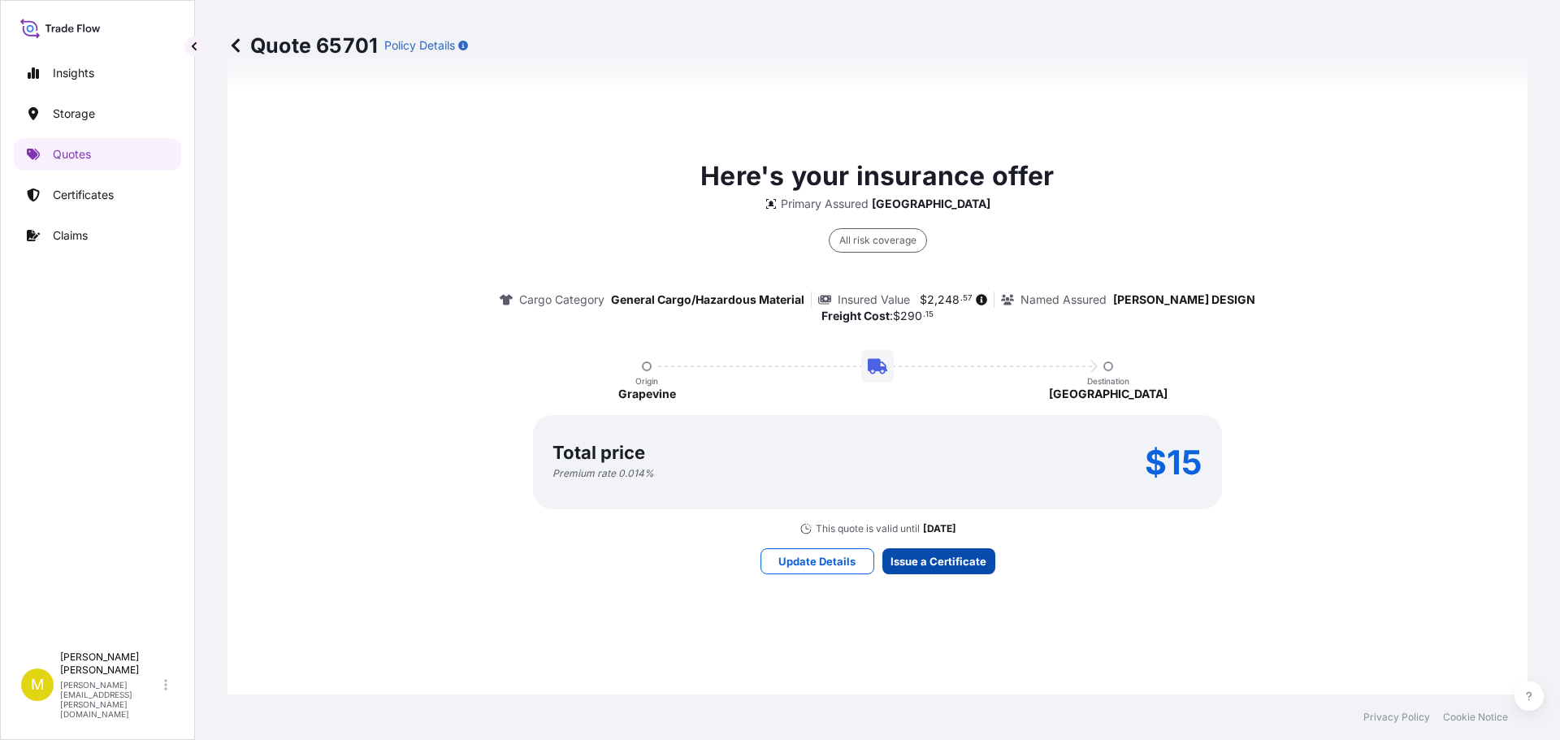
scroll to position [2339, 0]
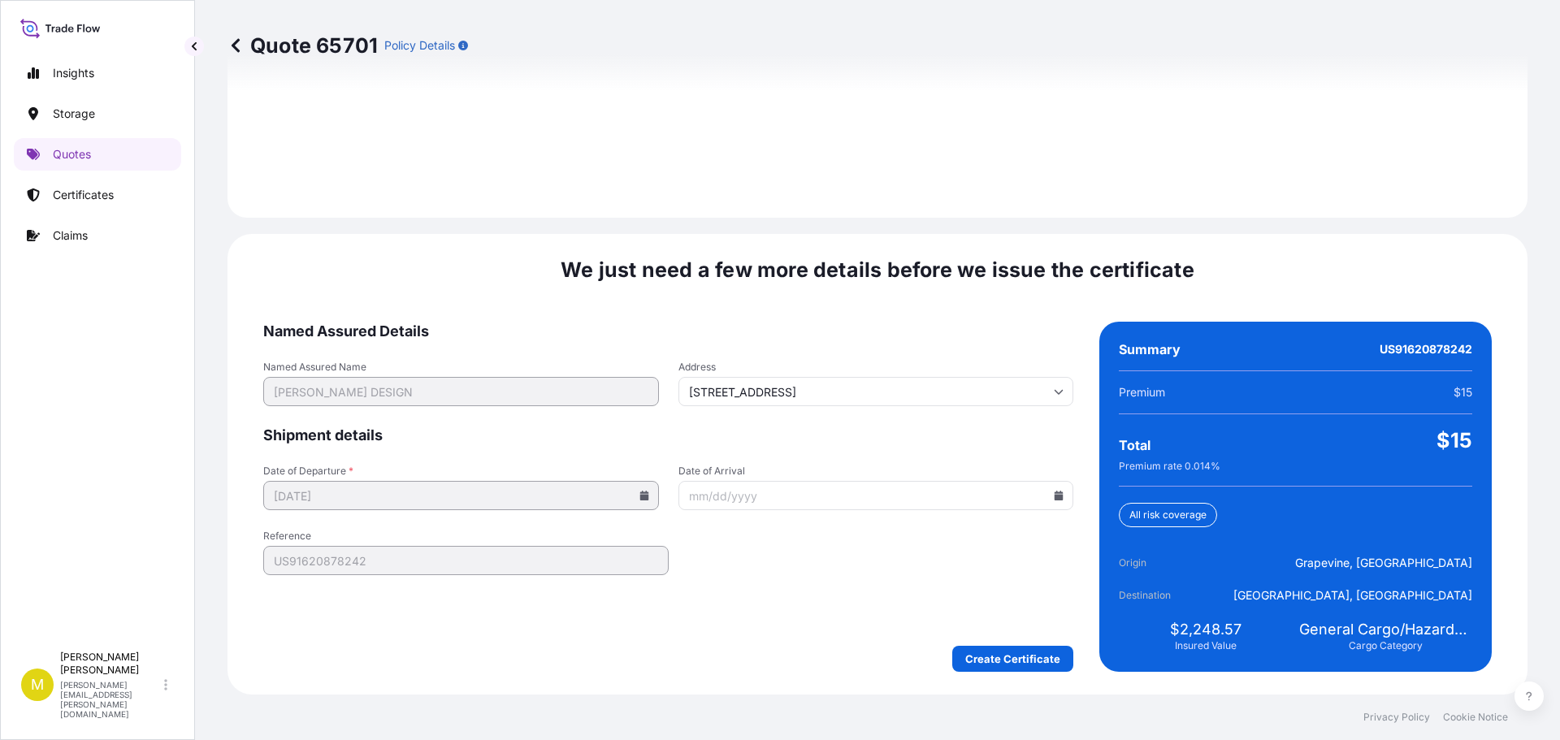
click at [1054, 496] on icon at bounding box center [1058, 496] width 9 height 10
click at [981, 216] on button at bounding box center [981, 222] width 26 height 26
click at [877, 288] on button "4" at bounding box center [870, 289] width 26 height 26
type input "[DATE]"
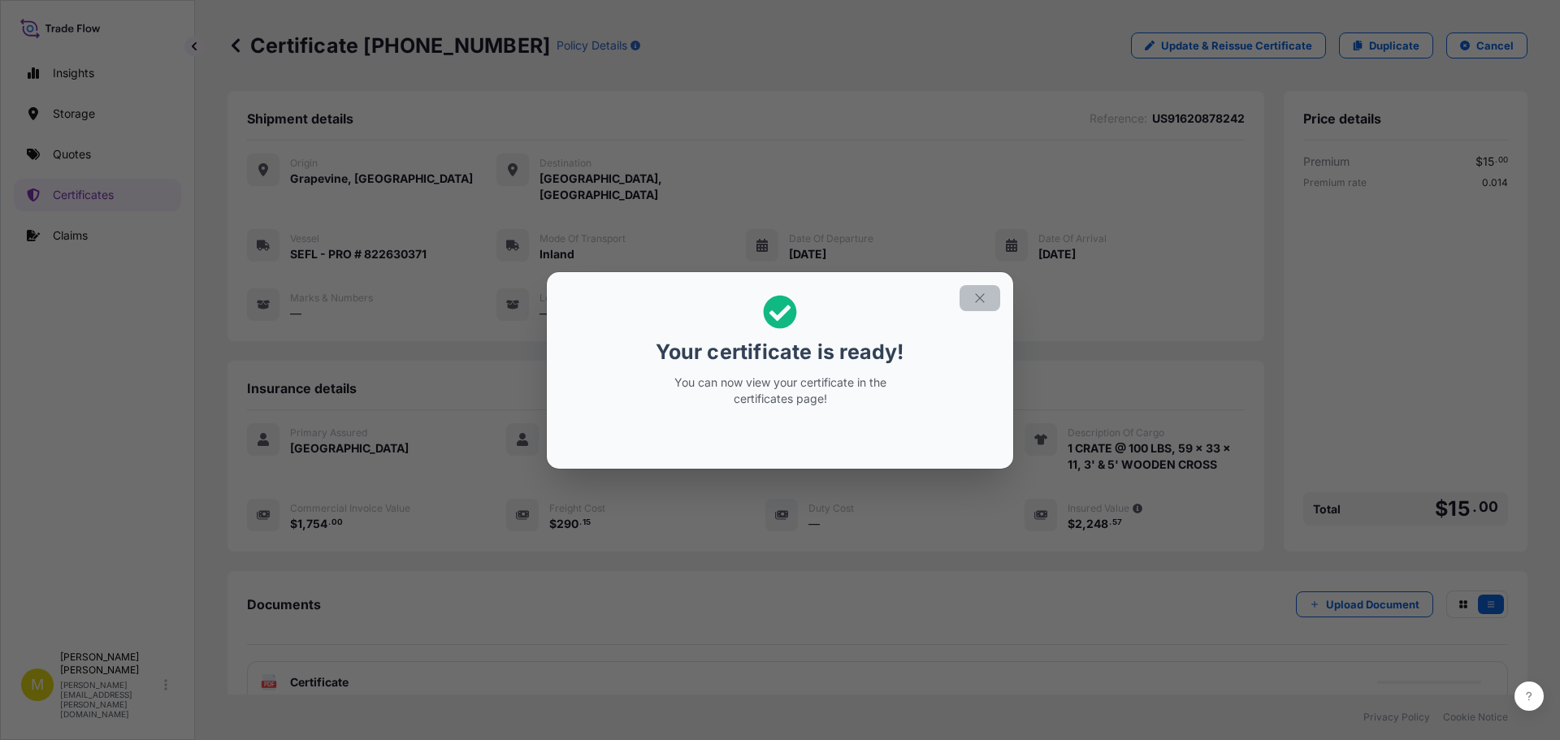
click at [983, 297] on icon "button" at bounding box center [979, 298] width 15 height 15
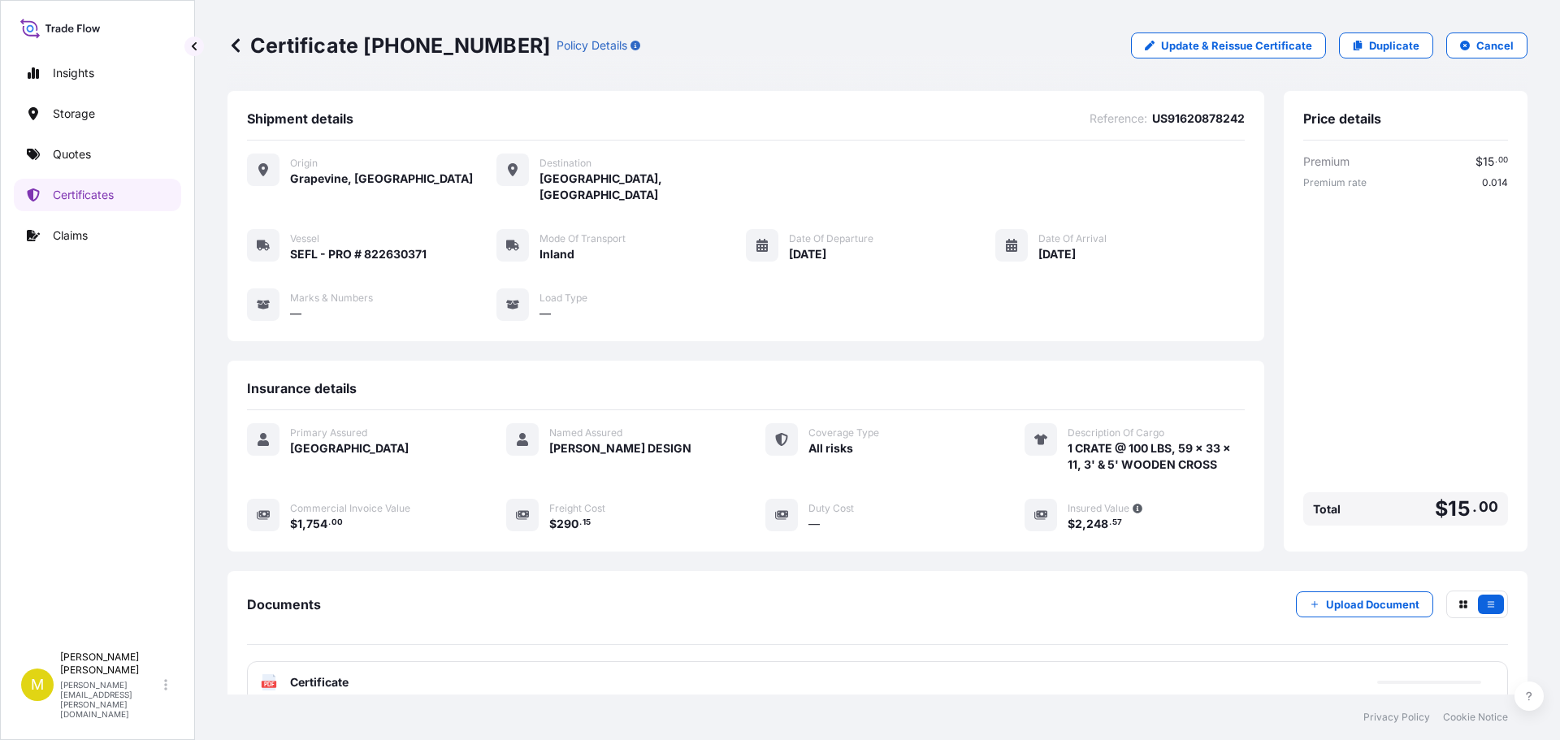
scroll to position [114, 0]
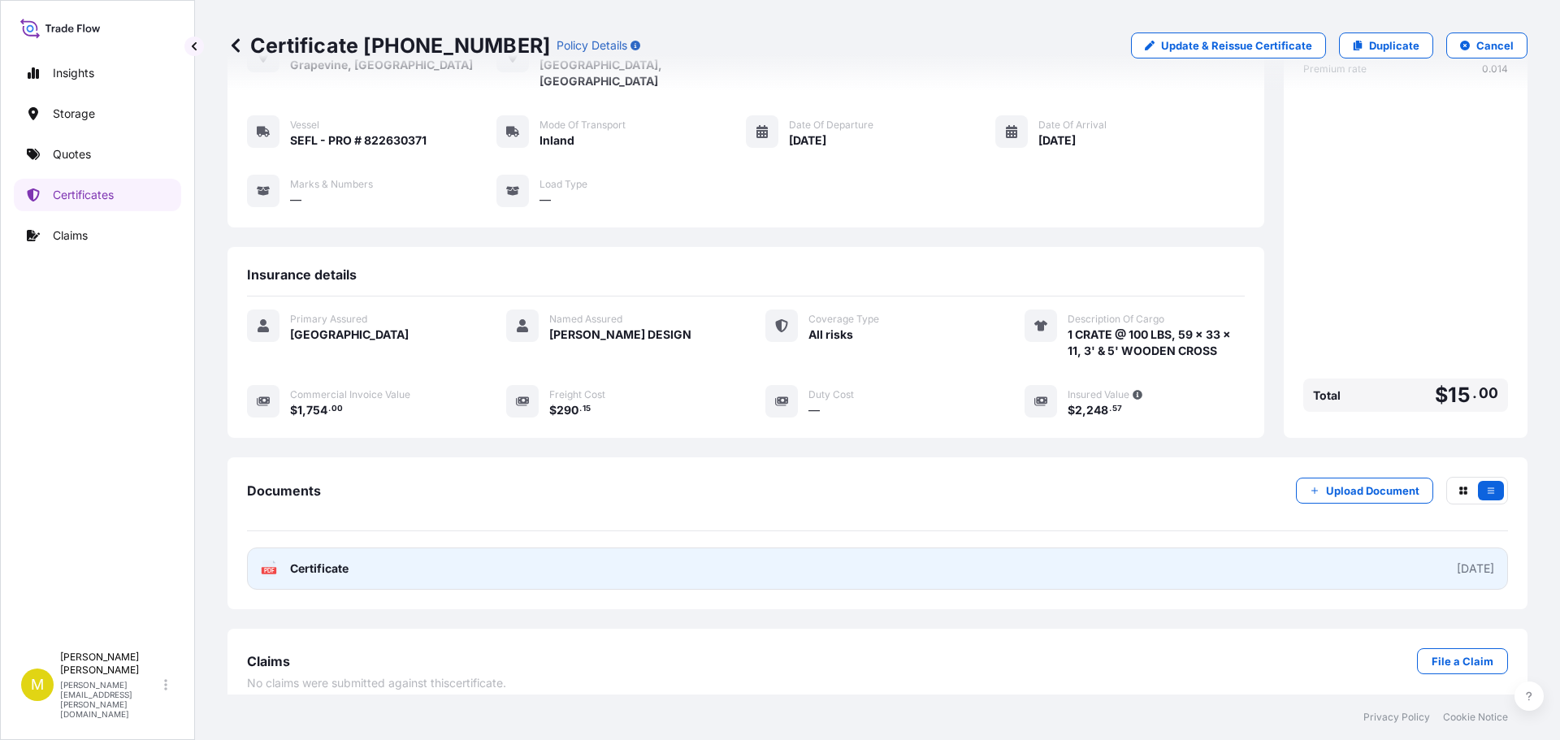
click at [323, 561] on span "Certificate" at bounding box center [319, 569] width 58 height 16
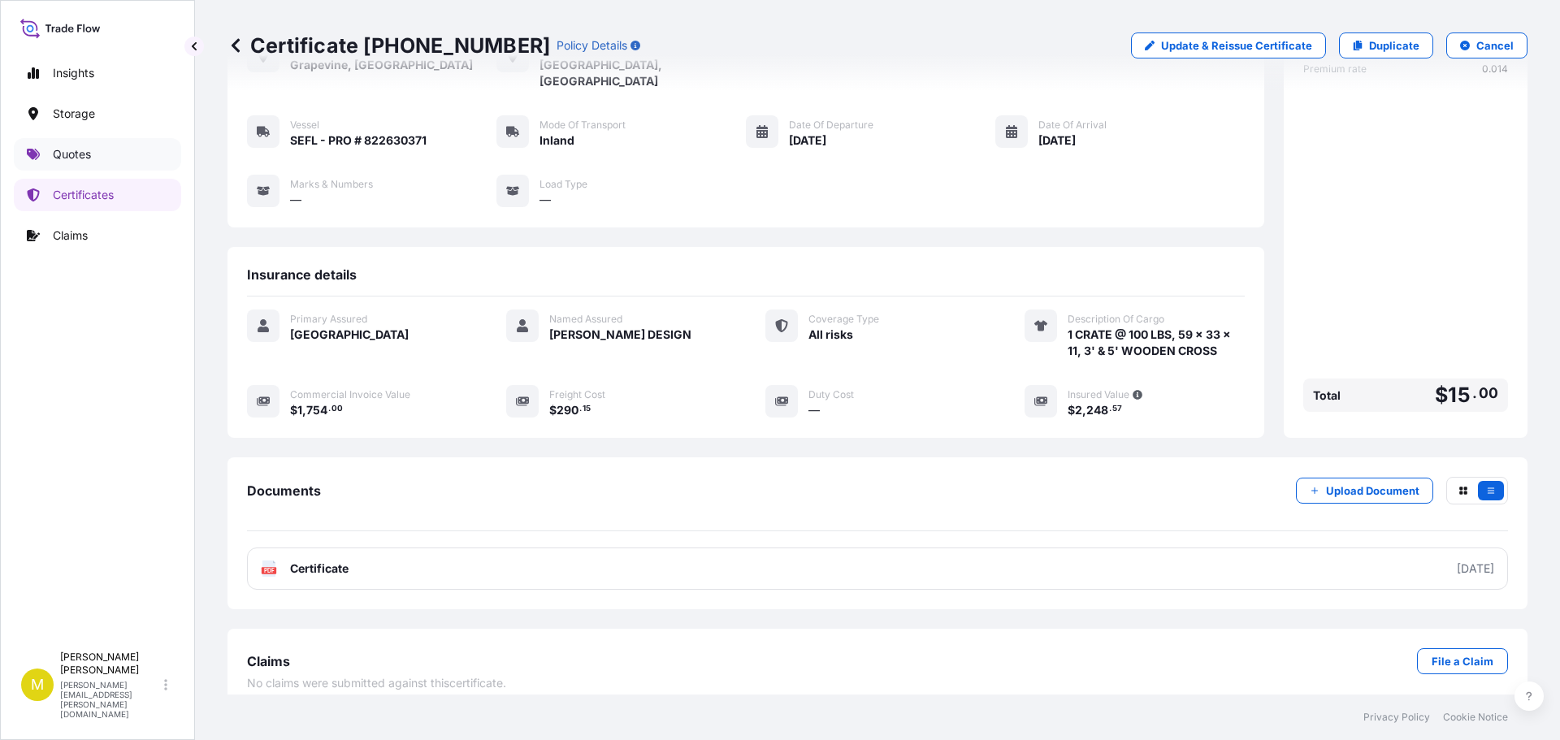
click at [73, 154] on p "Quotes" at bounding box center [72, 154] width 38 height 16
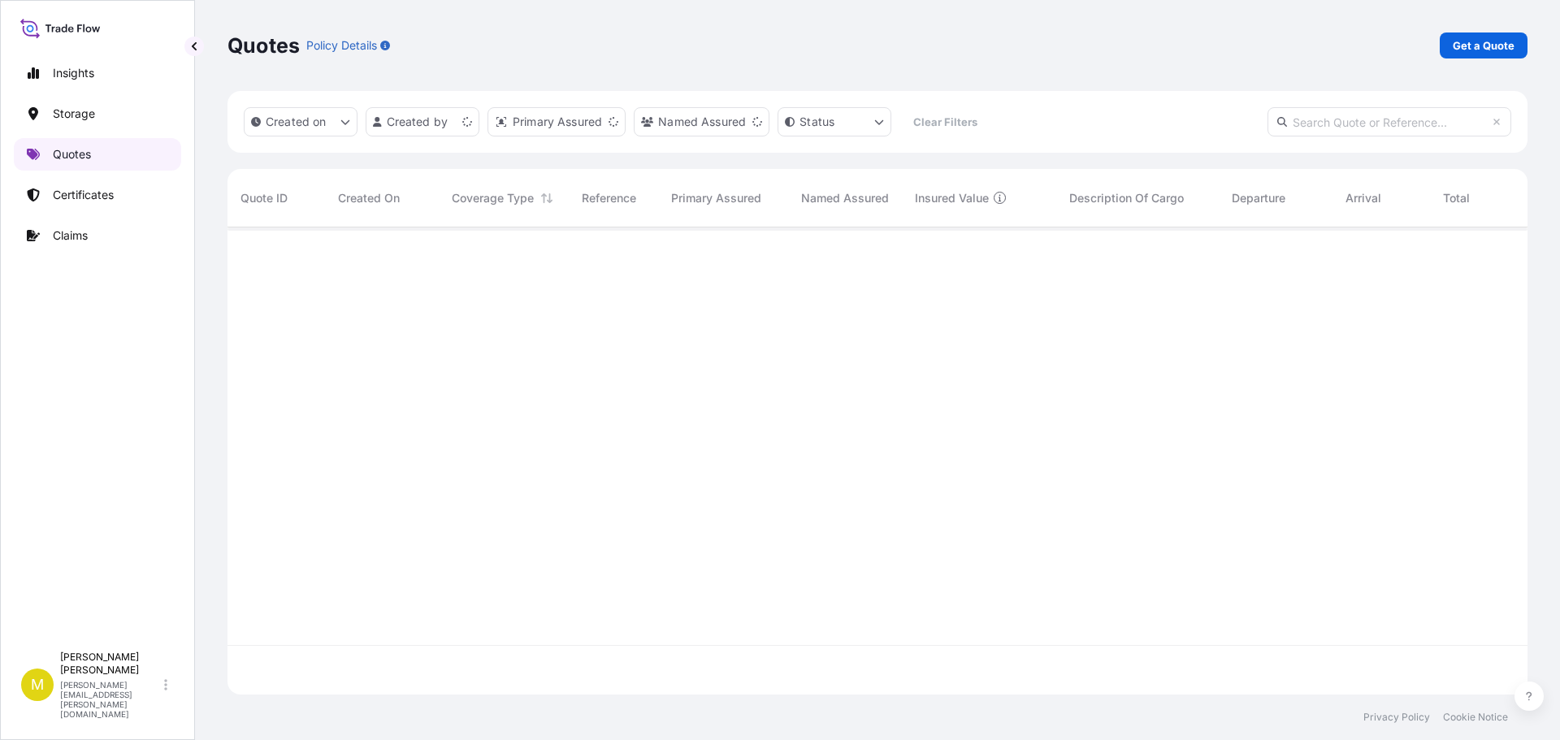
scroll to position [464, 1288]
click at [1513, 54] on link "Get a Quote" at bounding box center [1483, 45] width 88 height 26
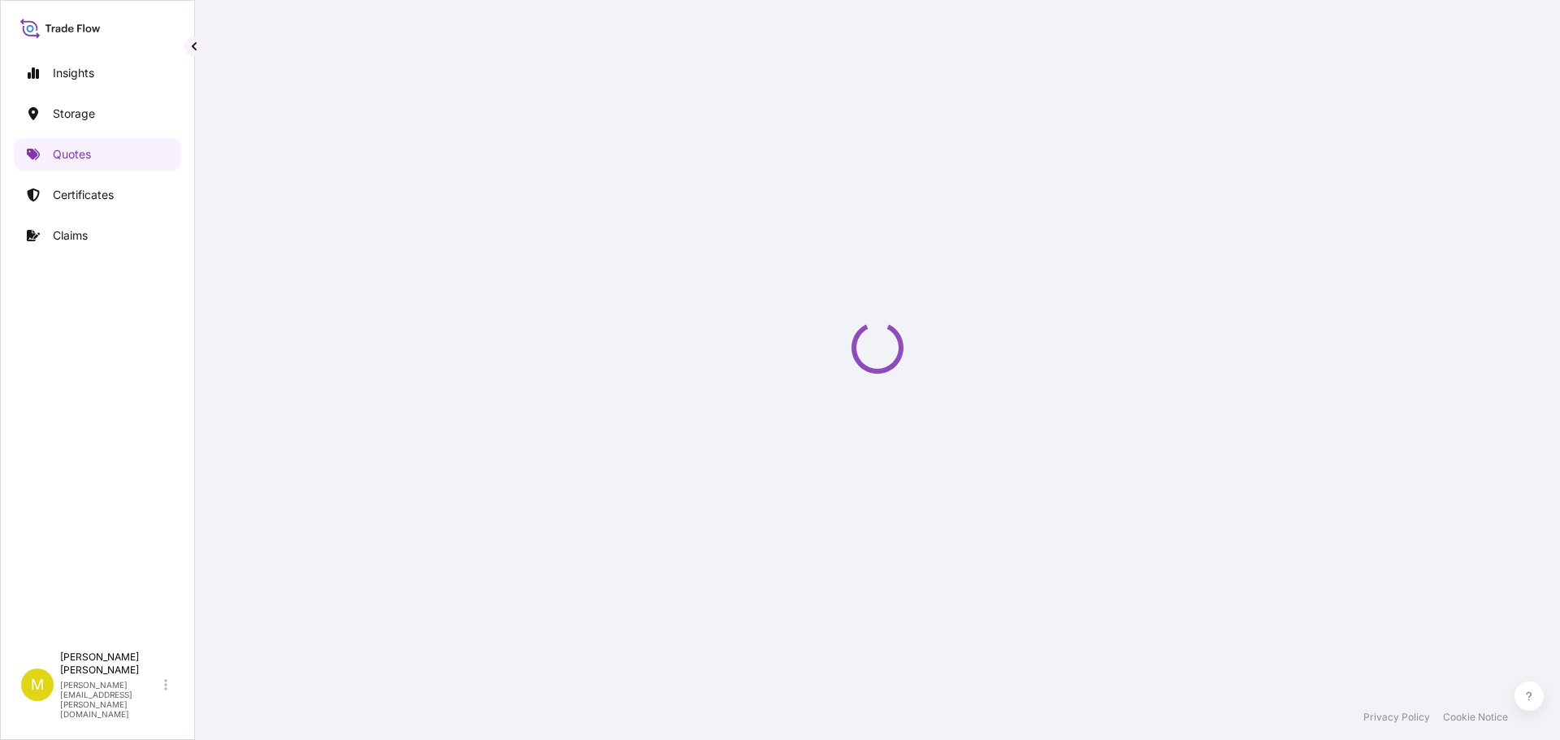
scroll to position [26, 0]
select select "Water"
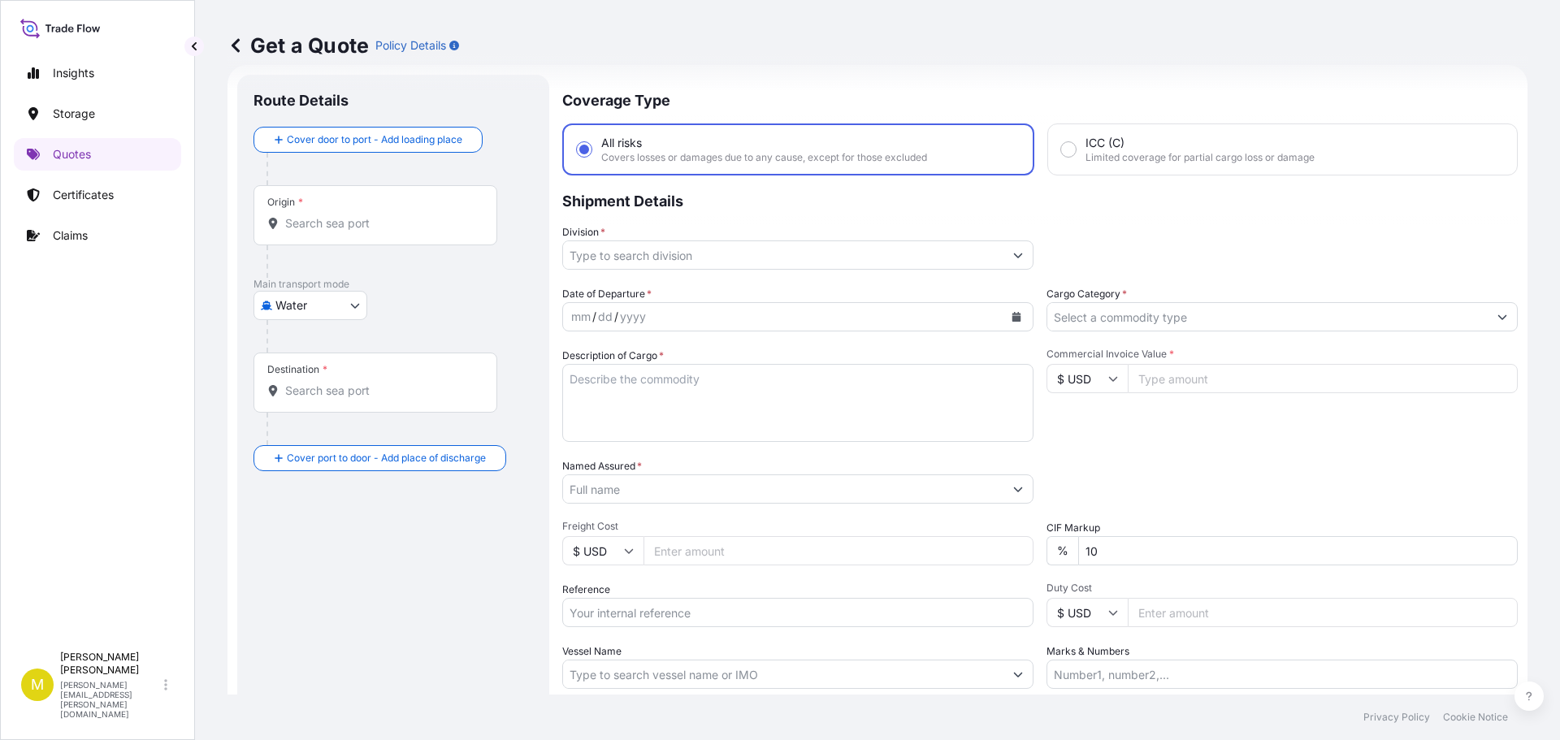
click at [995, 259] on input "Division *" at bounding box center [783, 254] width 440 height 29
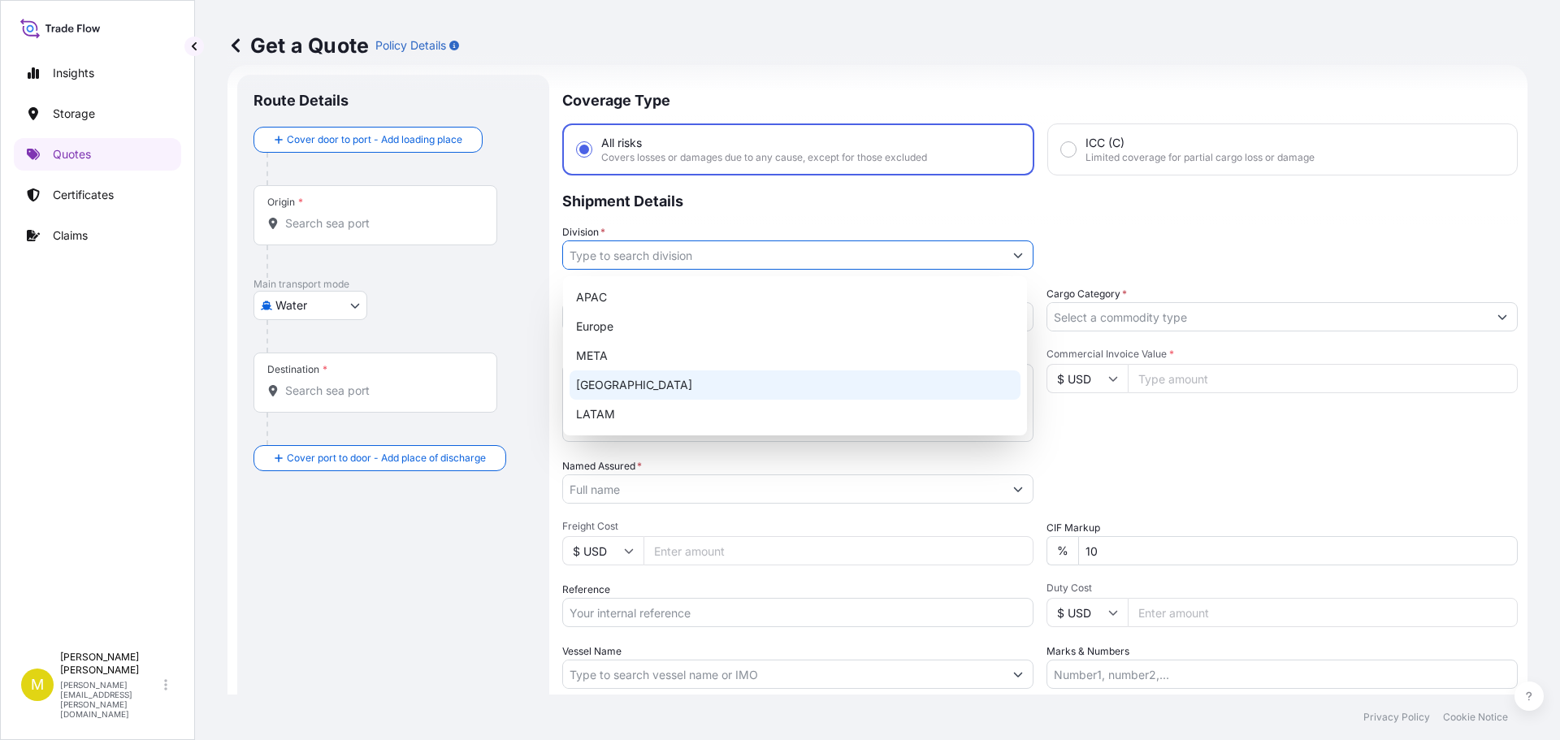
click at [623, 387] on div "[GEOGRAPHIC_DATA]" at bounding box center [794, 384] width 451 height 29
type input "[GEOGRAPHIC_DATA]"
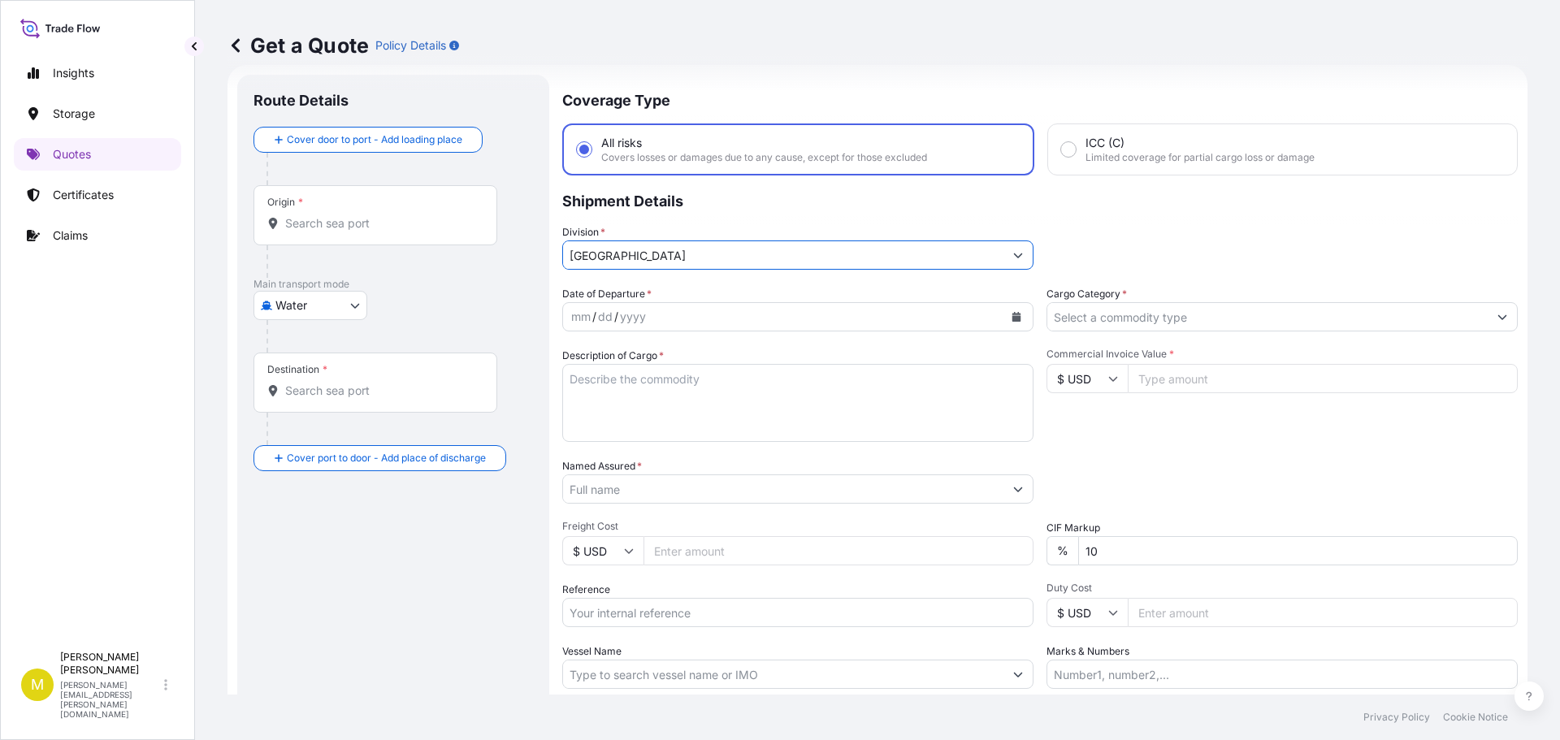
click at [288, 314] on body "5 options available. Insights Storage Quotes Certificates Claims M [PERSON_NAME…" at bounding box center [780, 370] width 1560 height 740
click at [289, 402] on span "Inland" at bounding box center [300, 406] width 32 height 16
select select "Inland"
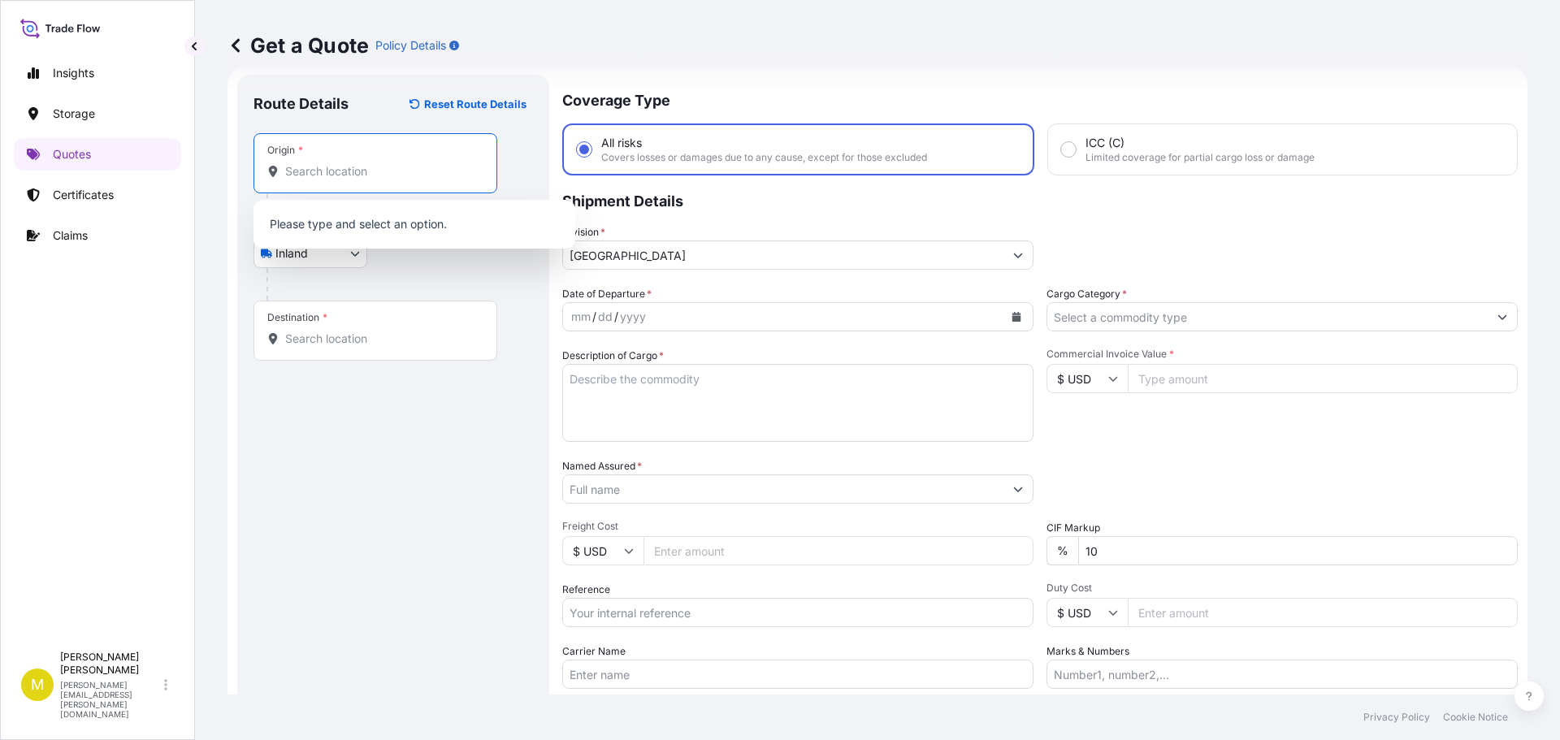
click at [329, 176] on input "Origin *" at bounding box center [381, 171] width 192 height 16
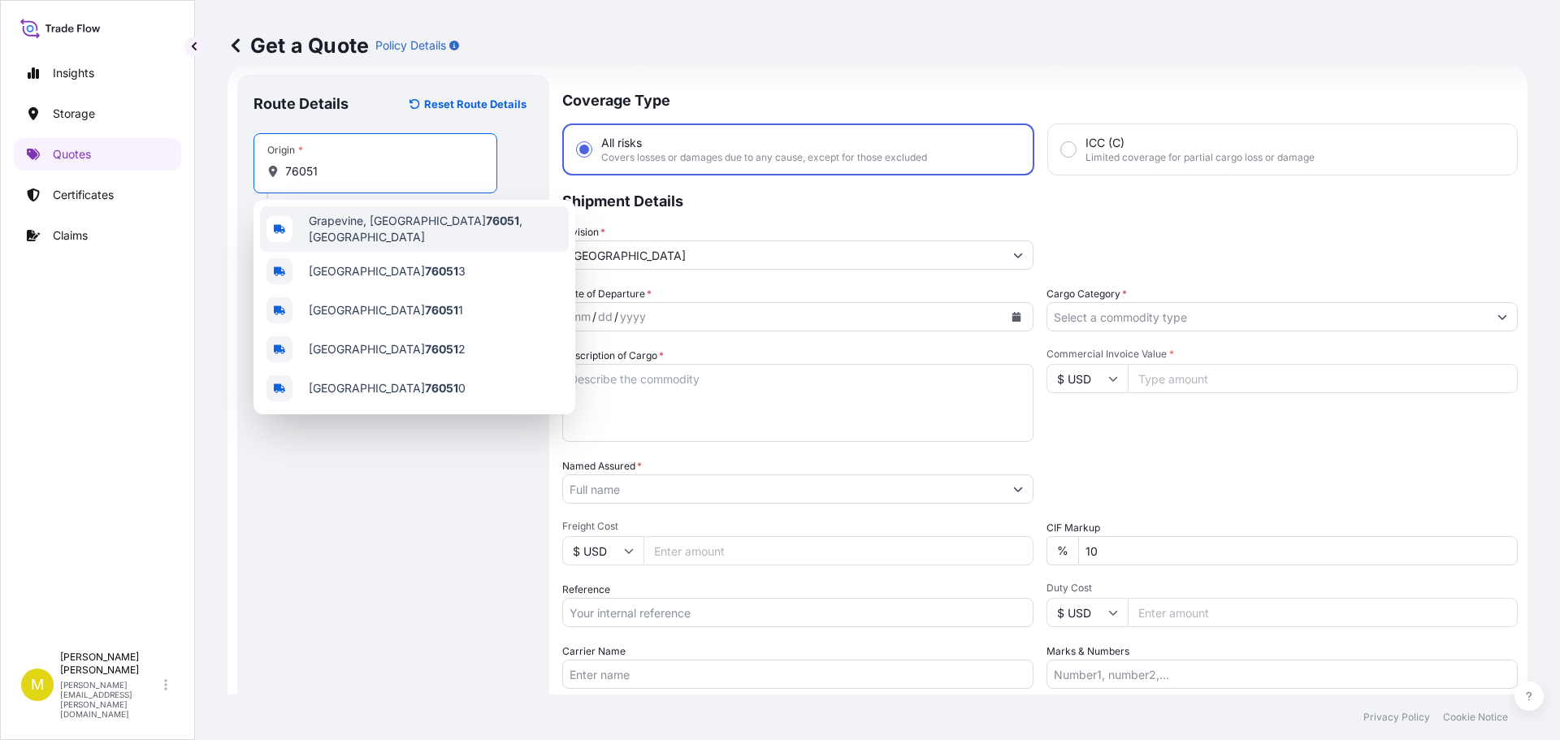
click at [328, 234] on div "[GEOGRAPHIC_DATA] , [GEOGRAPHIC_DATA]" at bounding box center [414, 228] width 309 height 45
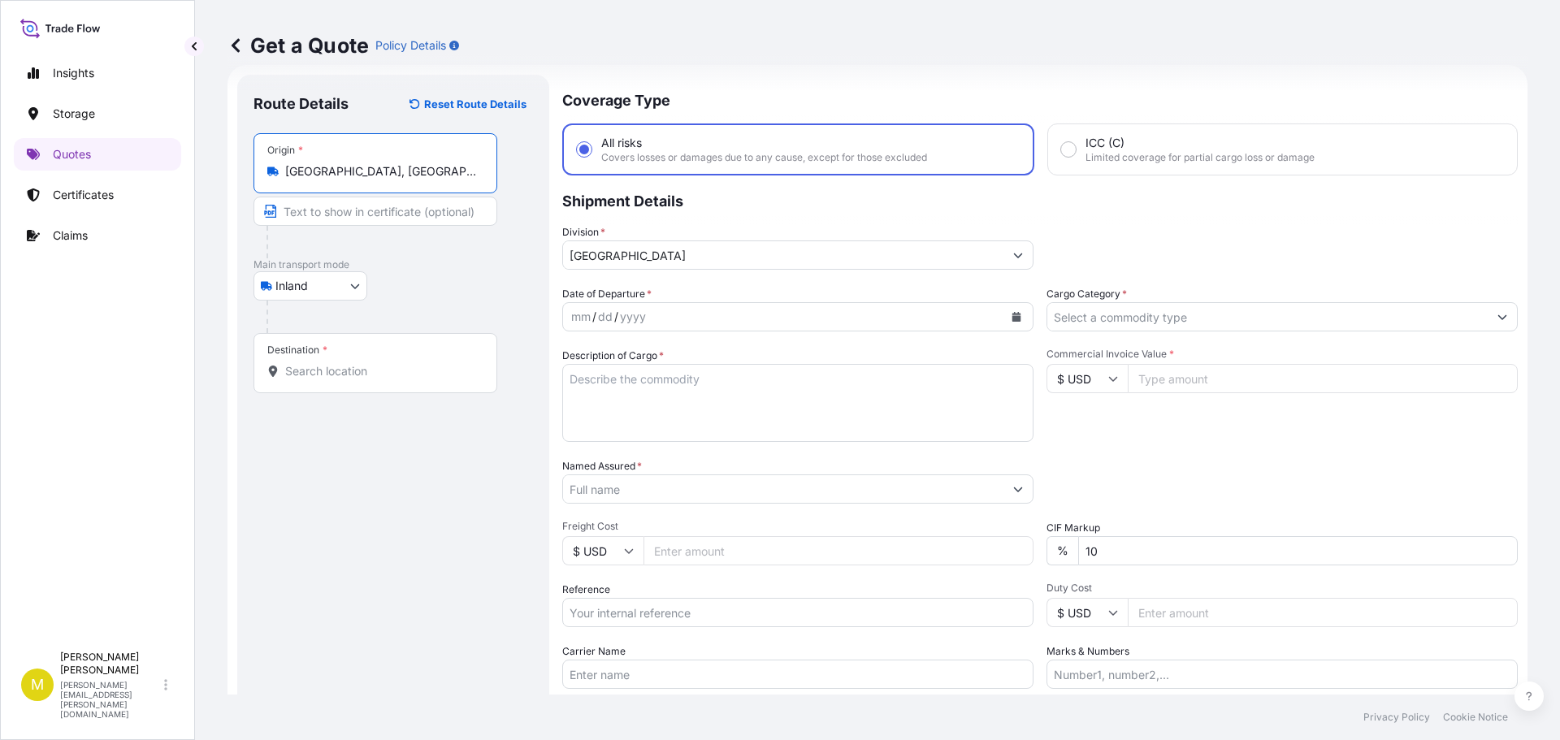
type input "[GEOGRAPHIC_DATA], [GEOGRAPHIC_DATA]"
click at [312, 381] on div "Destination *" at bounding box center [375, 363] width 244 height 60
click at [312, 379] on input "Destination *" at bounding box center [381, 371] width 192 height 16
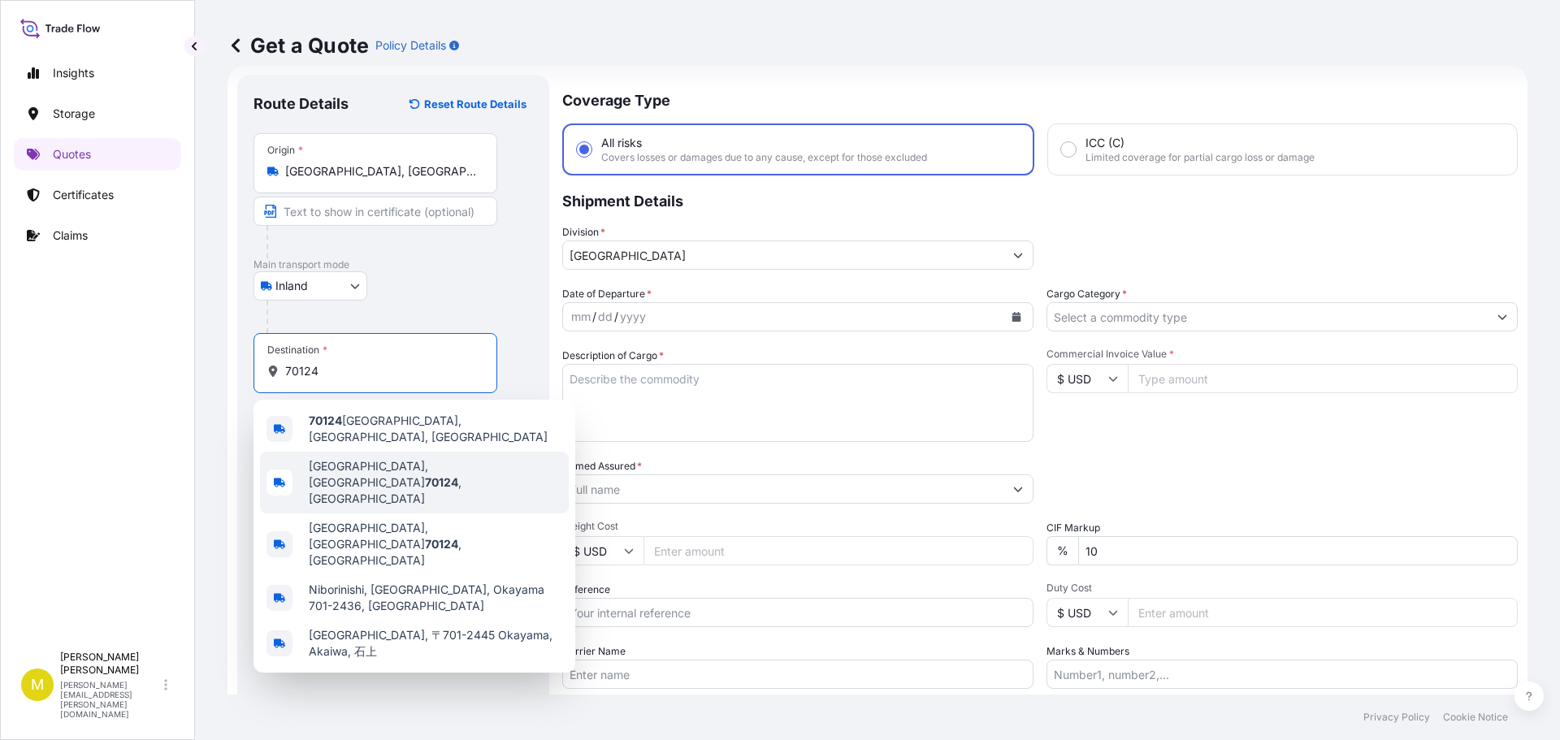
click at [370, 465] on span "[GEOGRAPHIC_DATA] , [GEOGRAPHIC_DATA]" at bounding box center [435, 482] width 253 height 49
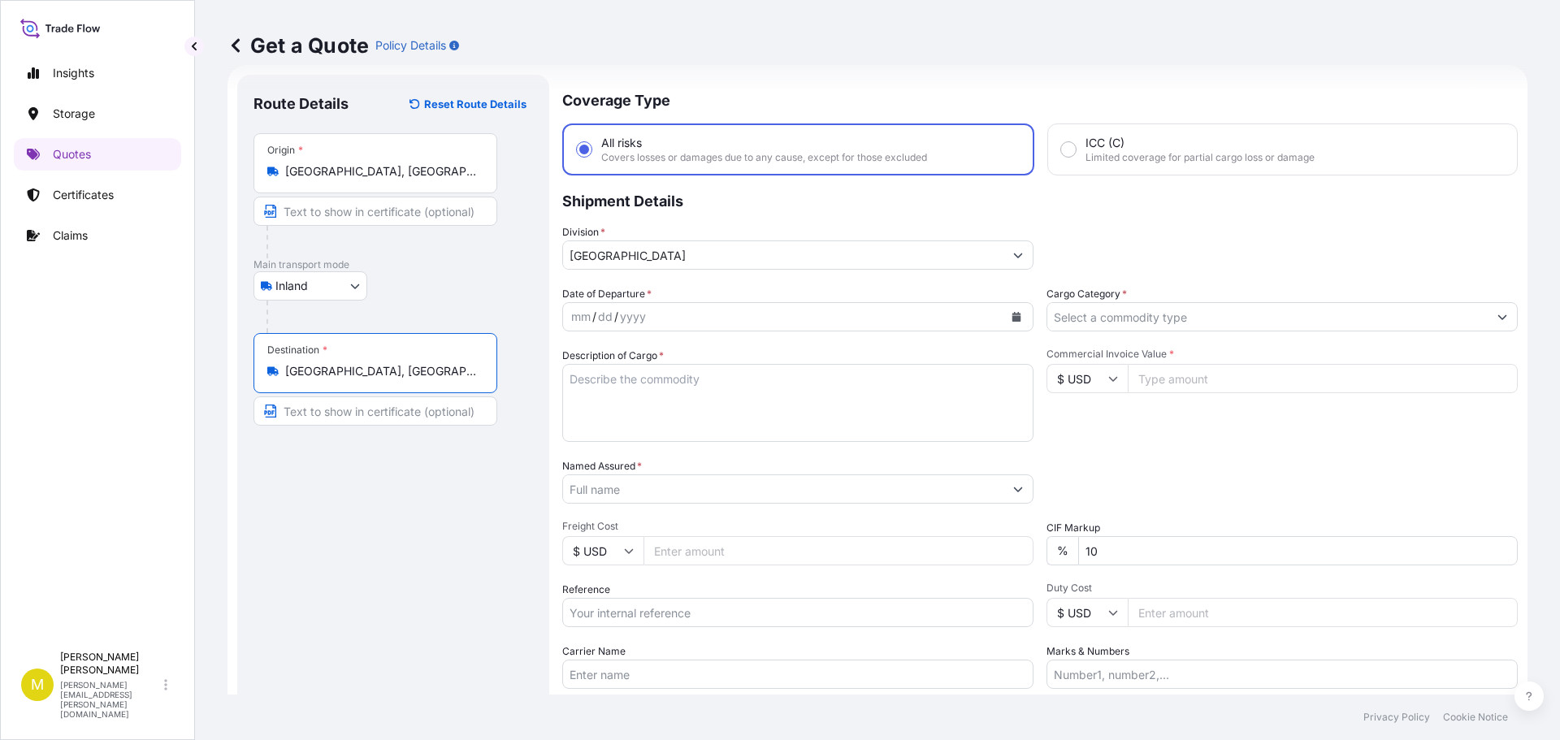
type input "[GEOGRAPHIC_DATA], [GEOGRAPHIC_DATA]"
click at [1011, 314] on icon "Calendar" at bounding box center [1016, 317] width 10 height 10
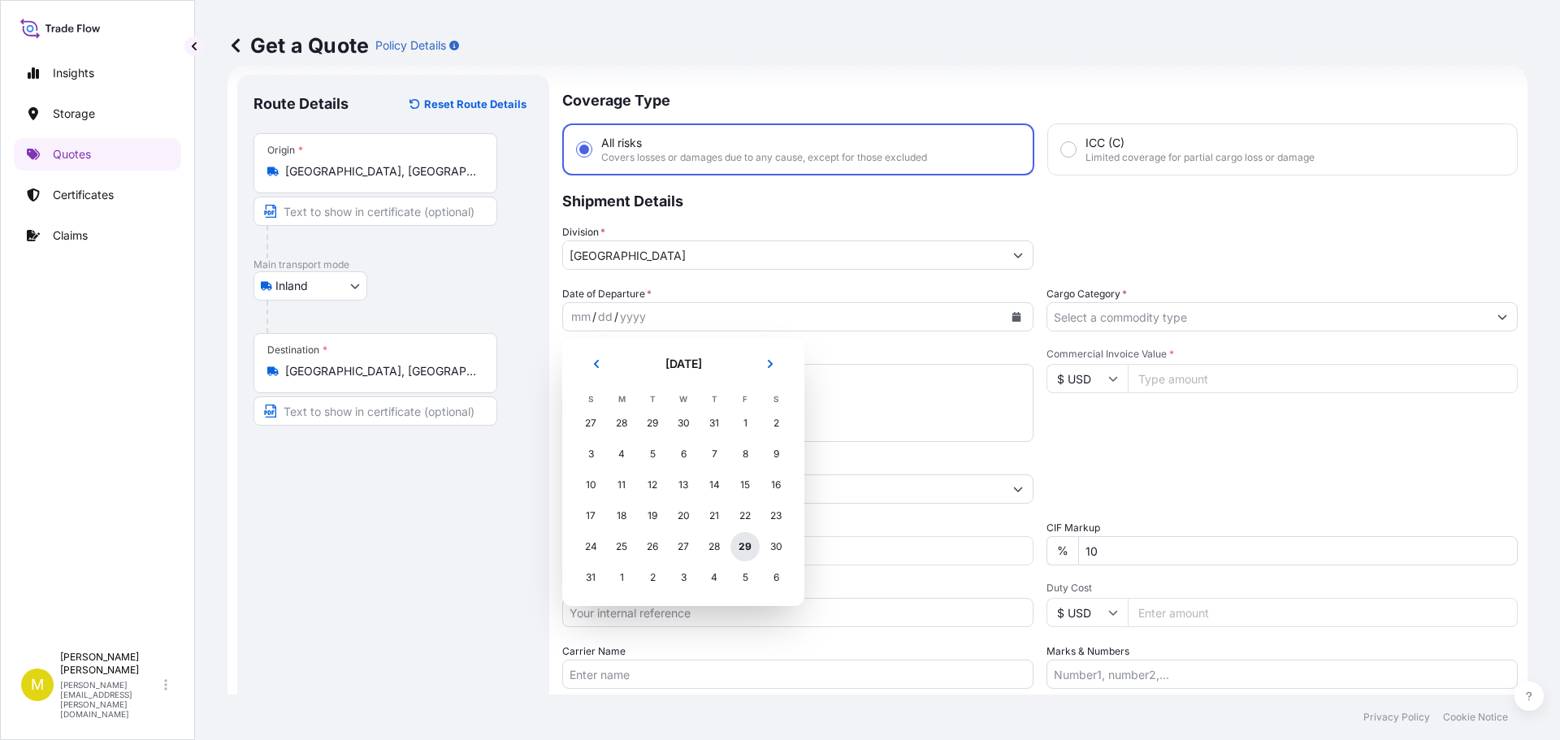
click at [746, 555] on div "29" at bounding box center [744, 546] width 29 height 29
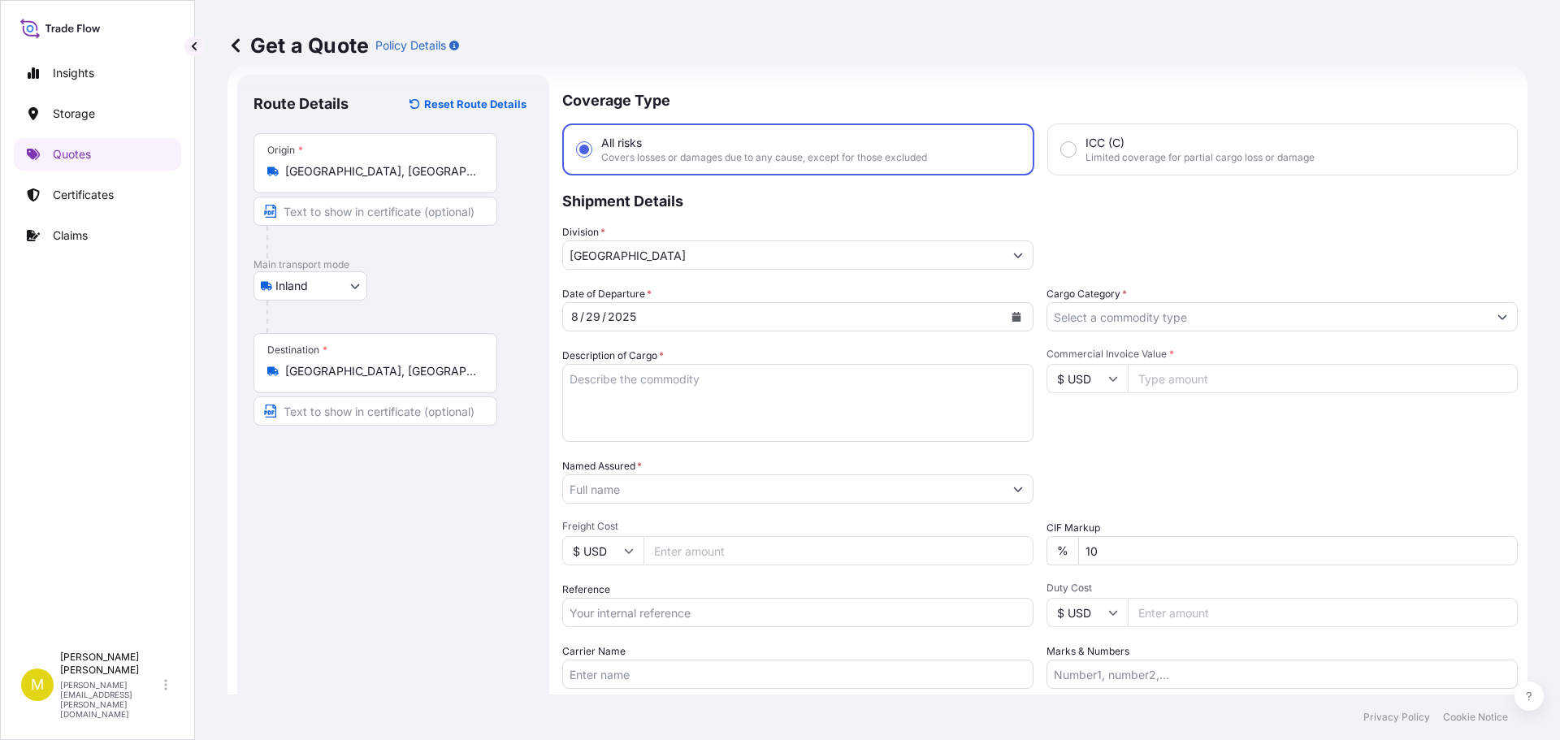
click at [685, 396] on textarea "Description of Cargo *" at bounding box center [797, 403] width 471 height 78
paste textarea "1 CRATE @ 125 LBS, 53 x 32 x 11, 4' WOODEN CROSS"
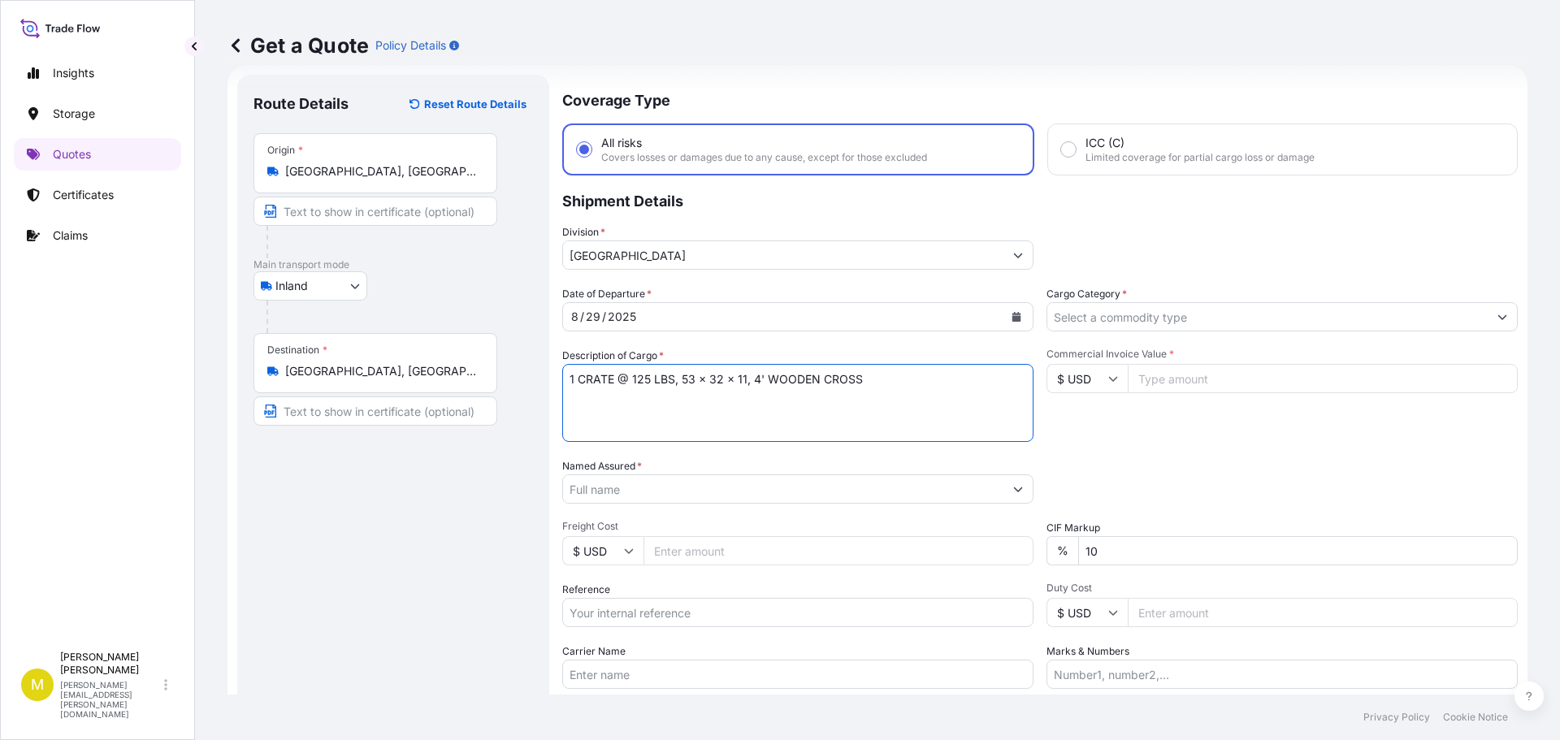
click at [640, 380] on textarea "1 CRATE @ 125 LBS, 53 x 32 x 11, 4' WOODEN CROSS" at bounding box center [797, 403] width 471 height 78
type textarea "1 CRATE @ 100 LBS, 59 x 33 x 11, 5' WOODEN CROSS"
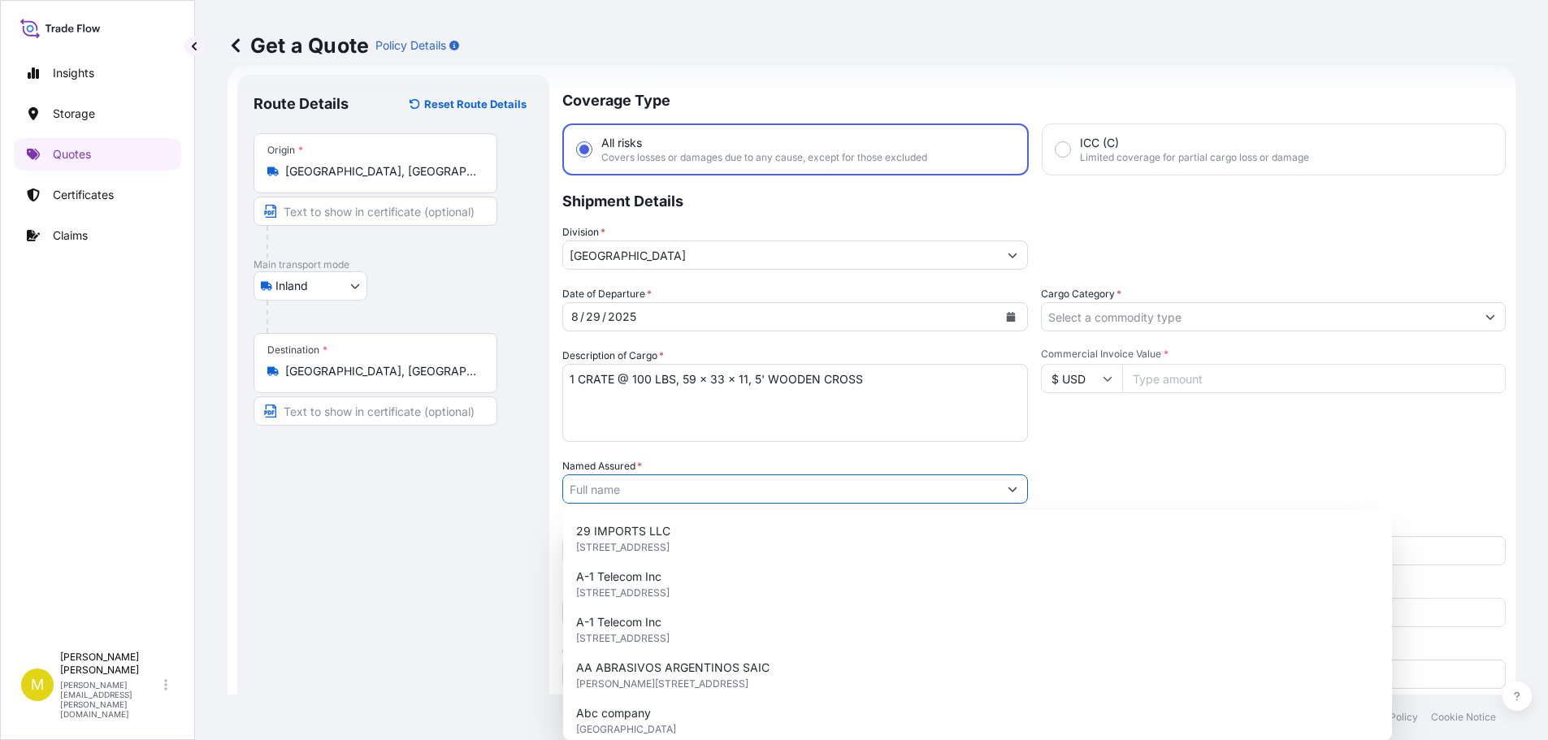
click at [673, 491] on input "Named Assured *" at bounding box center [780, 488] width 435 height 29
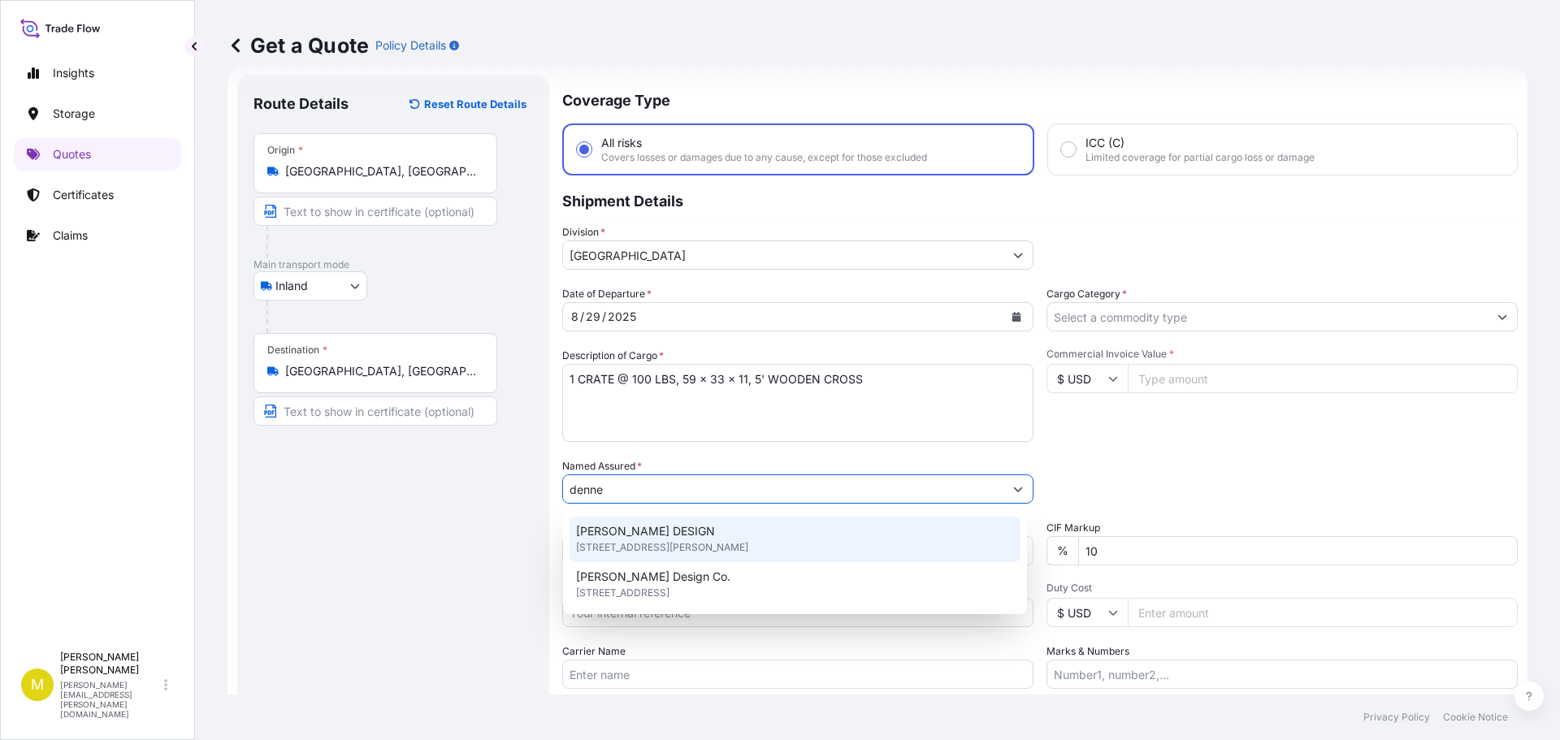
click at [656, 527] on span "[PERSON_NAME] DESIGN" at bounding box center [645, 531] width 139 height 16
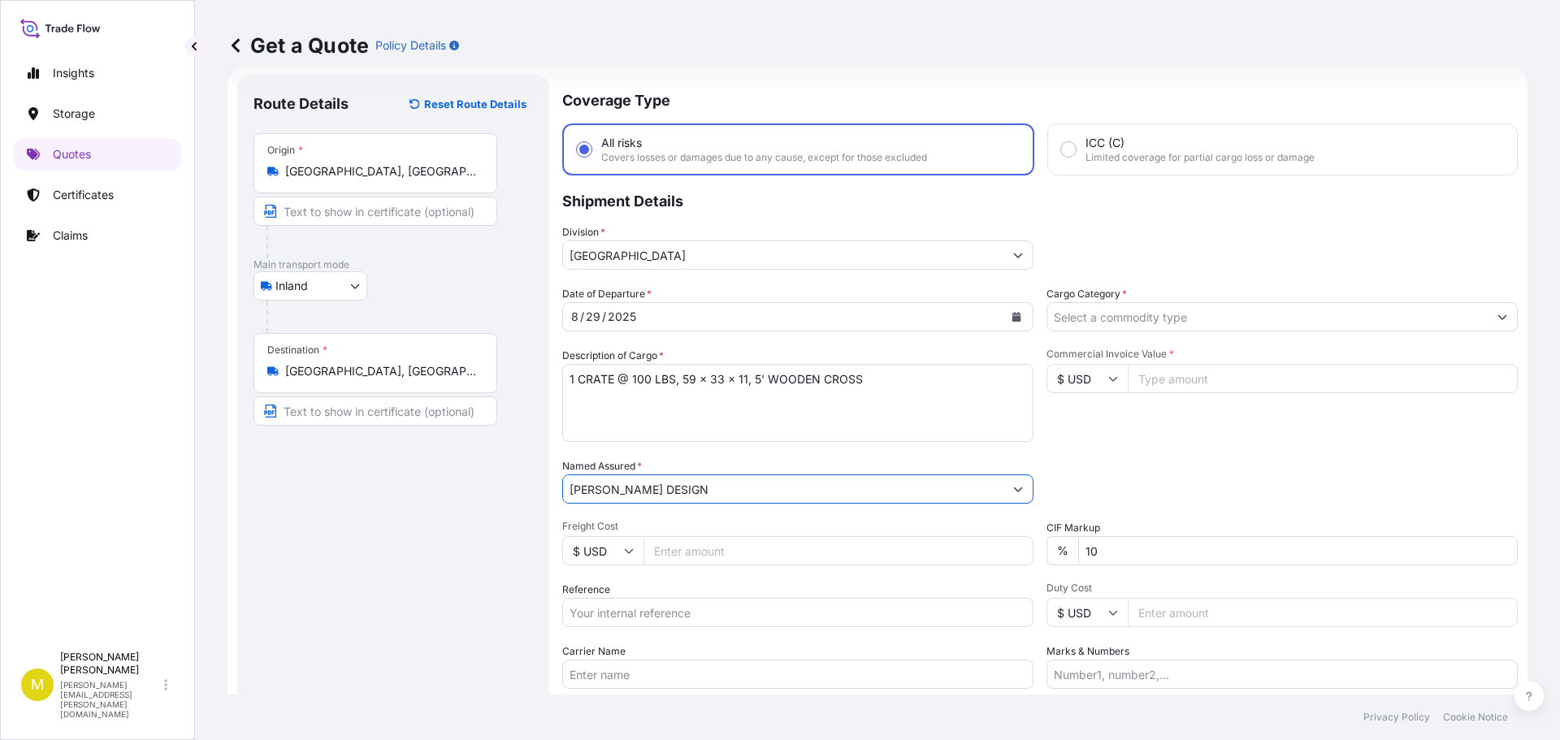
scroll to position [151, 0]
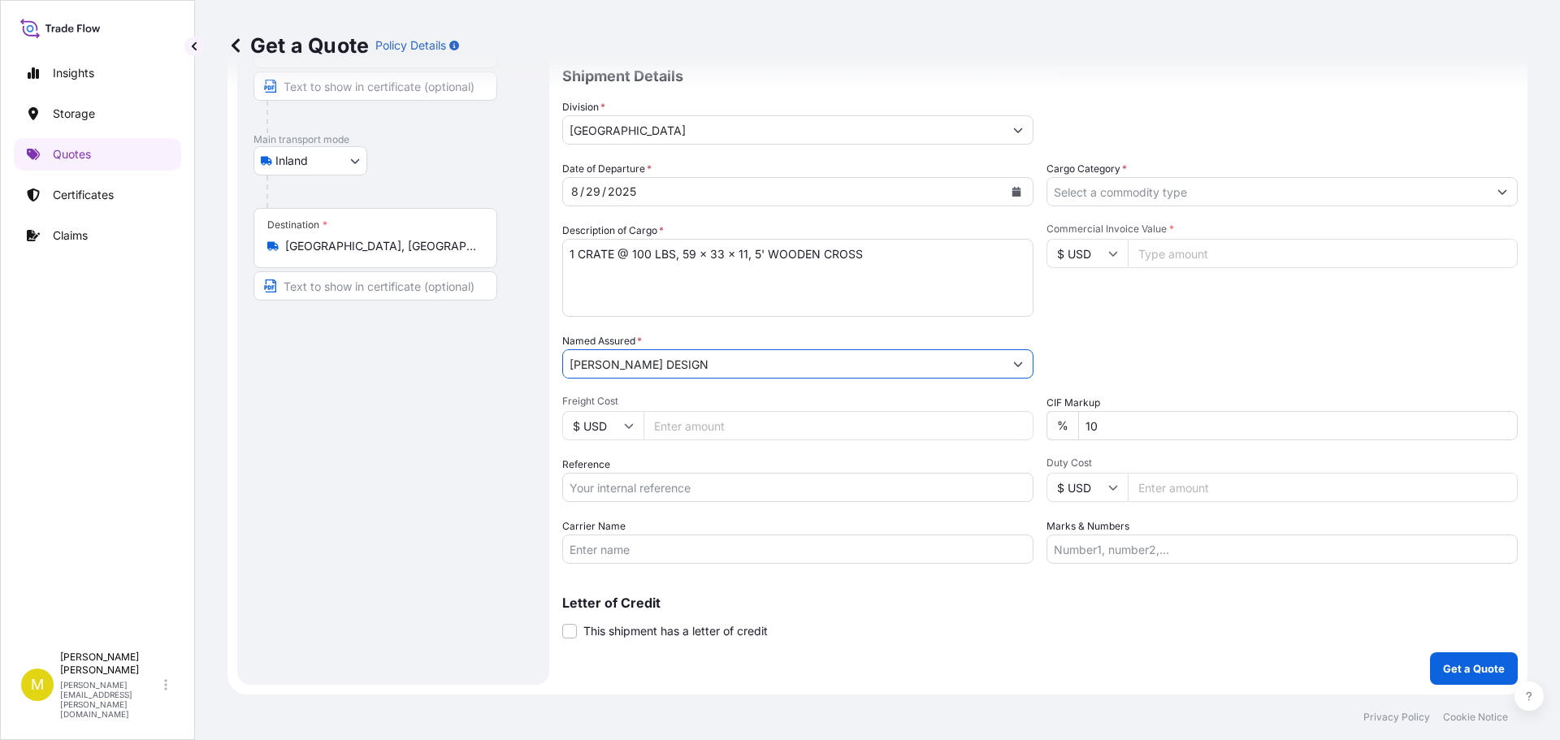
type input "[PERSON_NAME] DESIGN"
click at [672, 425] on input "Freight Cost" at bounding box center [838, 425] width 390 height 29
click at [700, 424] on input "Freight Cost" at bounding box center [838, 425] width 390 height 29
type input "290.15"
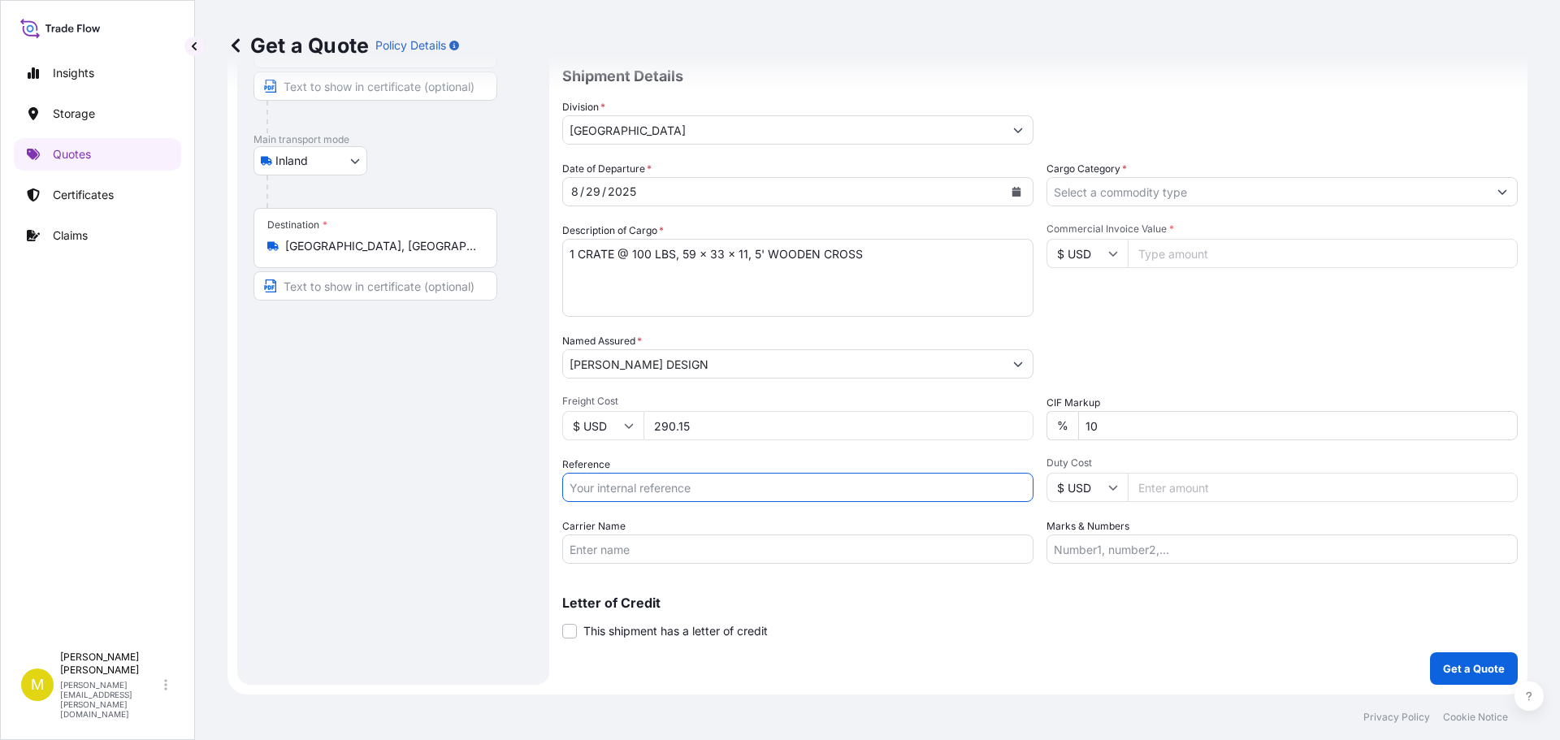
click at [669, 488] on input "Reference" at bounding box center [797, 487] width 471 height 29
type input "US91620878238"
click at [618, 548] on input "Carrier Name" at bounding box center [797, 549] width 471 height 29
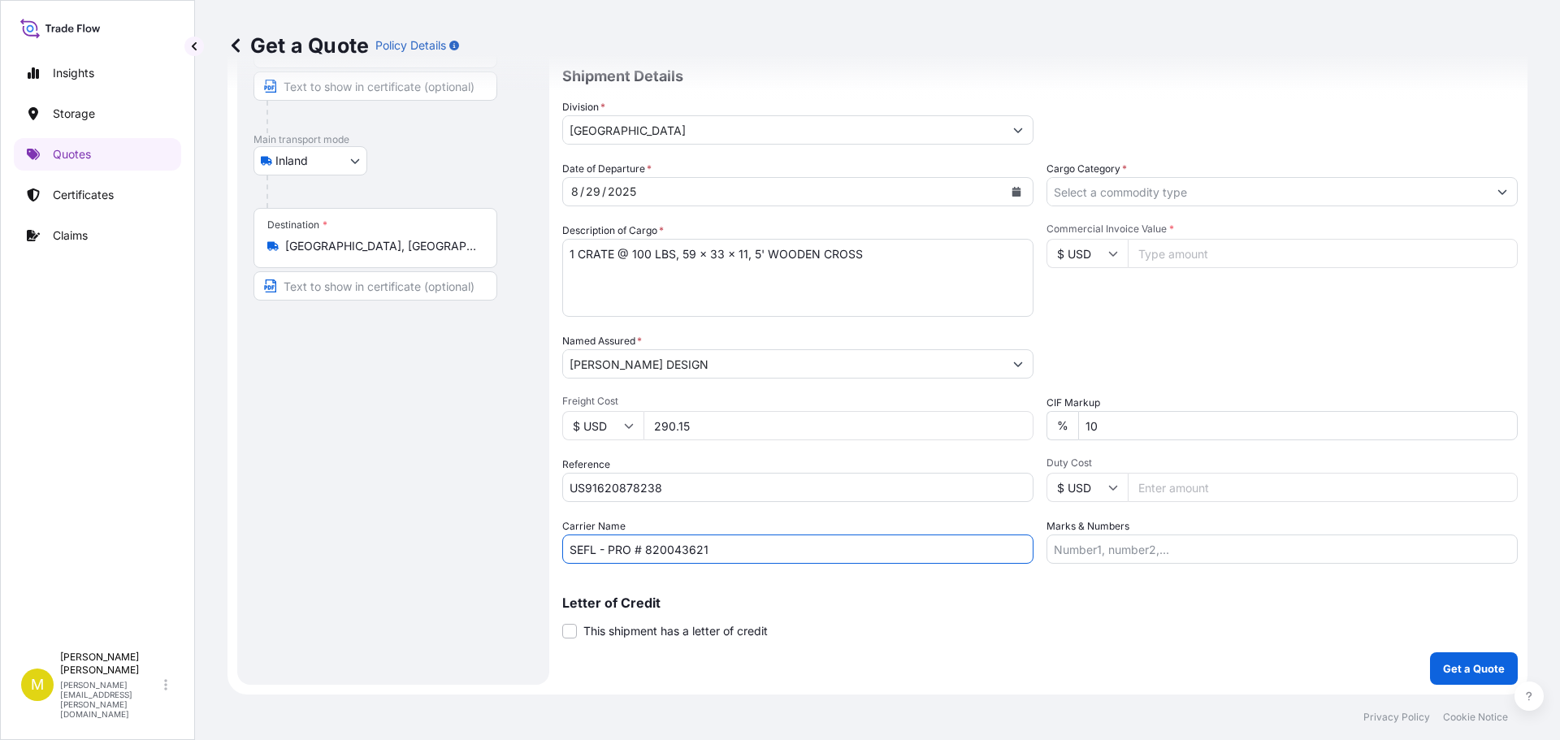
click at [699, 544] on input "SEFL - PRO # 820043621" at bounding box center [797, 549] width 471 height 29
click at [692, 548] on input "SEFL - PRO # 822630354" at bounding box center [797, 549] width 471 height 29
click at [692, 549] on input "SEFL - PRO # 822630354" at bounding box center [797, 549] width 471 height 29
type input "SEFL - PRO # 822630354"
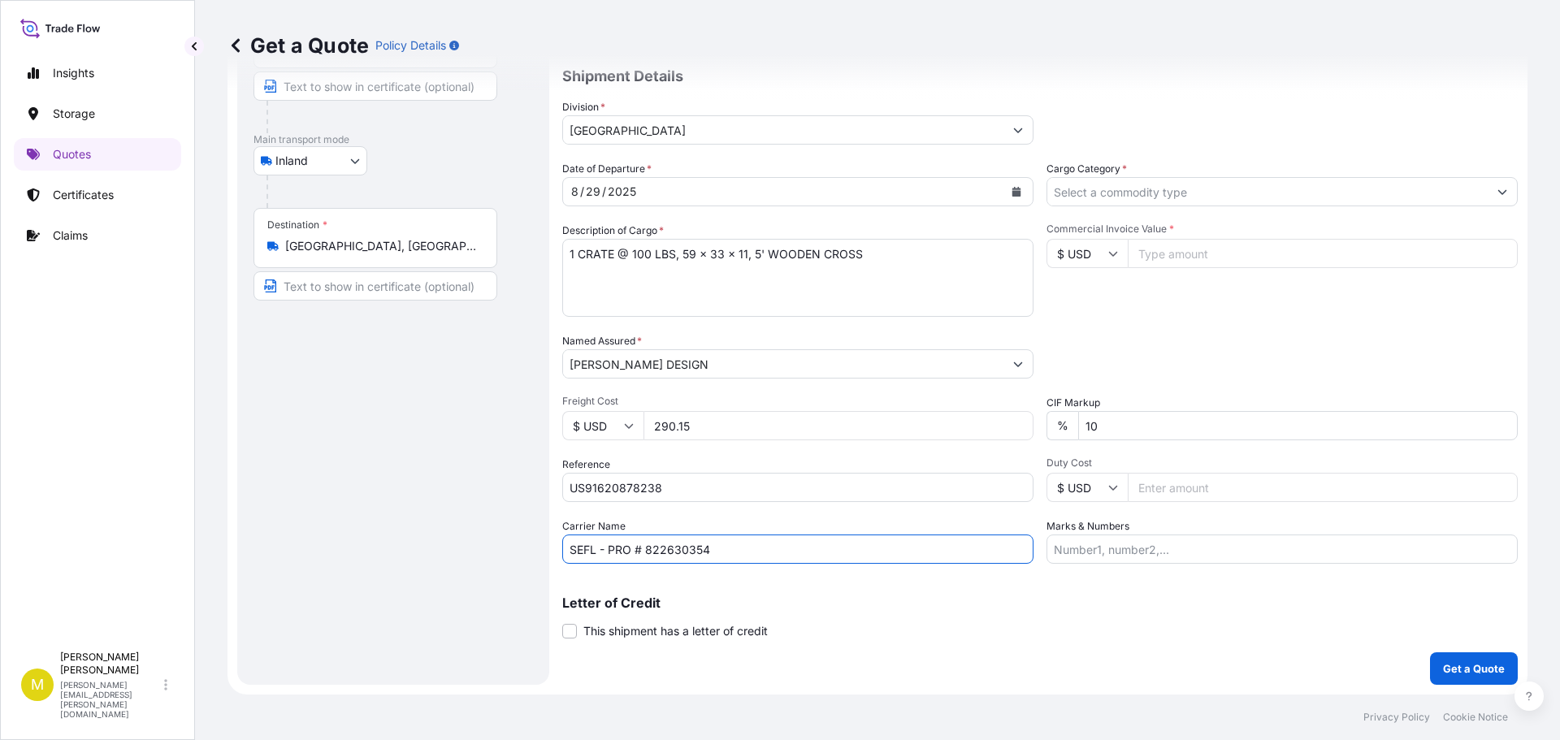
click at [1244, 191] on input "Cargo Category *" at bounding box center [1267, 191] width 440 height 29
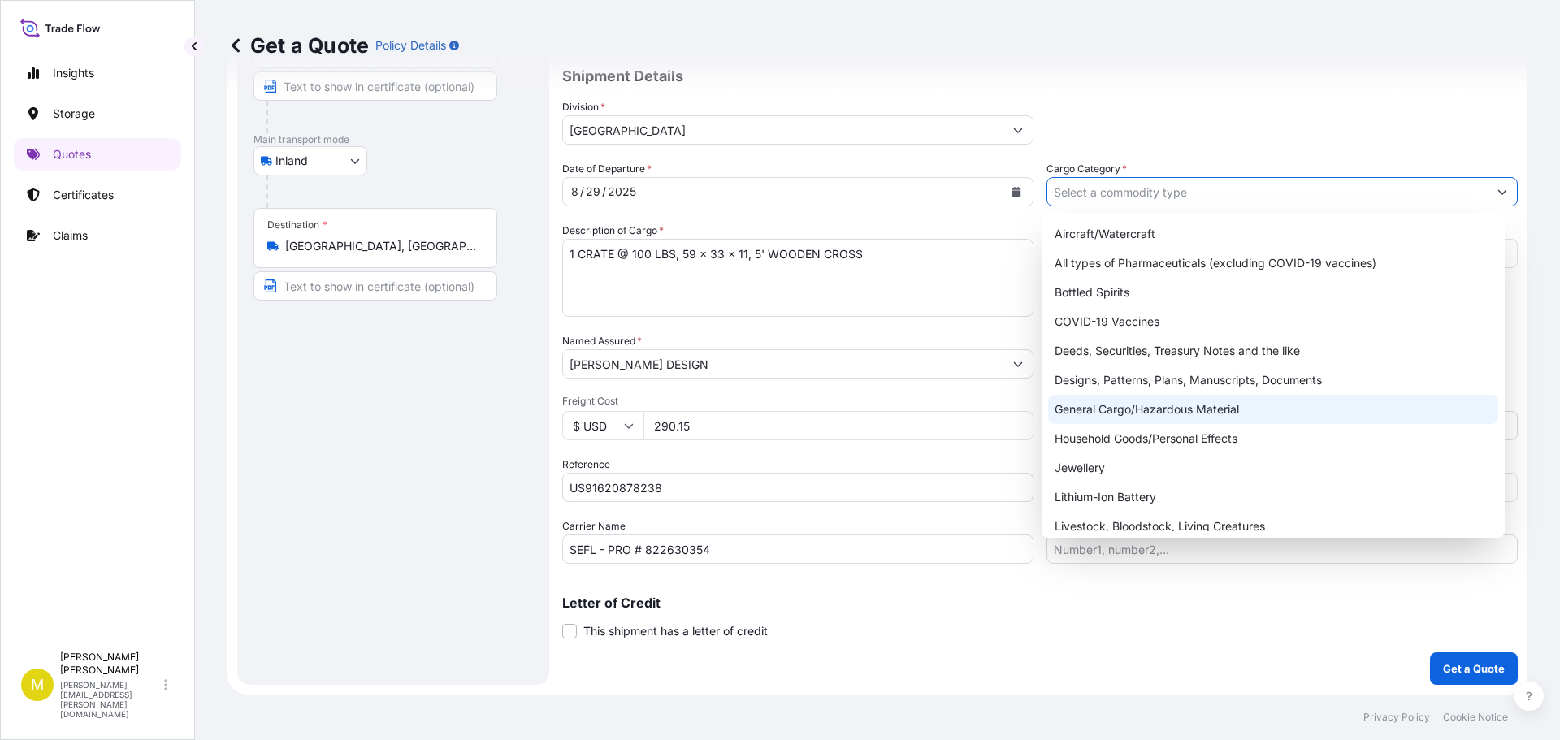
click at [1118, 406] on div "General Cargo/Hazardous Material" at bounding box center [1273, 409] width 451 height 29
type input "General Cargo/Hazardous Material"
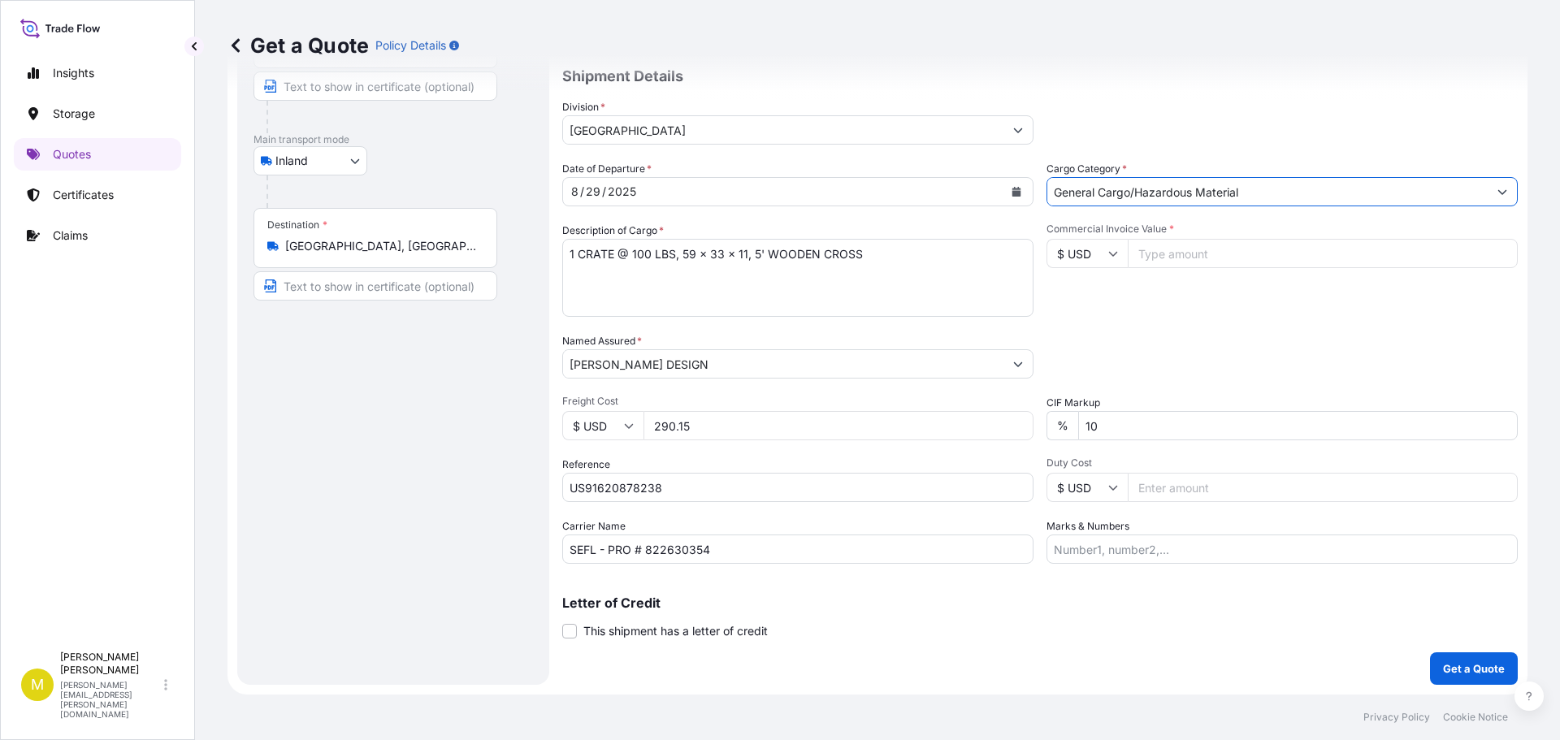
click at [1173, 262] on input "Commercial Invoice Value *" at bounding box center [1323, 253] width 390 height 29
type input "1250.00"
click at [1465, 666] on p "Get a Quote" at bounding box center [1474, 668] width 62 height 16
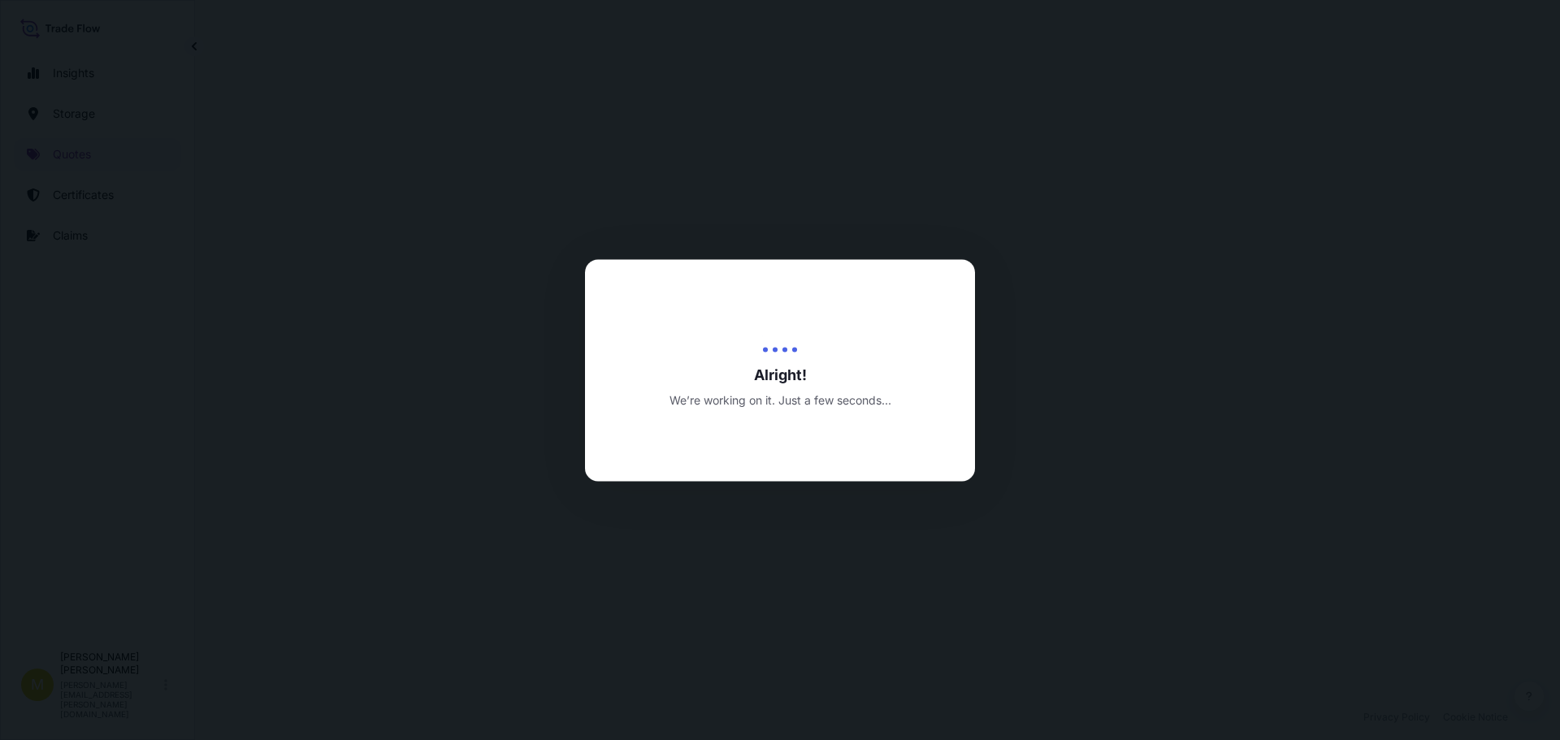
select select "Inland"
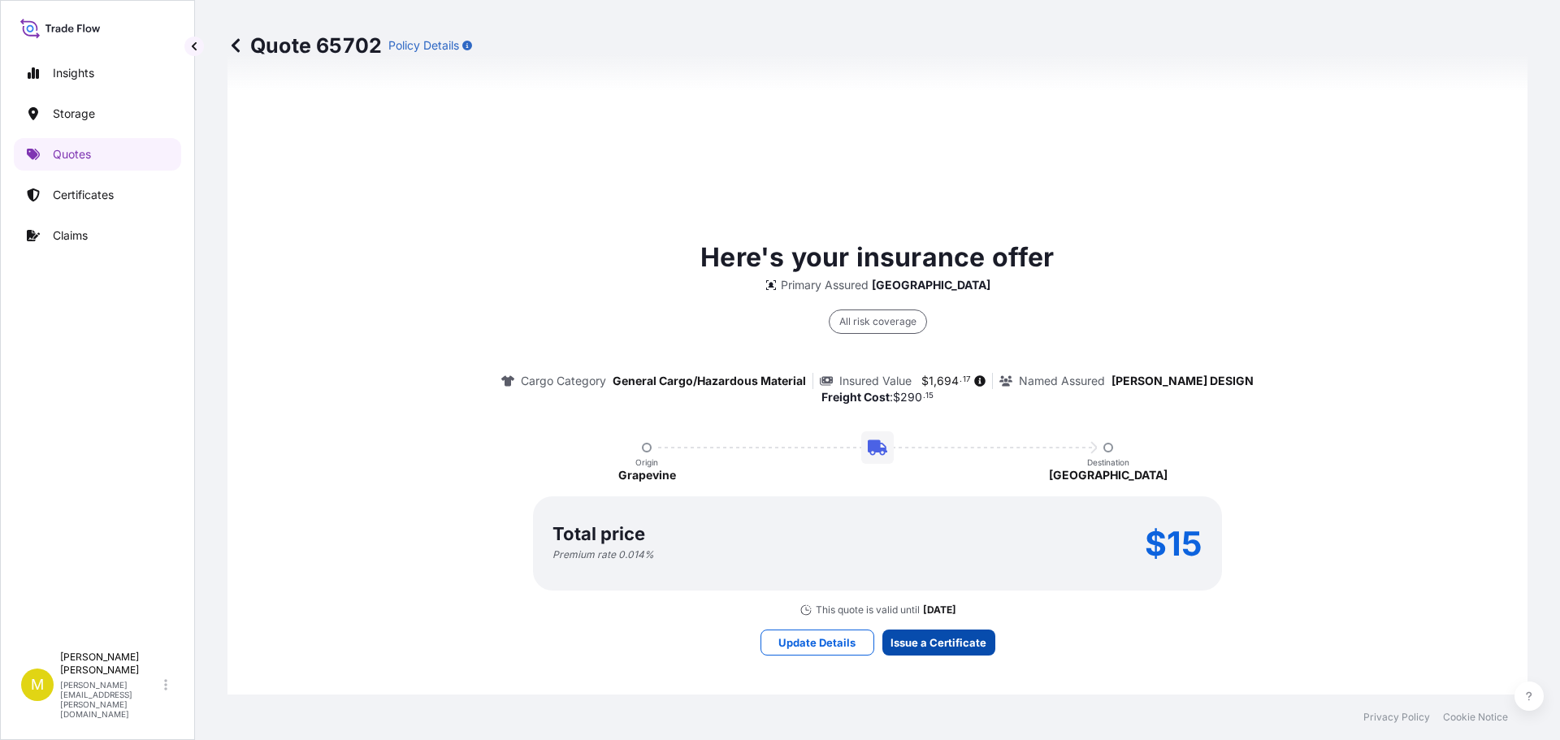
scroll to position [2339, 0]
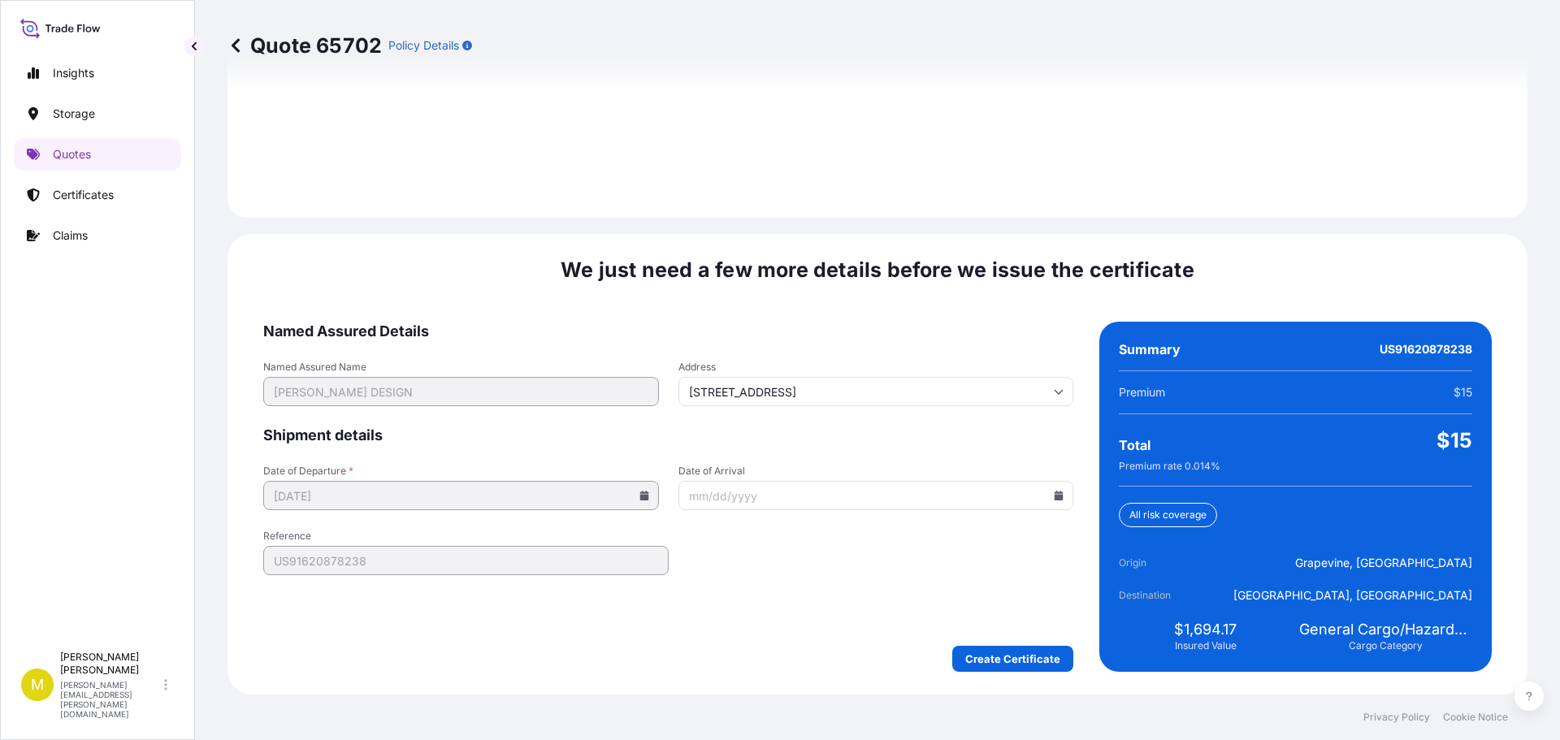
click at [1057, 494] on input "Date of Arrival" at bounding box center [876, 495] width 396 height 29
click at [1054, 496] on icon at bounding box center [1058, 496] width 9 height 10
click at [974, 227] on button at bounding box center [981, 222] width 26 height 26
click at [911, 284] on button "5" at bounding box center [908, 289] width 26 height 26
type input "[DATE]"
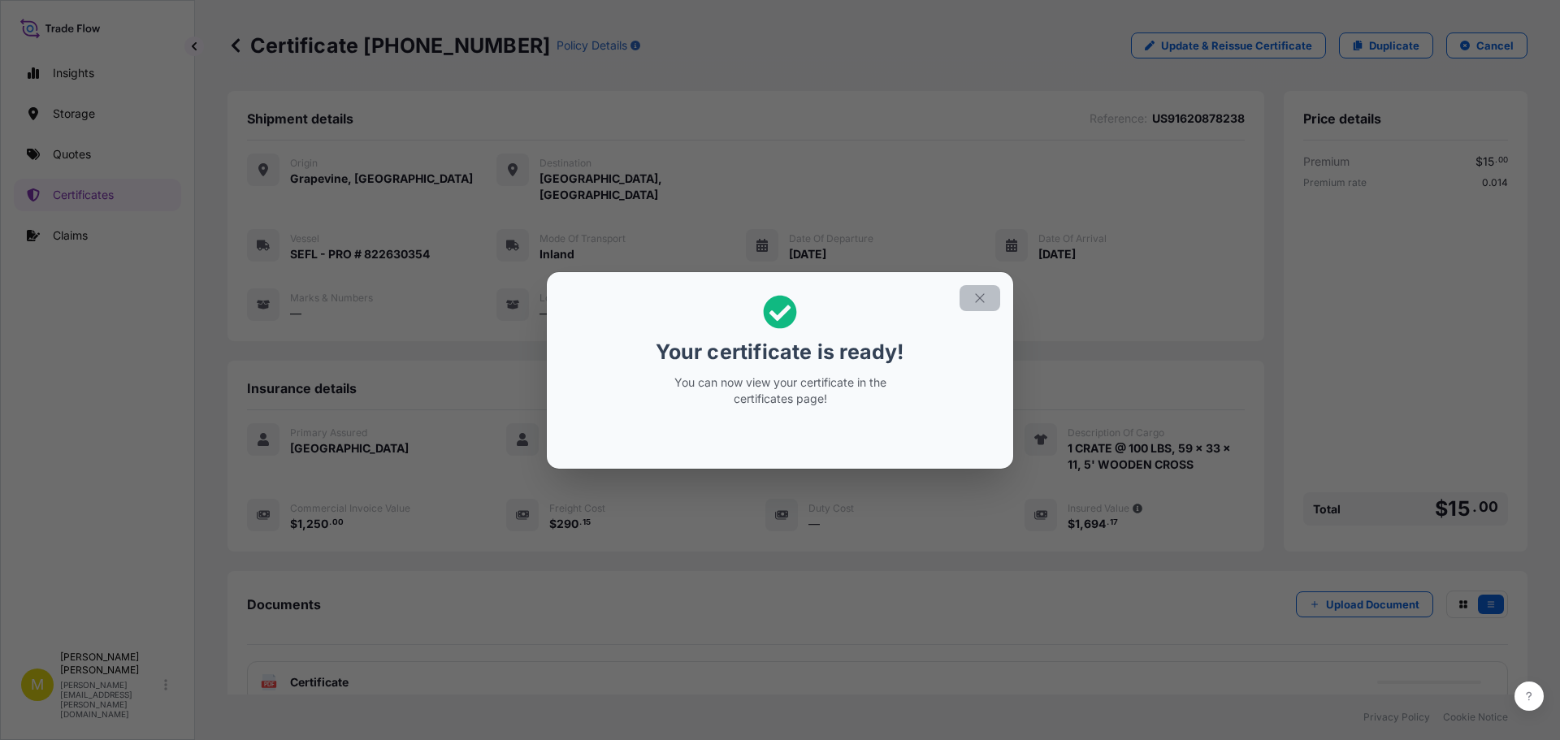
click at [977, 294] on icon "button" at bounding box center [979, 298] width 15 height 15
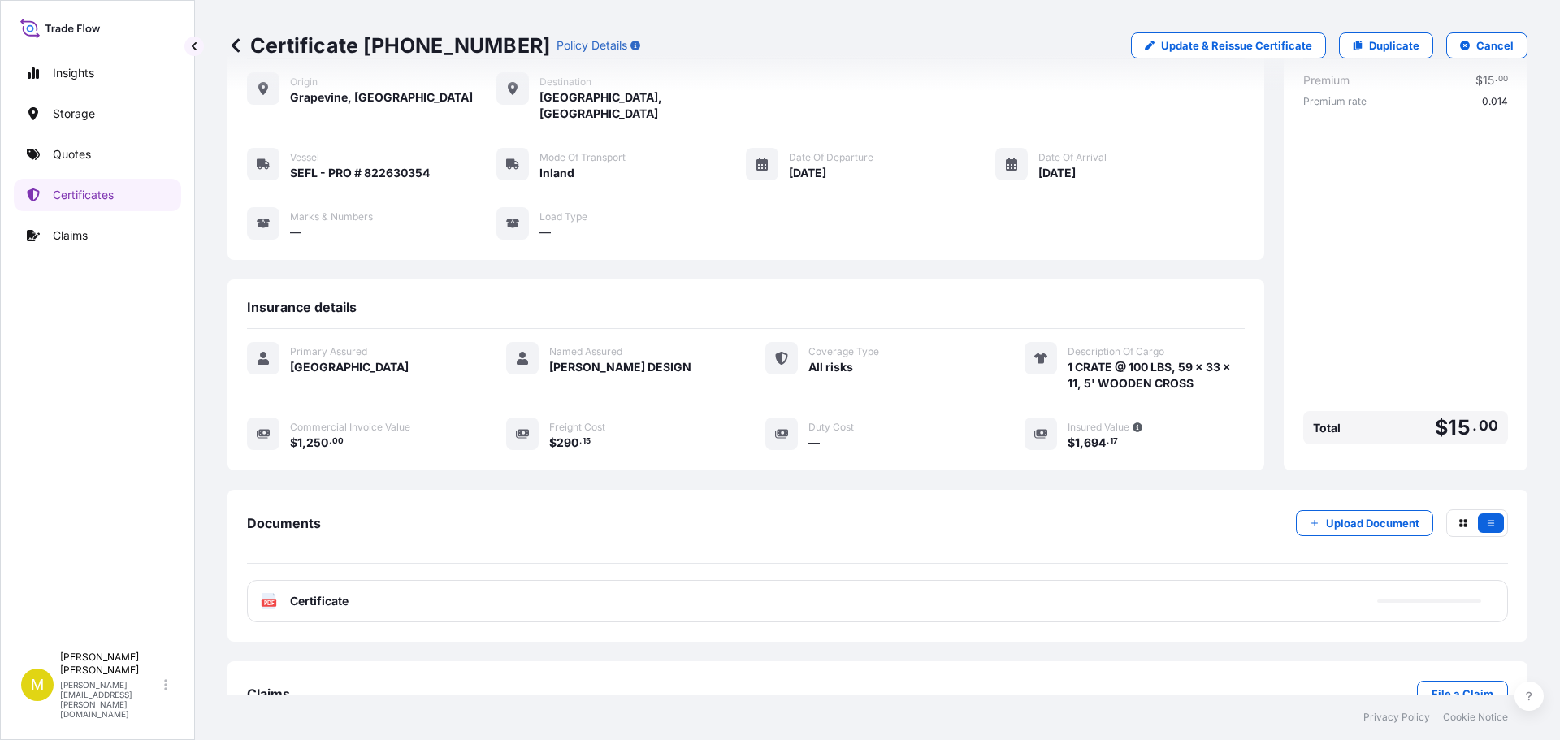
scroll to position [114, 0]
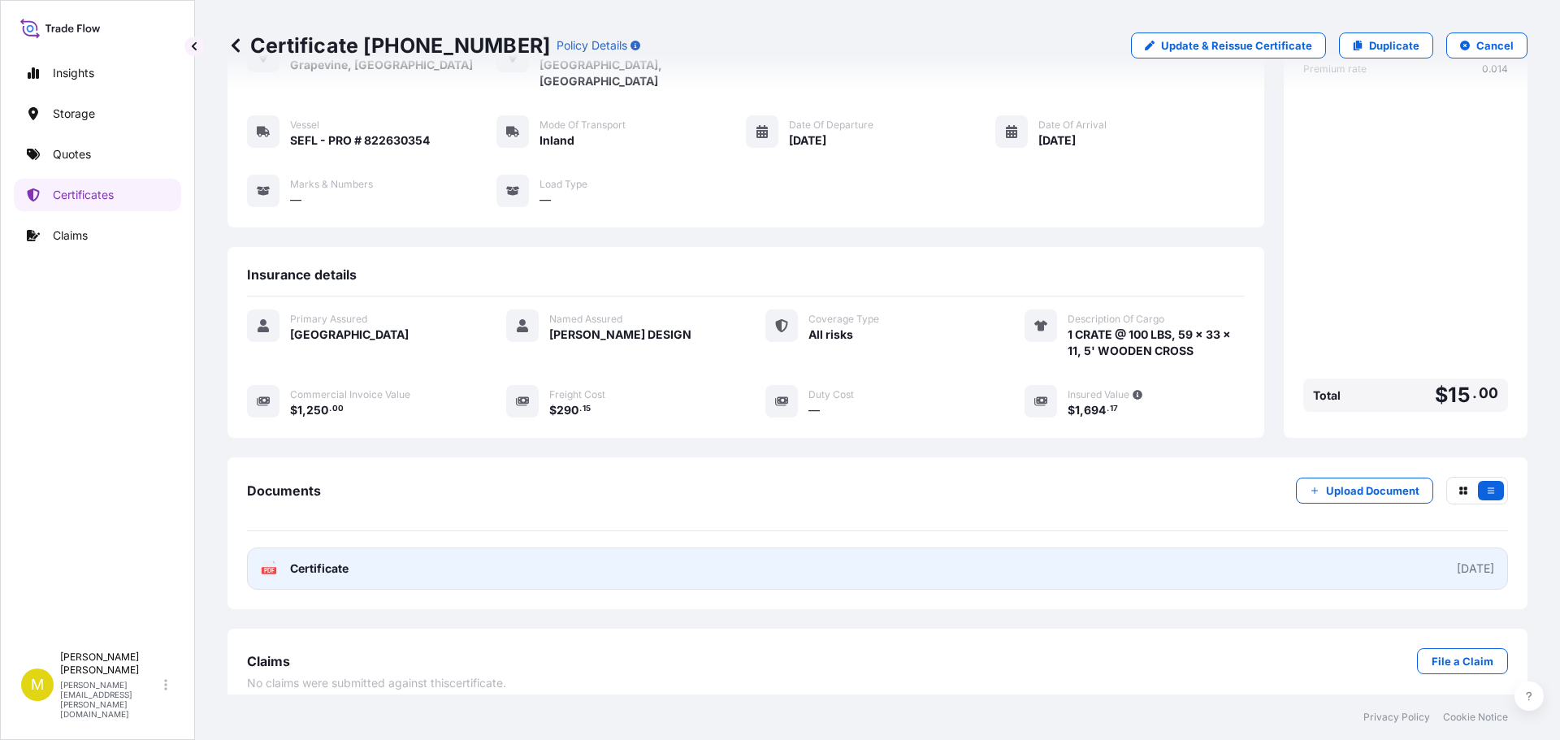
click at [327, 561] on span "Certificate" at bounding box center [319, 569] width 58 height 16
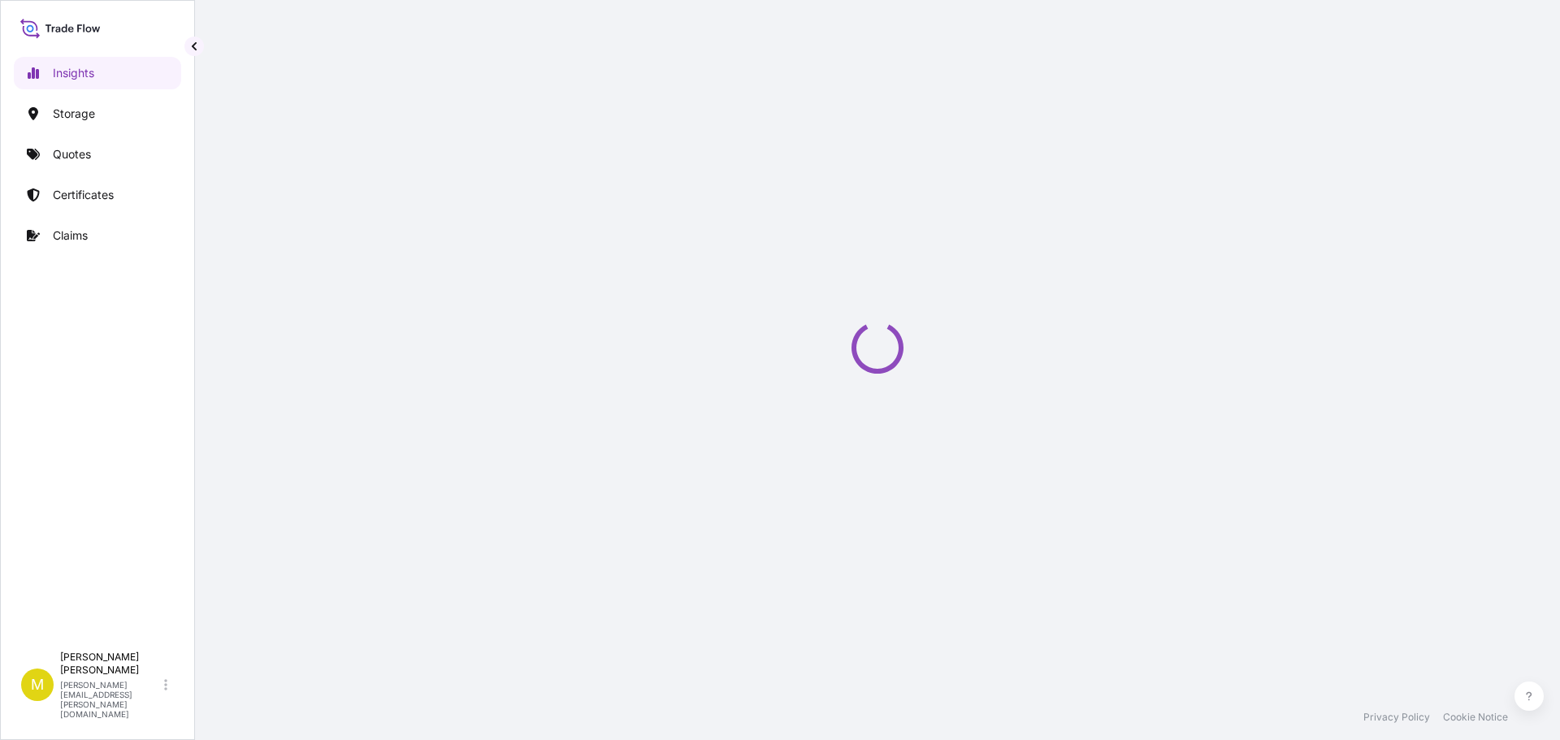
select select "2025"
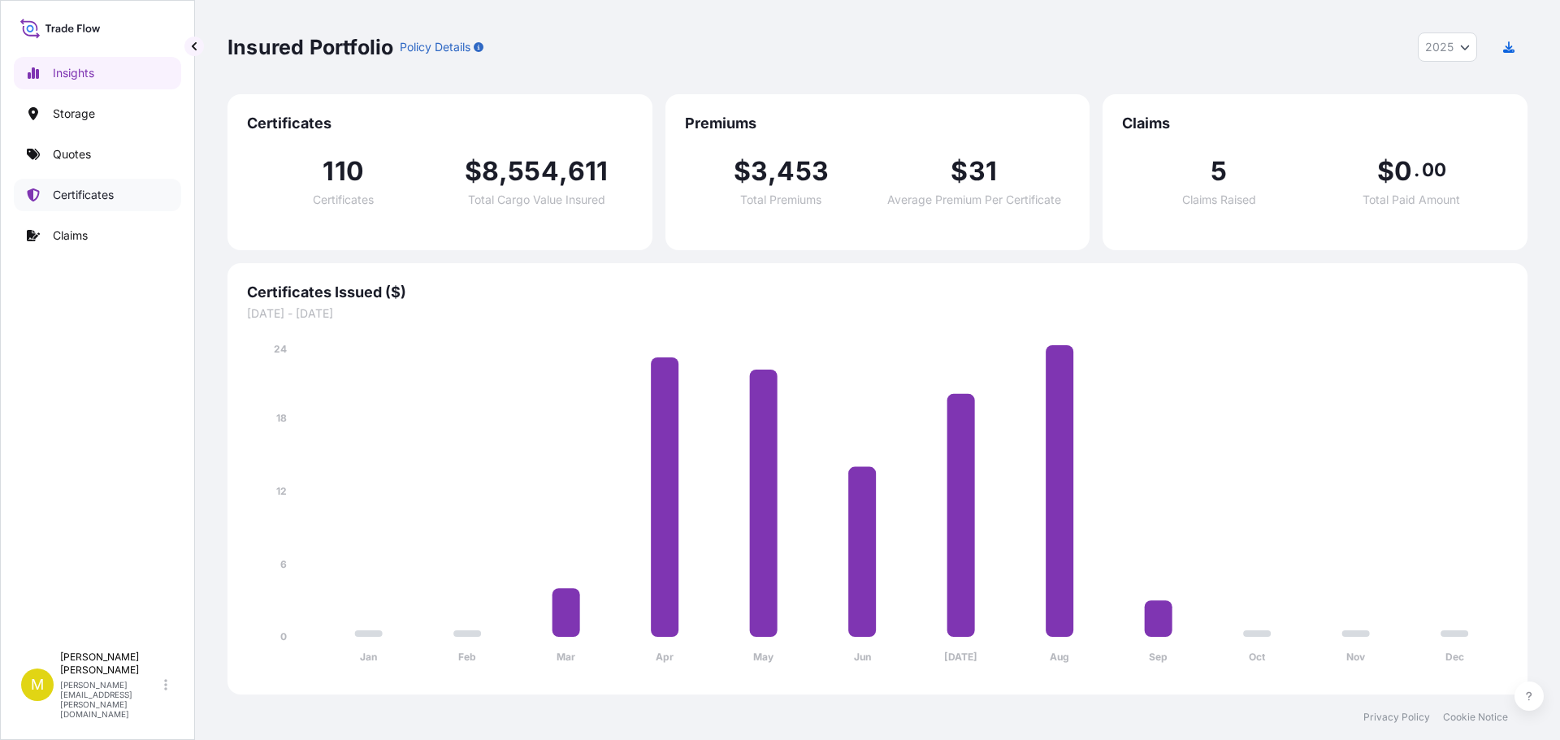
click at [93, 193] on p "Certificates" at bounding box center [83, 195] width 61 height 16
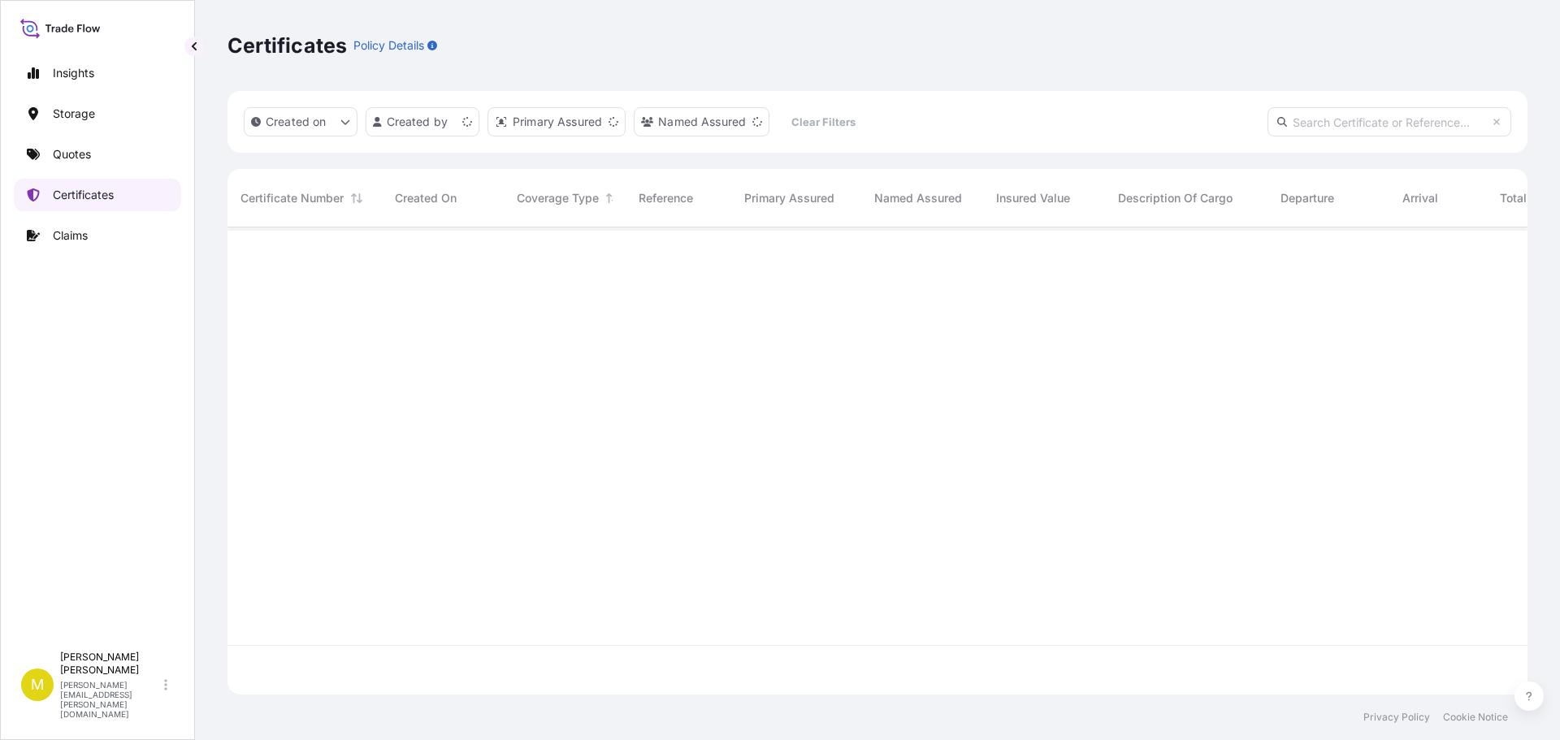
scroll to position [464, 1288]
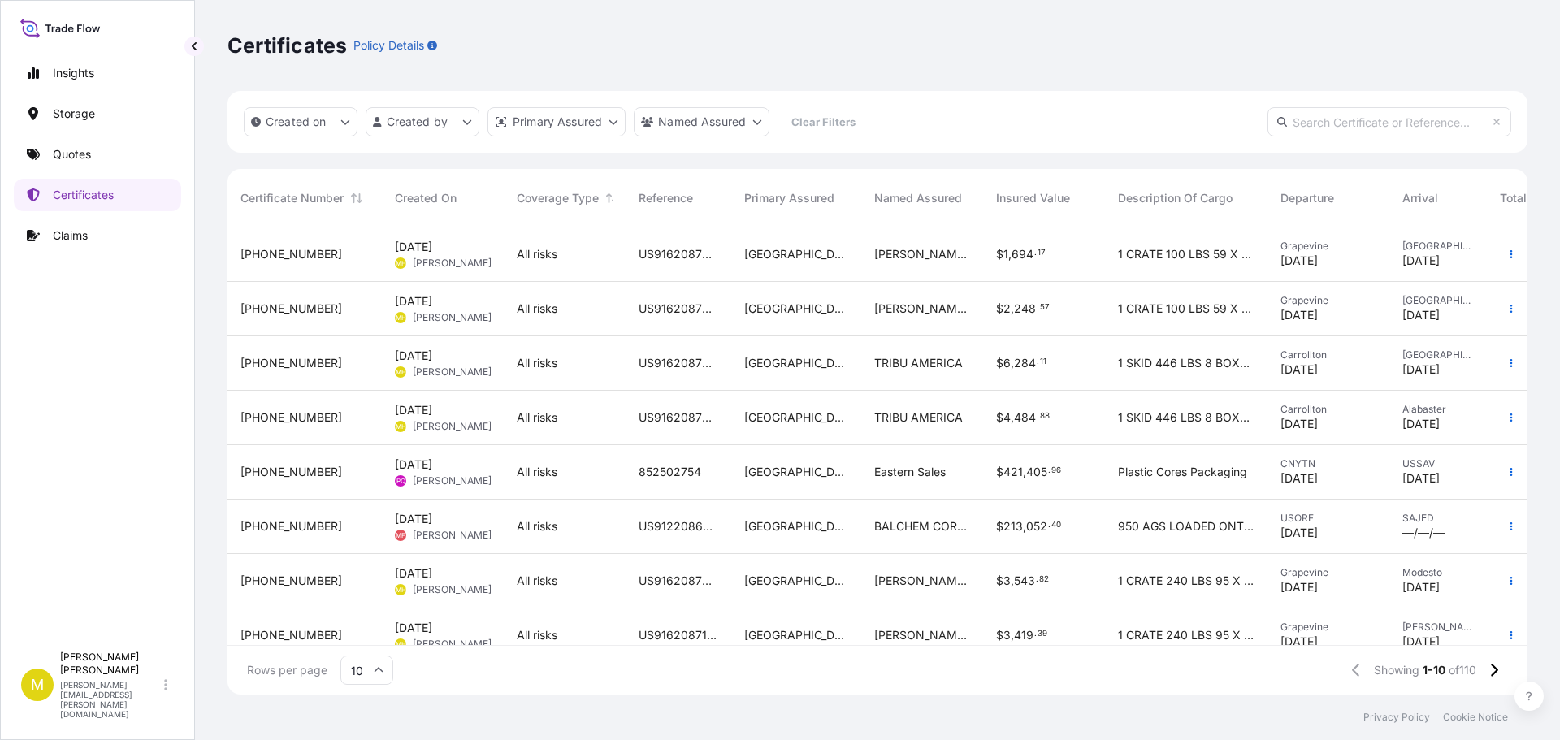
click at [664, 258] on span "US91620878238" at bounding box center [679, 254] width 80 height 16
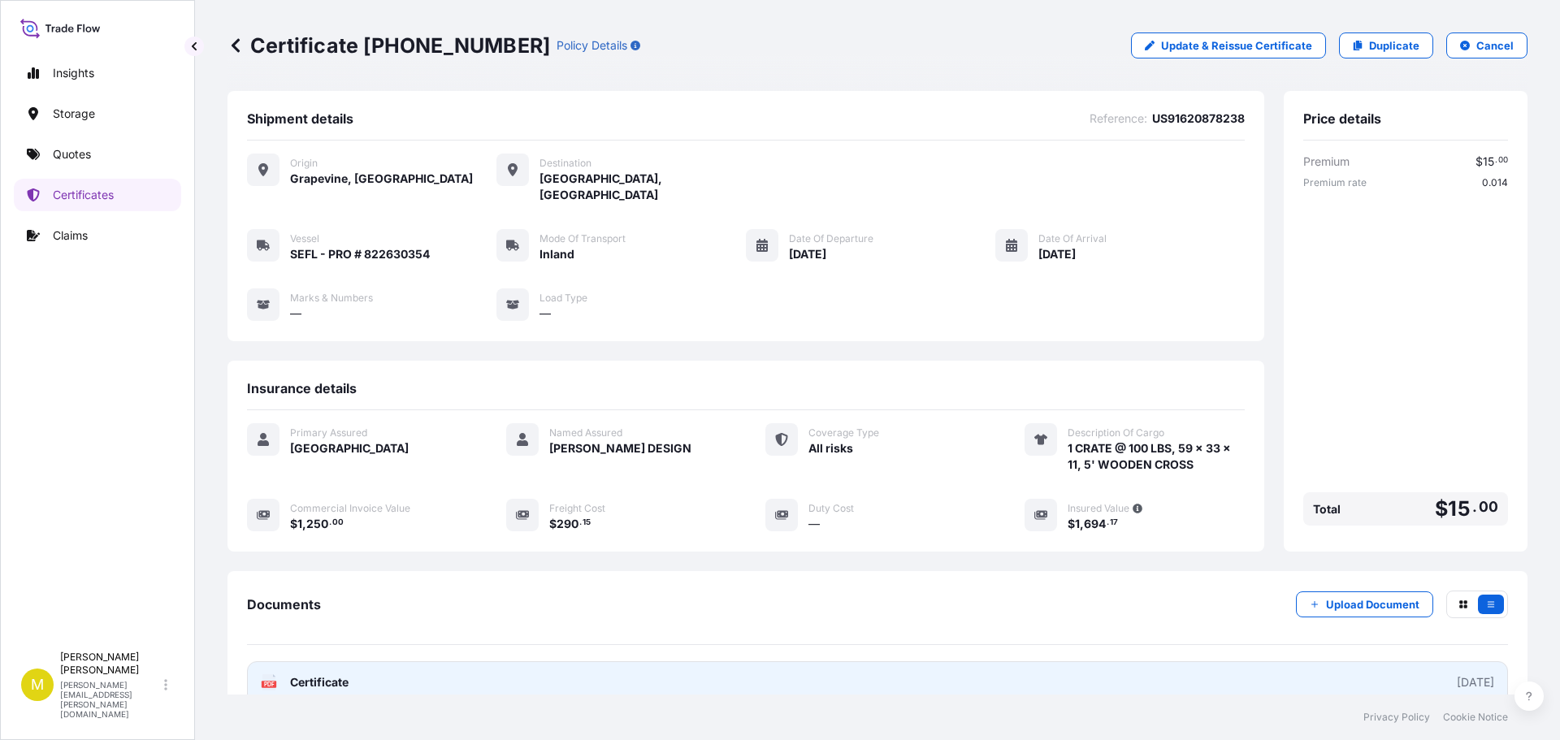
click at [314, 674] on span "Certificate" at bounding box center [319, 682] width 58 height 16
